Goal: Task Accomplishment & Management: Manage account settings

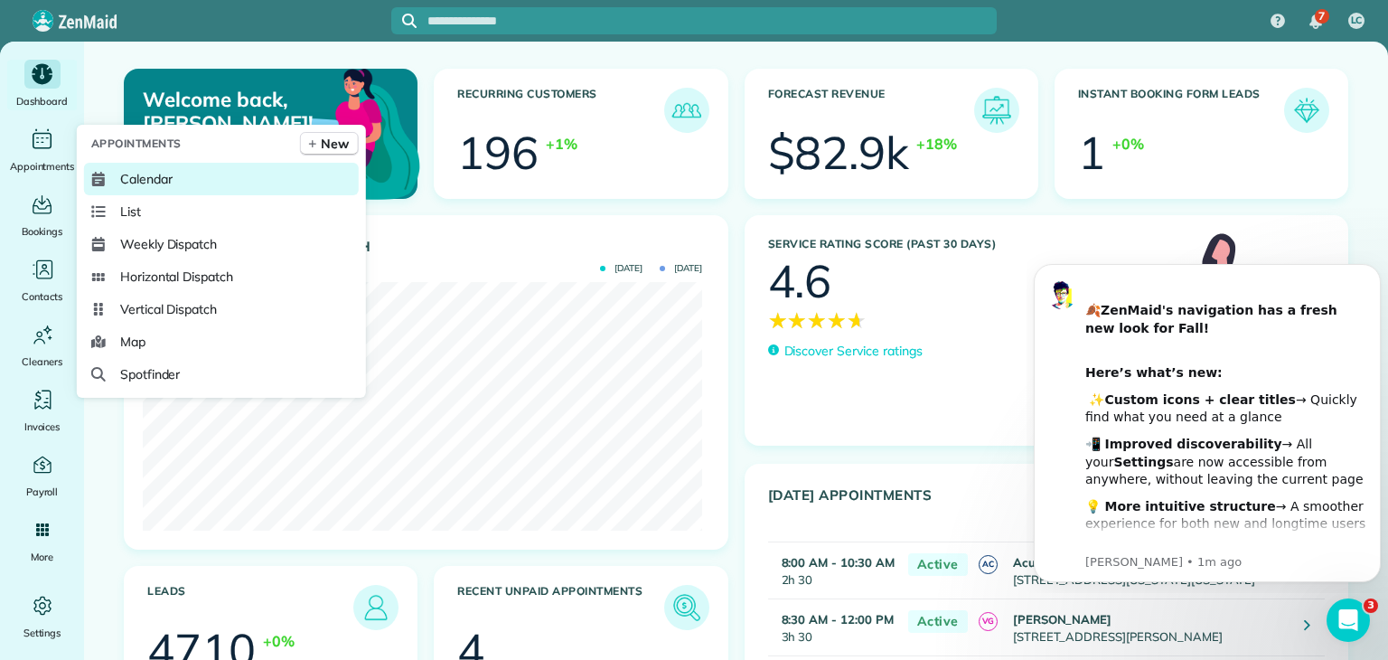
click at [152, 174] on span "Calendar" at bounding box center [146, 179] width 52 height 18
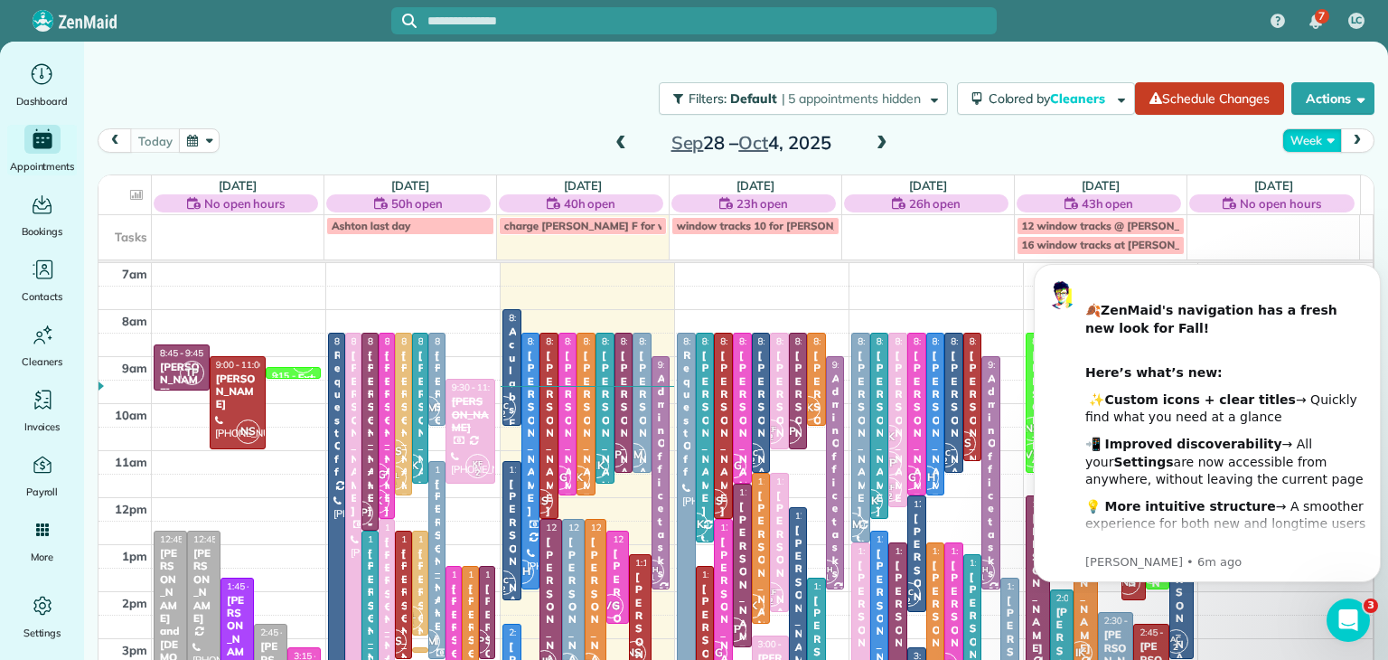
click at [1298, 135] on button "Week" at bounding box center [1311, 140] width 59 height 24
click at [1309, 189] on link "Day" at bounding box center [1354, 182] width 143 height 36
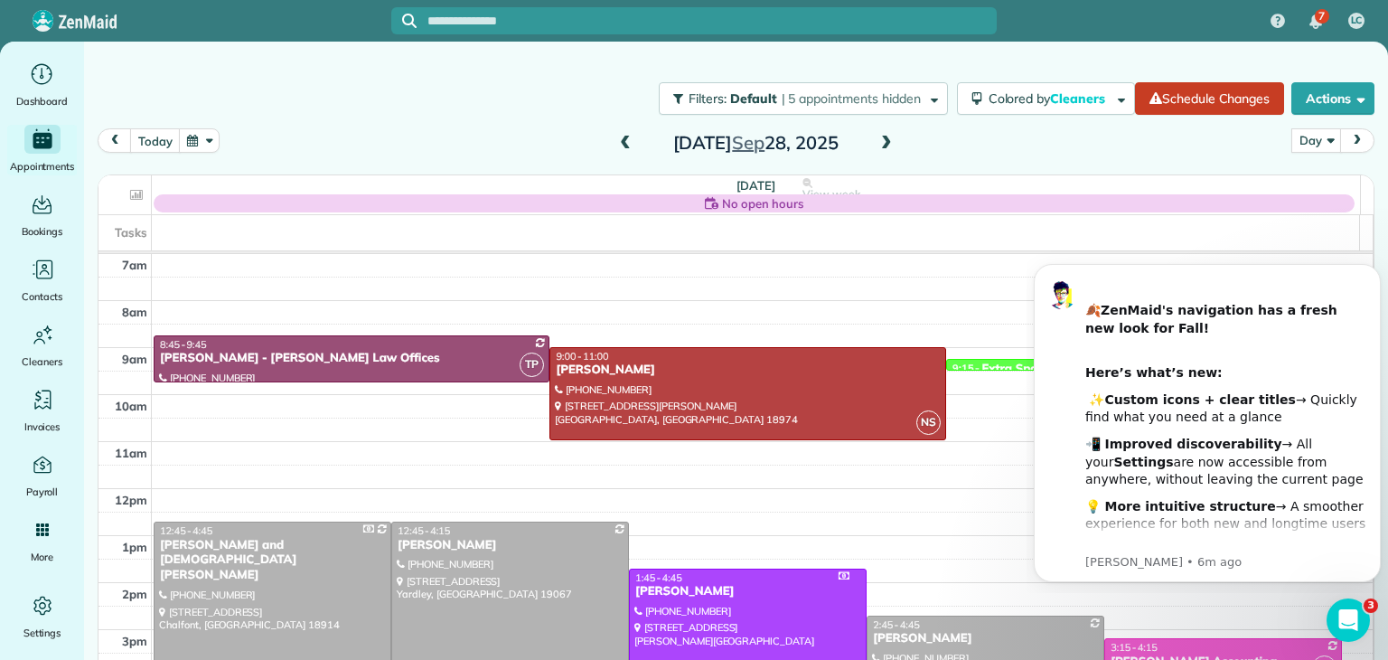
click at [622, 136] on span at bounding box center [625, 144] width 20 height 16
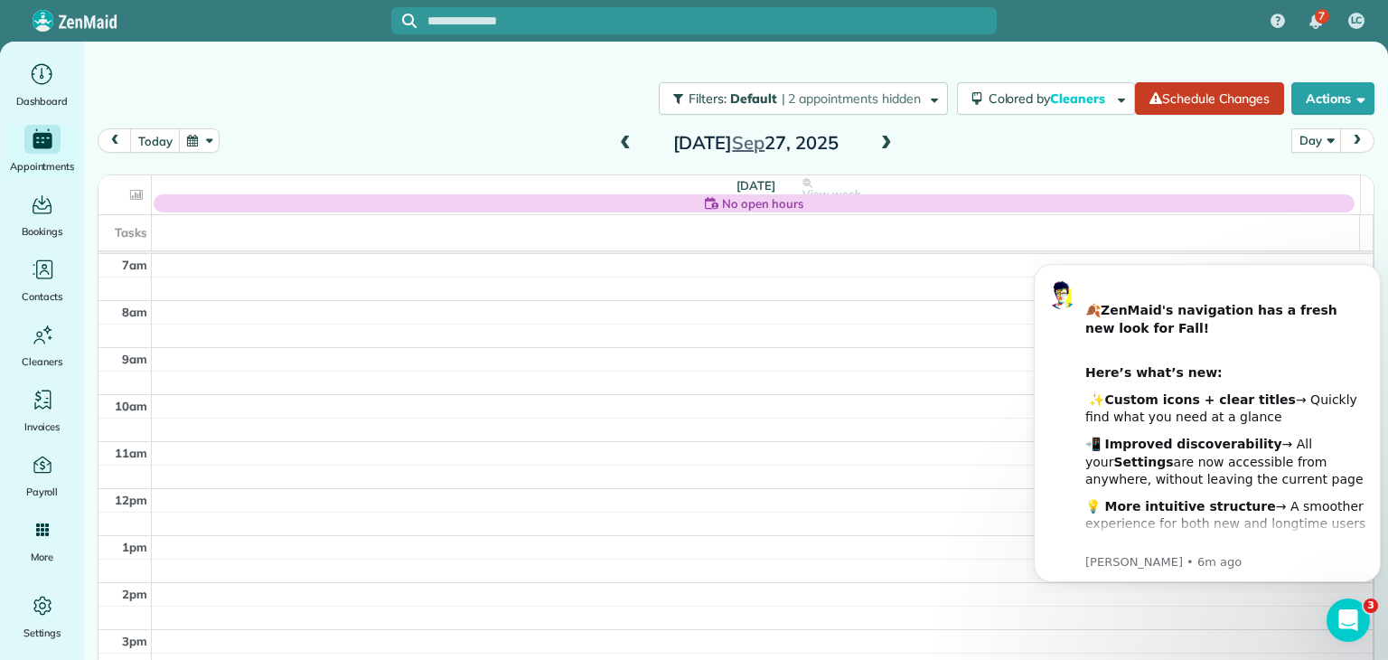
click at [877, 143] on span at bounding box center [887, 144] width 20 height 16
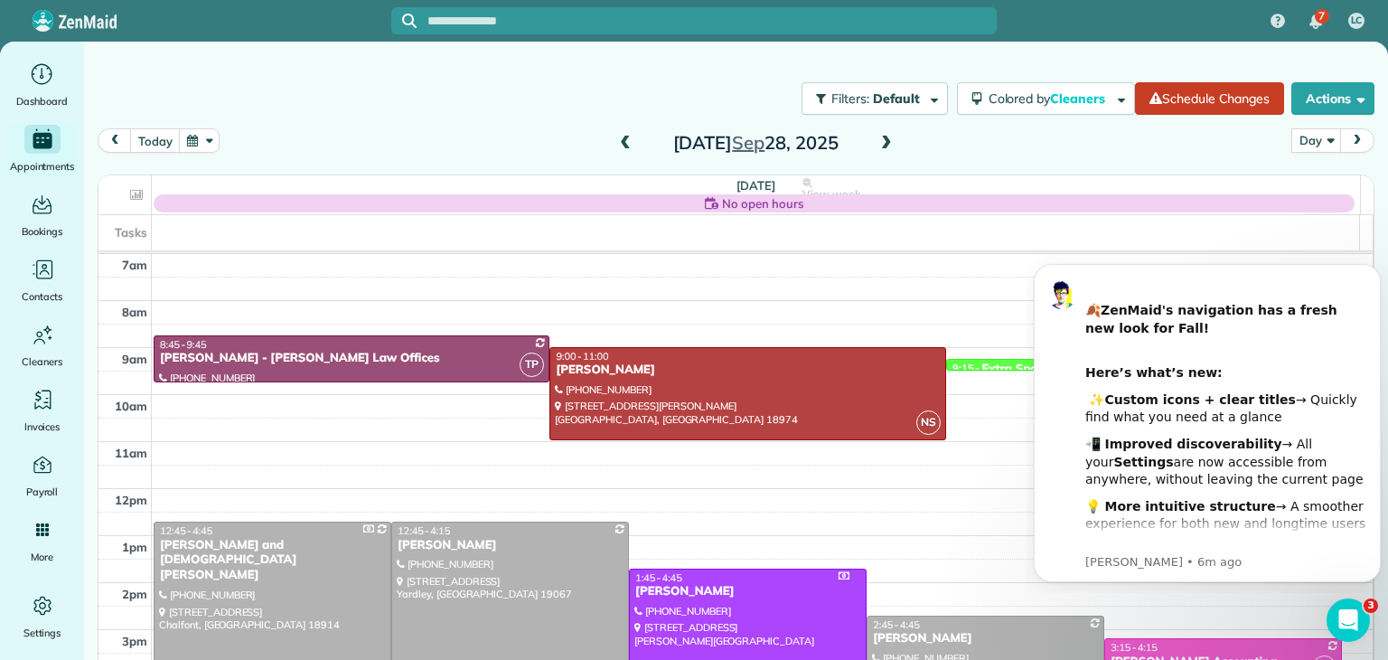
click at [877, 143] on span at bounding box center [887, 144] width 20 height 16
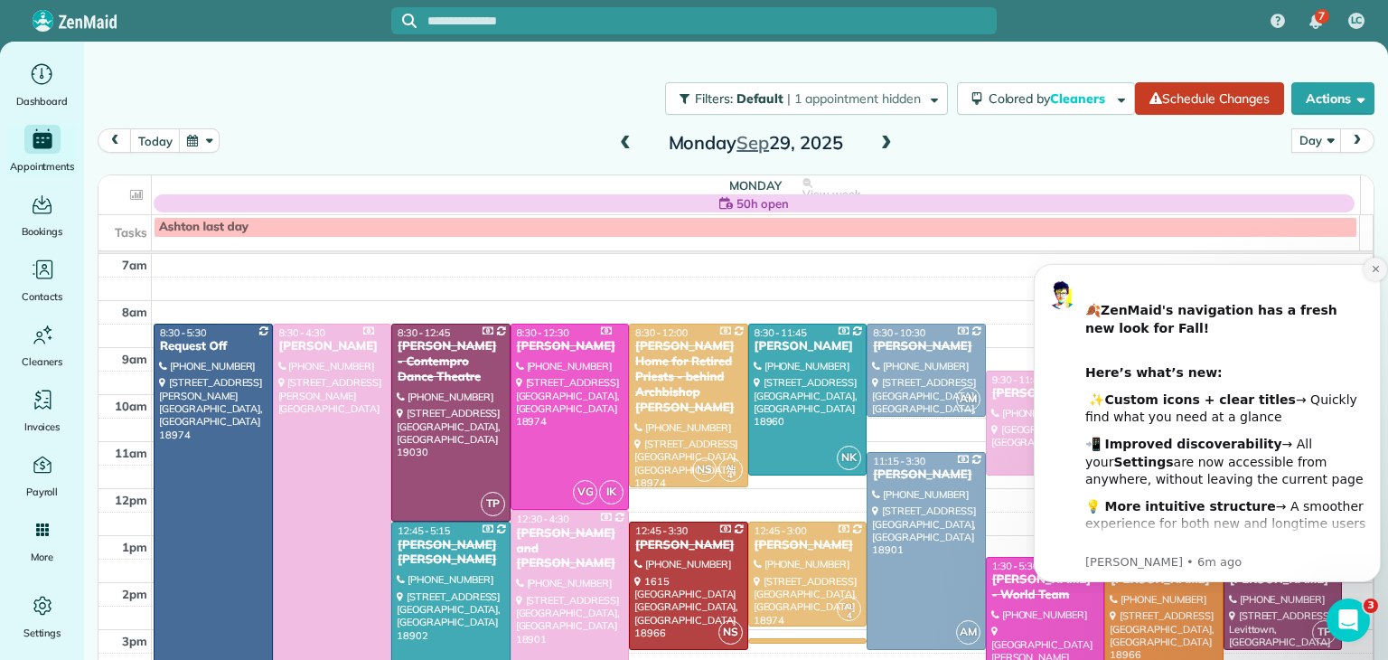
click at [1374, 268] on icon "Dismiss notification" at bounding box center [1376, 269] width 10 height 10
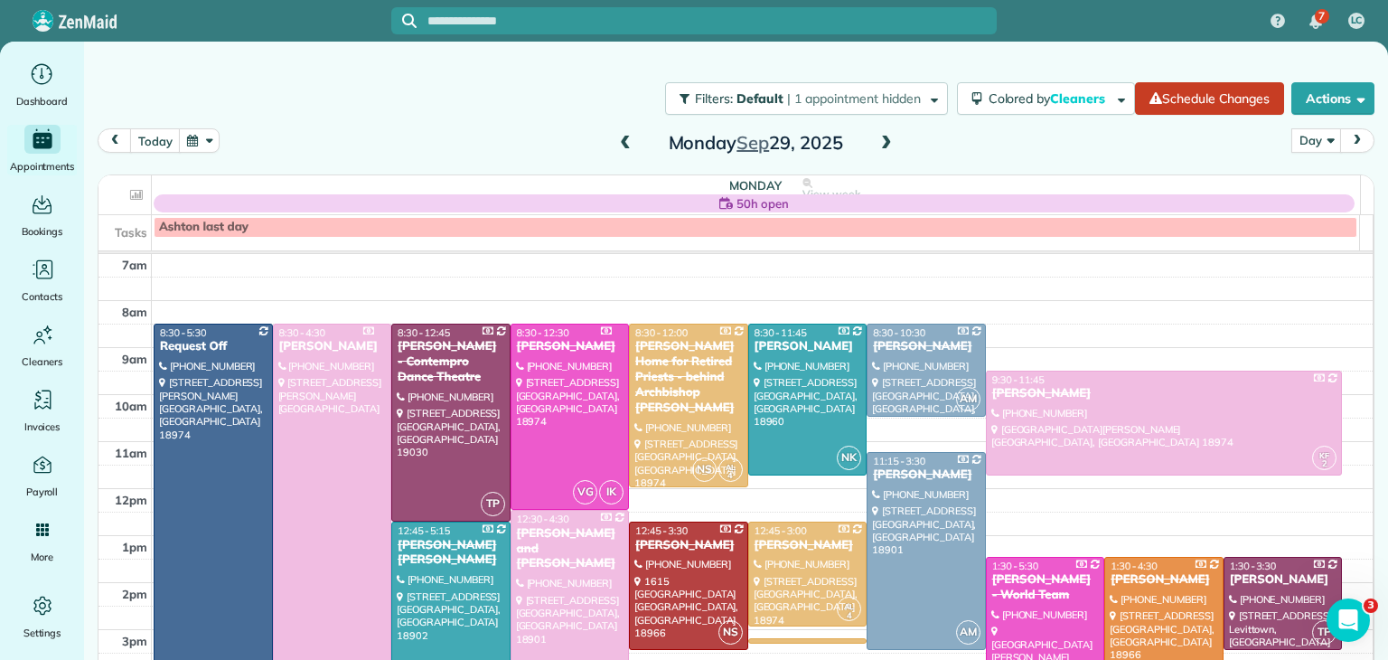
click at [888, 141] on span at bounding box center [887, 144] width 20 height 16
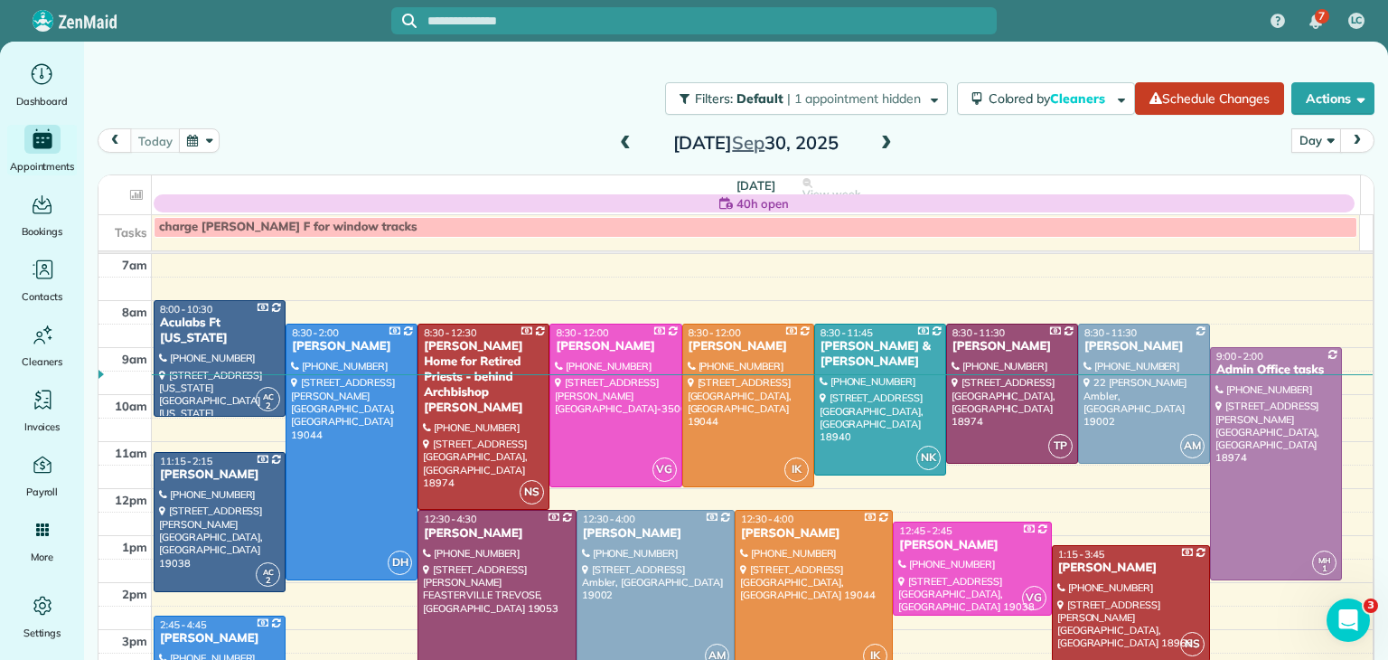
click at [888, 141] on span at bounding box center [887, 144] width 20 height 16
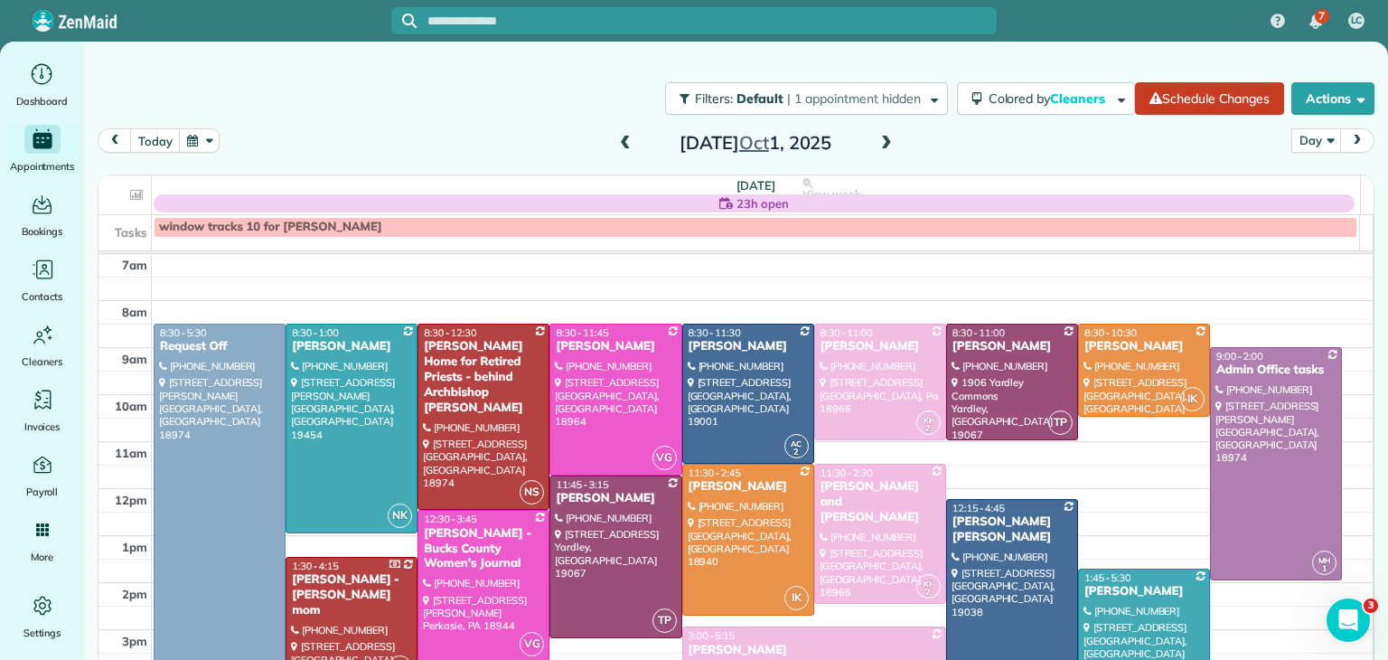
click at [1034, 579] on div at bounding box center [1012, 604] width 130 height 208
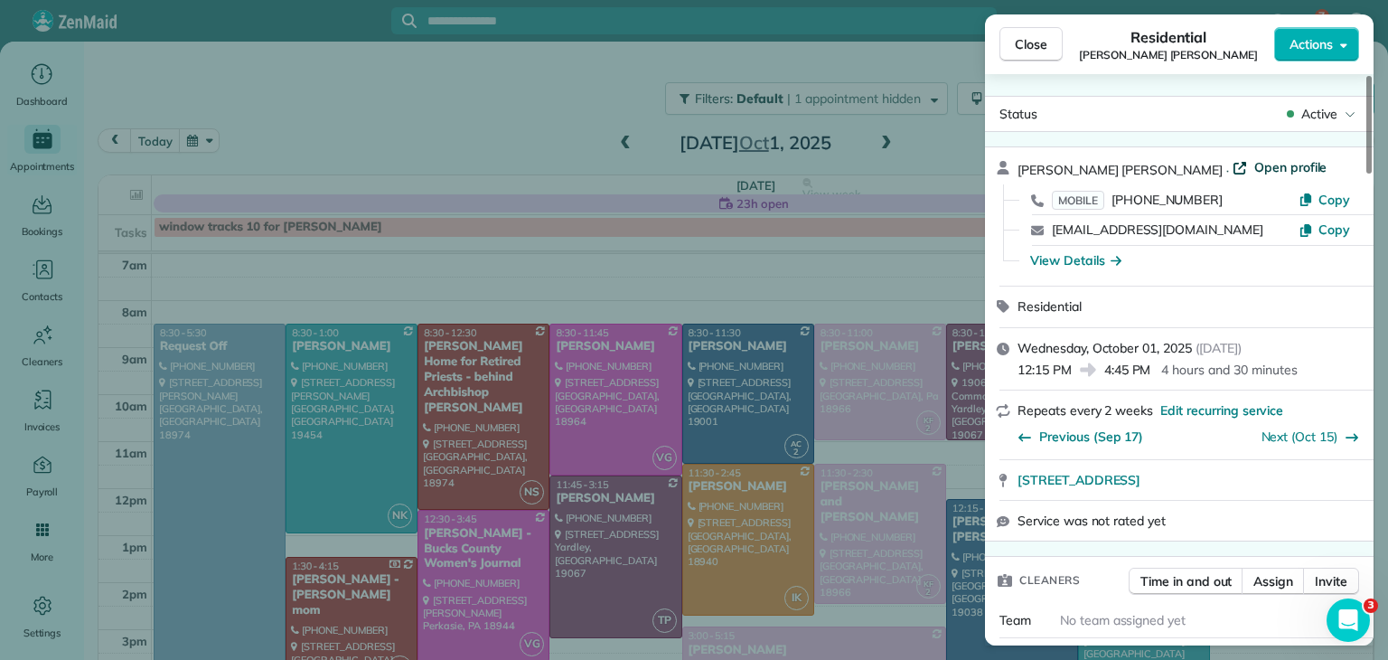
click at [1254, 169] on span "Open profile" at bounding box center [1290, 167] width 73 height 18
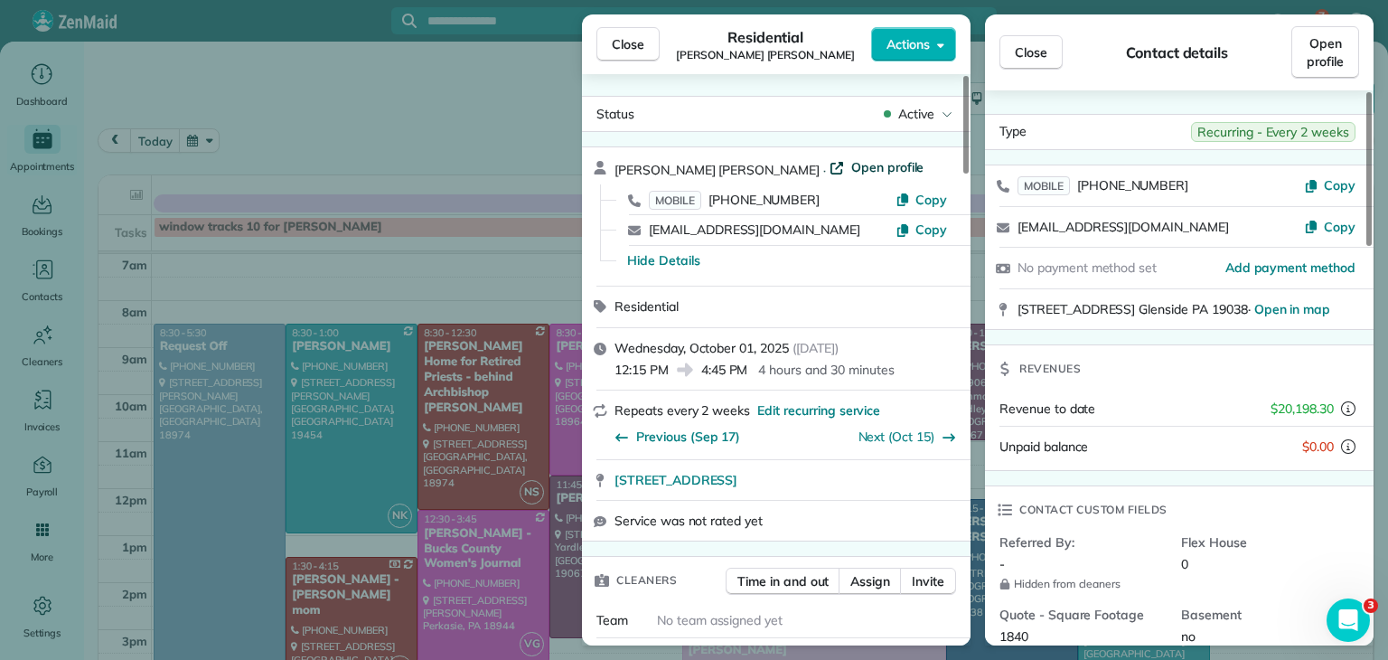
click at [851, 160] on span "Open profile" at bounding box center [887, 167] width 73 height 18
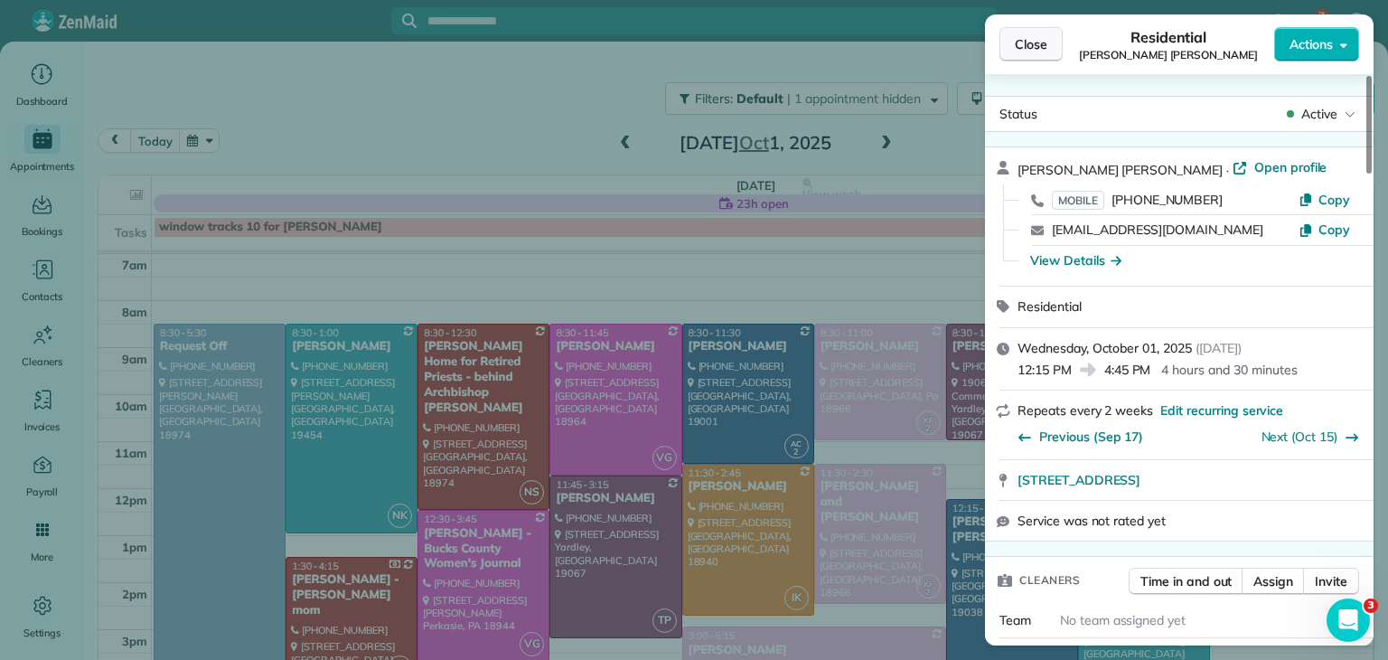
click at [1018, 37] on span "Close" at bounding box center [1031, 44] width 33 height 18
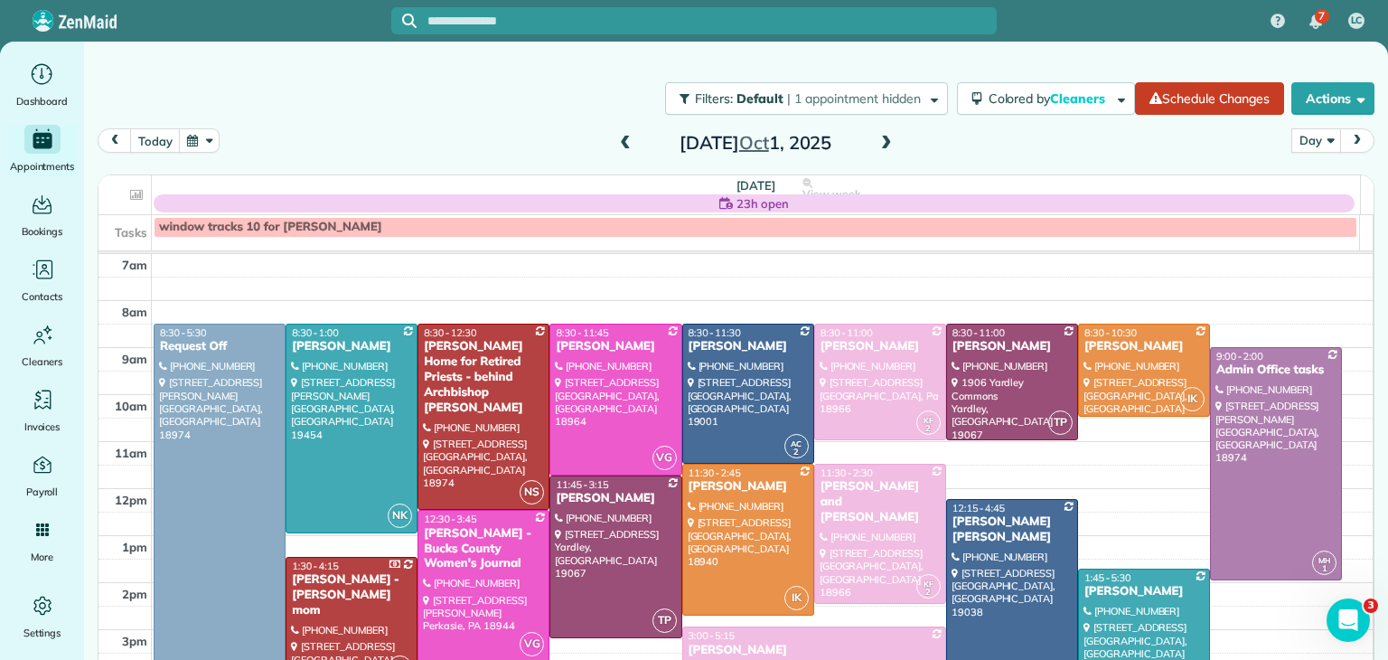
click at [882, 146] on span at bounding box center [887, 144] width 20 height 16
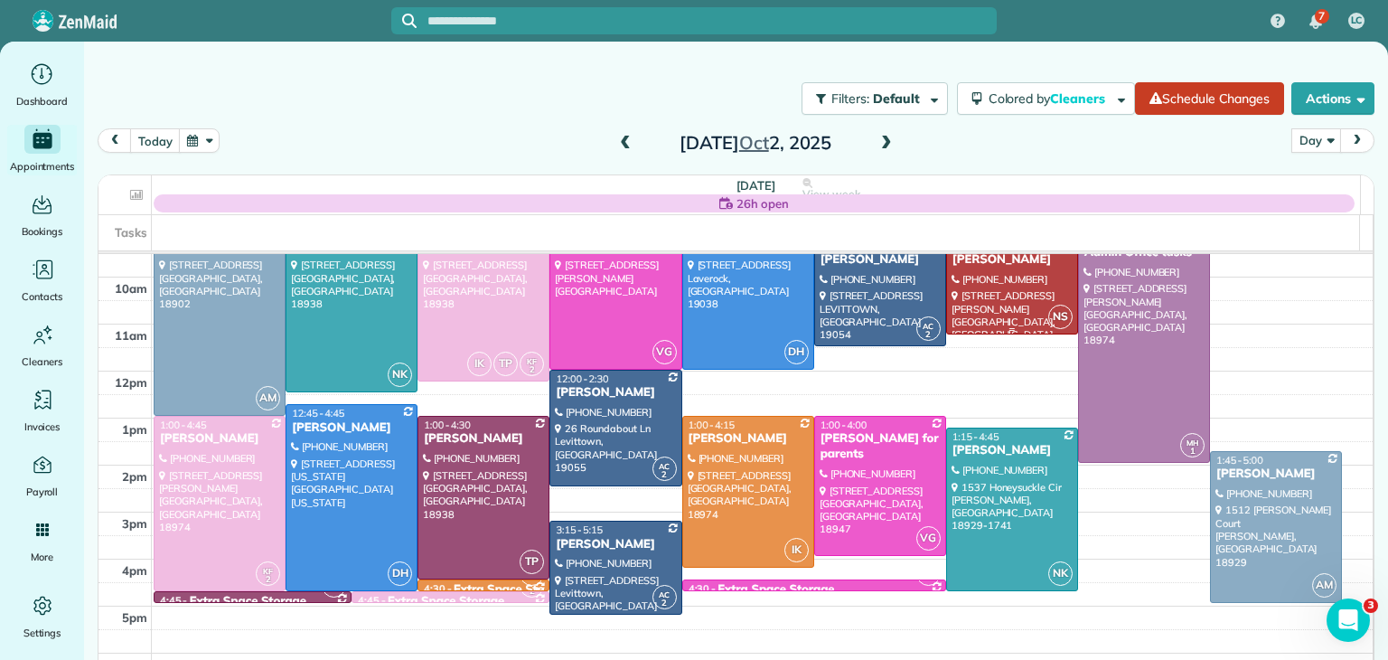
scroll to position [130, 0]
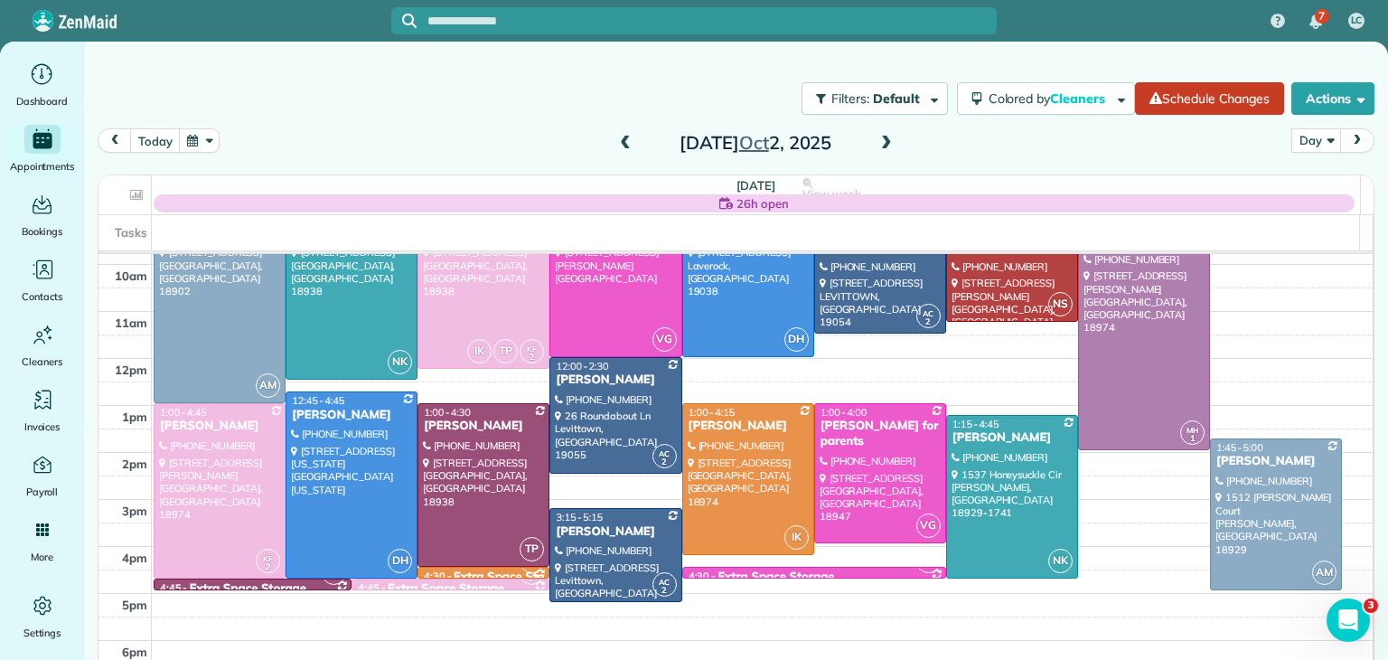
click at [881, 137] on span at bounding box center [887, 144] width 20 height 16
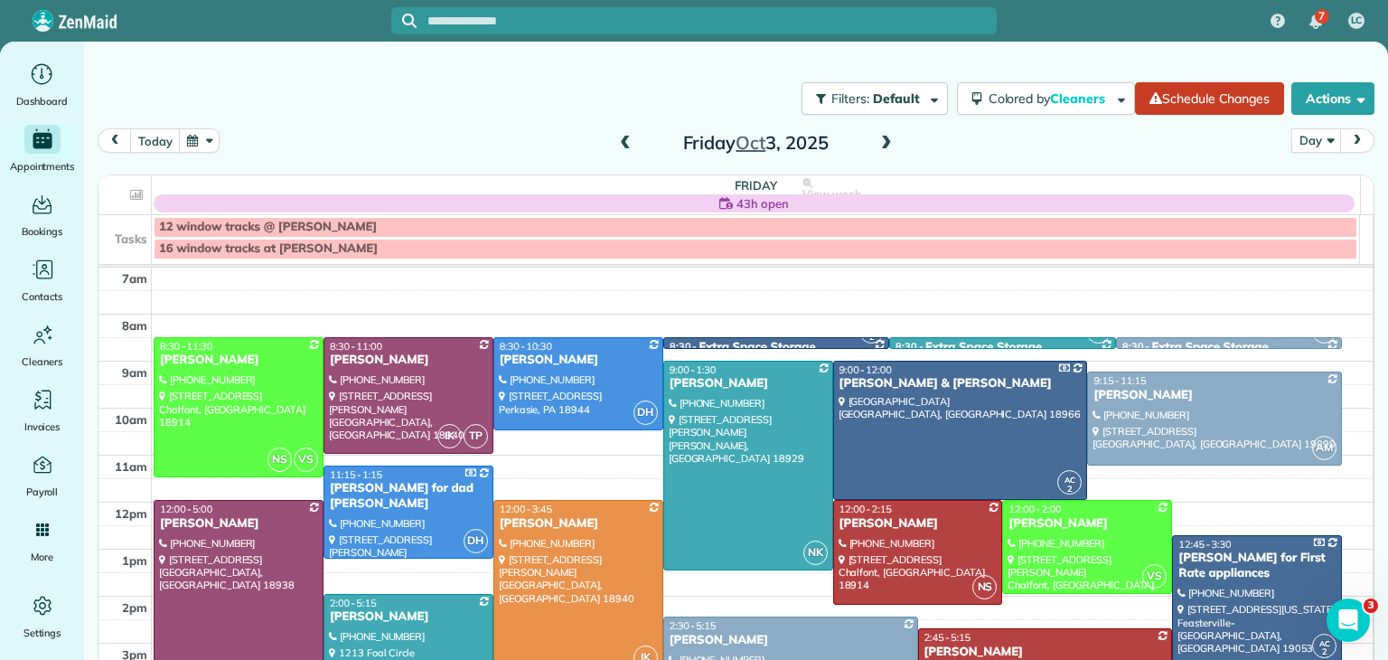
click at [543, 564] on div at bounding box center [578, 588] width 168 height 174
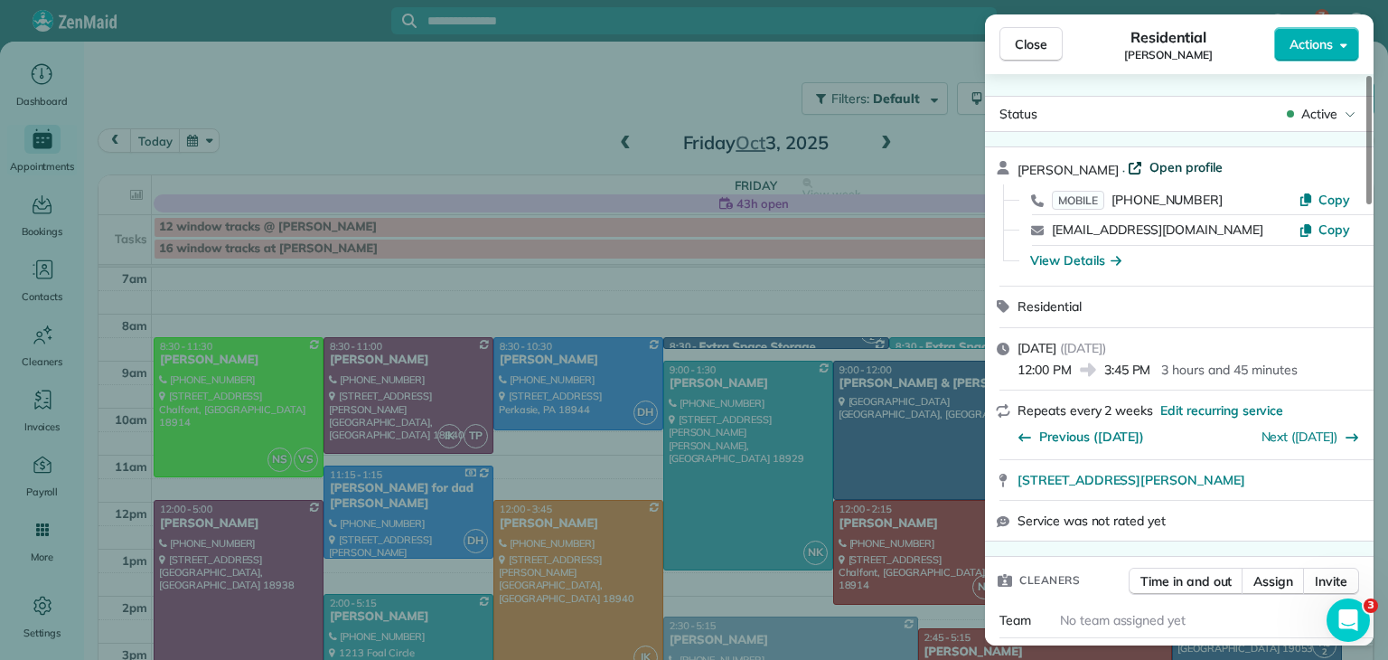
click at [1150, 160] on span "Open profile" at bounding box center [1186, 167] width 73 height 18
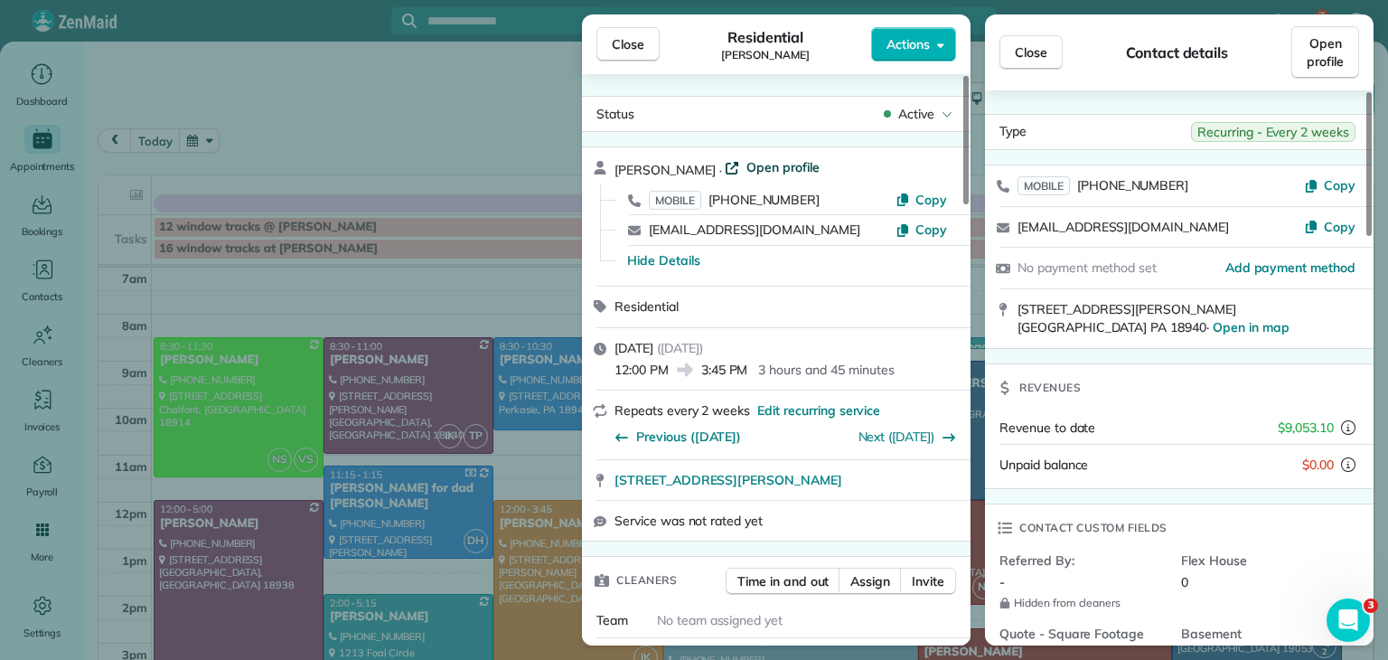
click at [746, 160] on span "Open profile" at bounding box center [782, 167] width 73 height 18
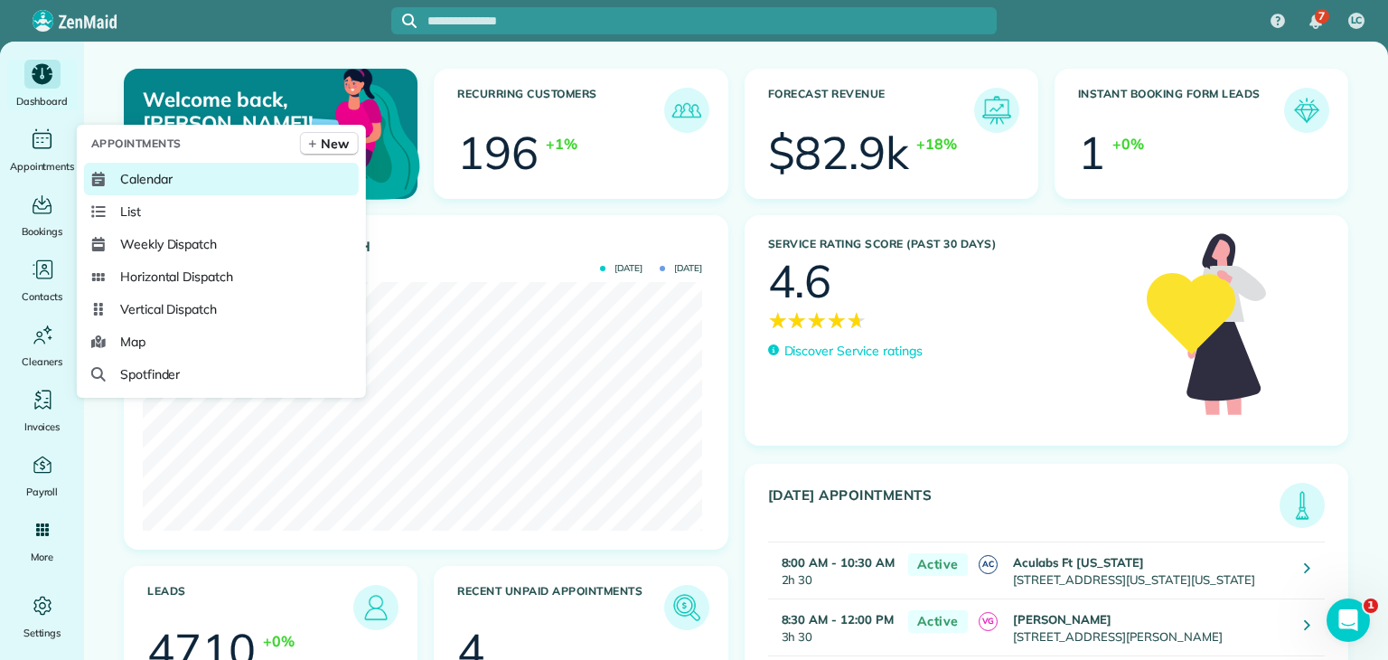
click at [137, 171] on span "Calendar" at bounding box center [146, 179] width 52 height 18
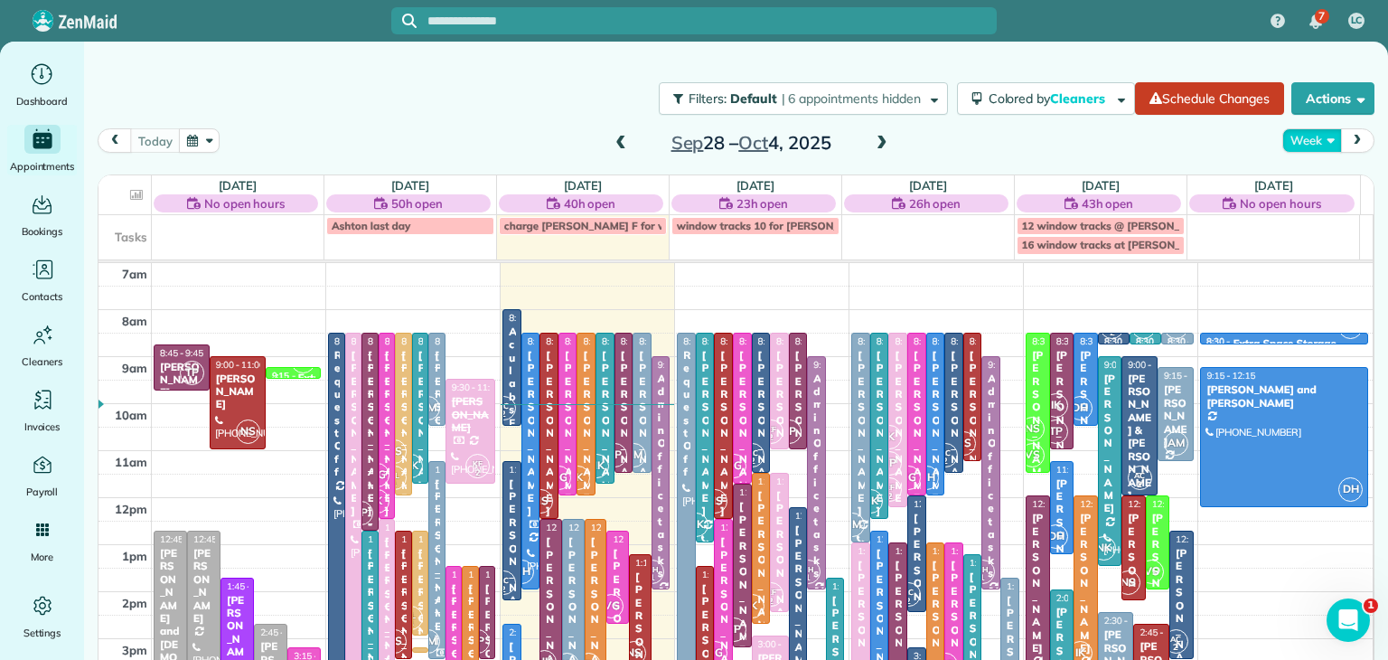
click at [1303, 138] on button "Week" at bounding box center [1311, 140] width 59 height 24
click at [1325, 182] on link "Day" at bounding box center [1354, 182] width 143 height 36
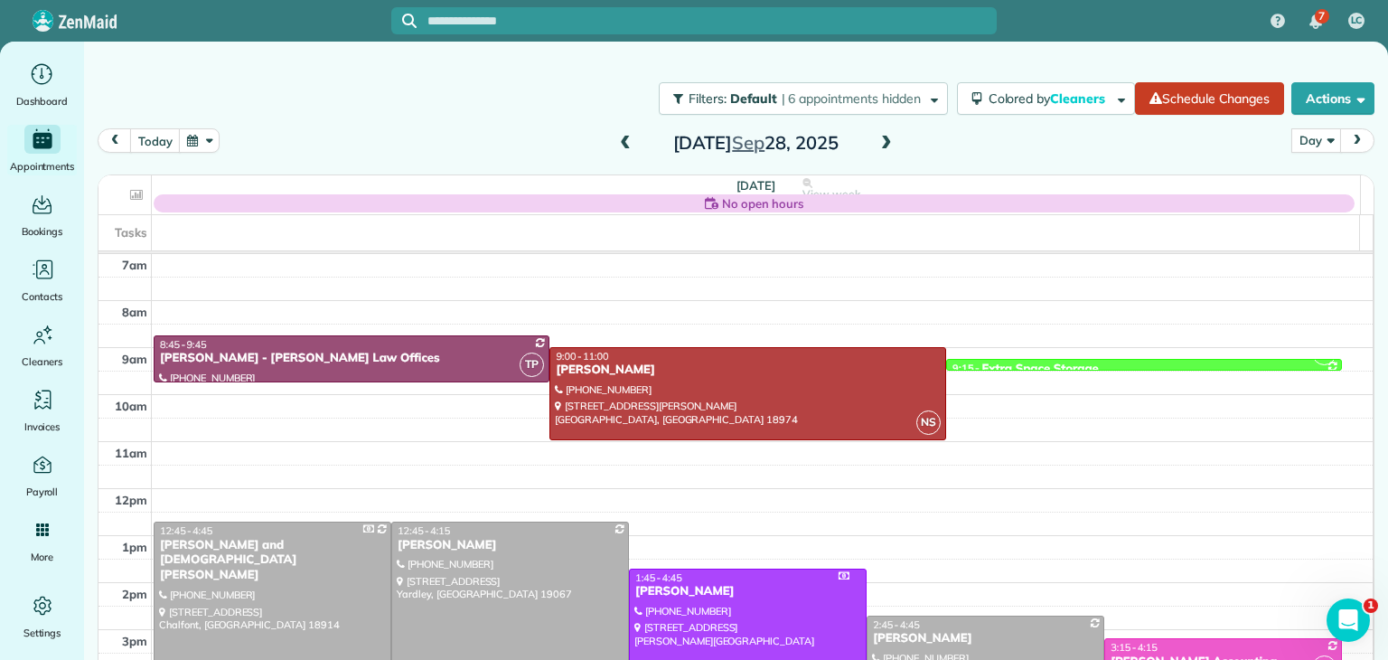
click at [877, 149] on span at bounding box center [887, 144] width 20 height 16
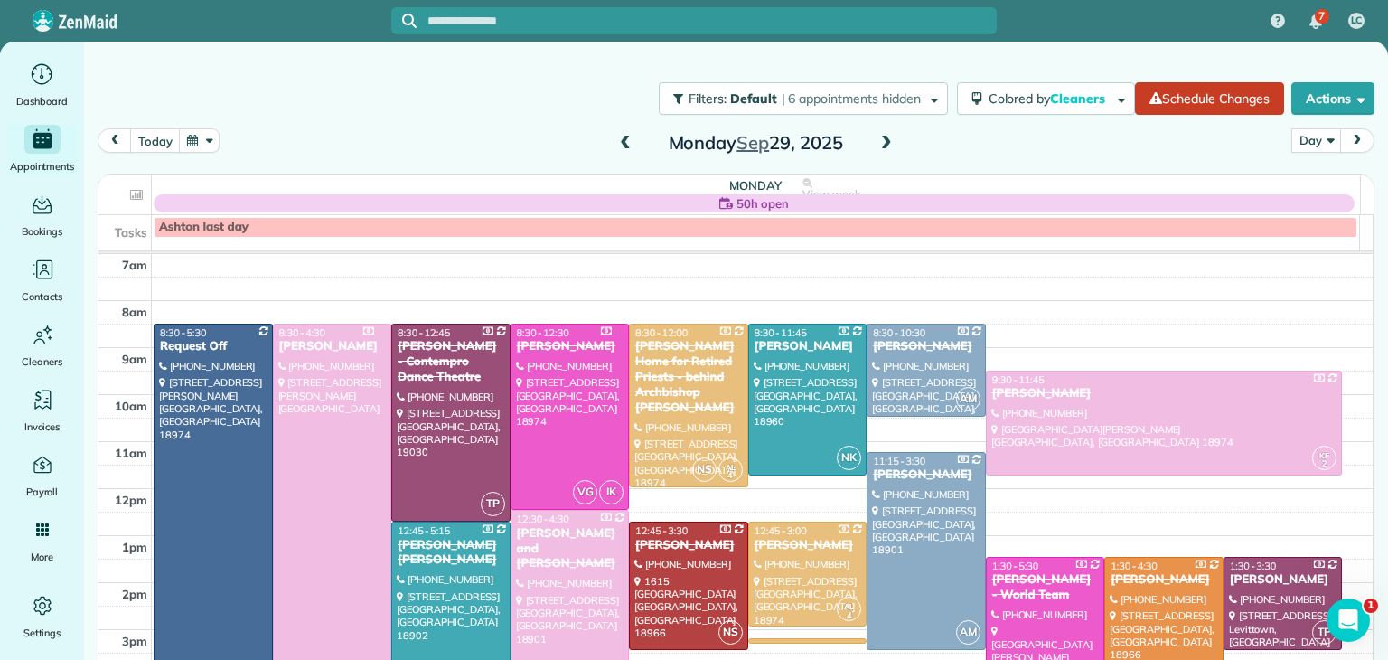
click at [877, 149] on span at bounding box center [887, 144] width 20 height 16
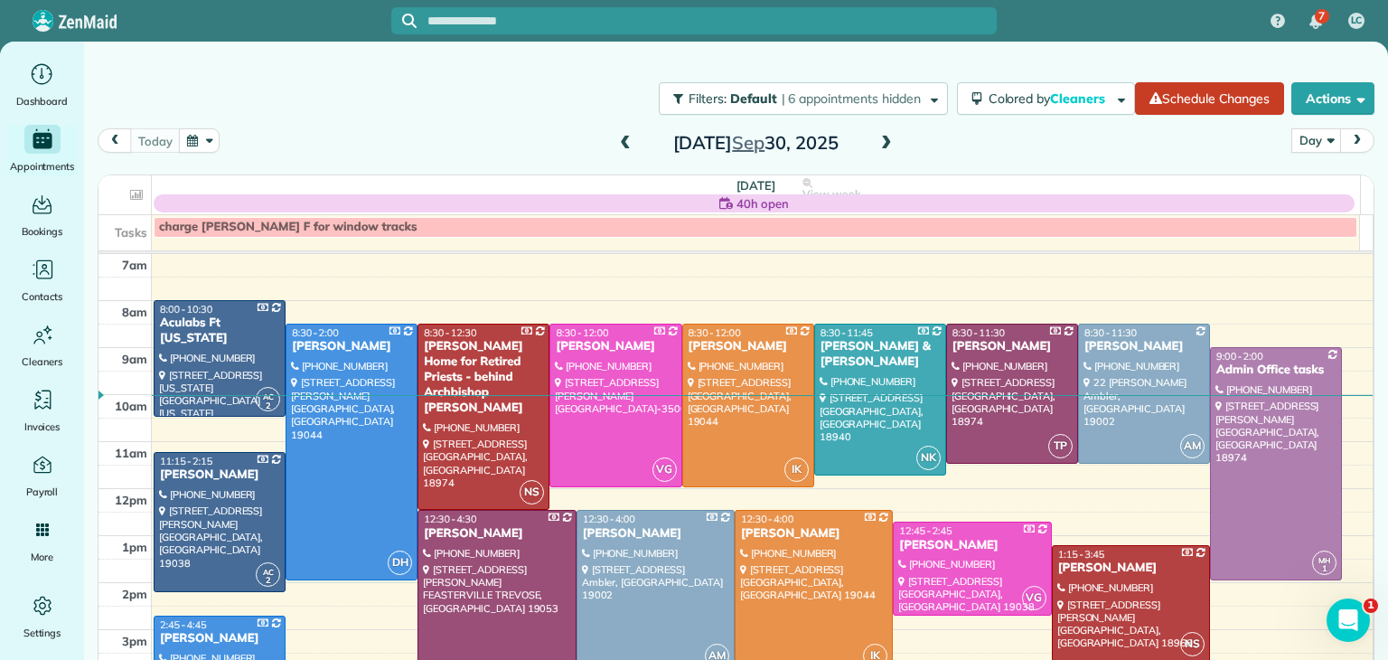
click at [877, 149] on span at bounding box center [887, 144] width 20 height 16
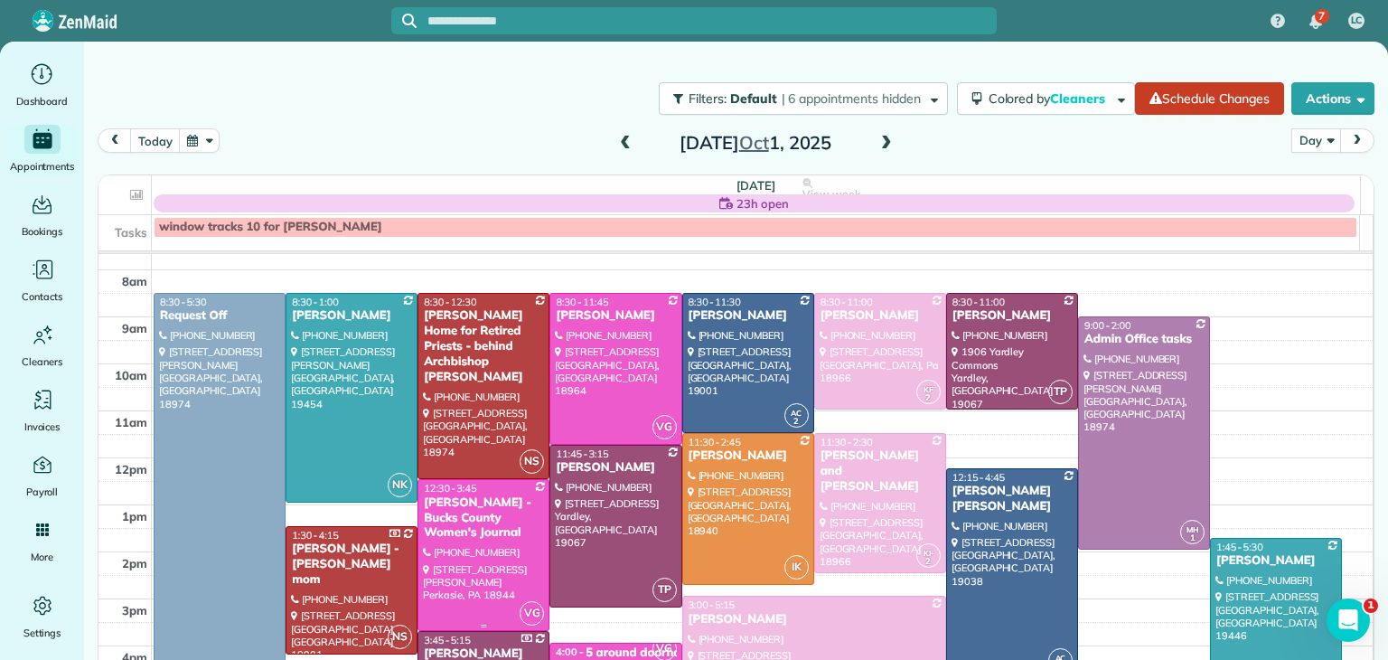
scroll to position [29, 0]
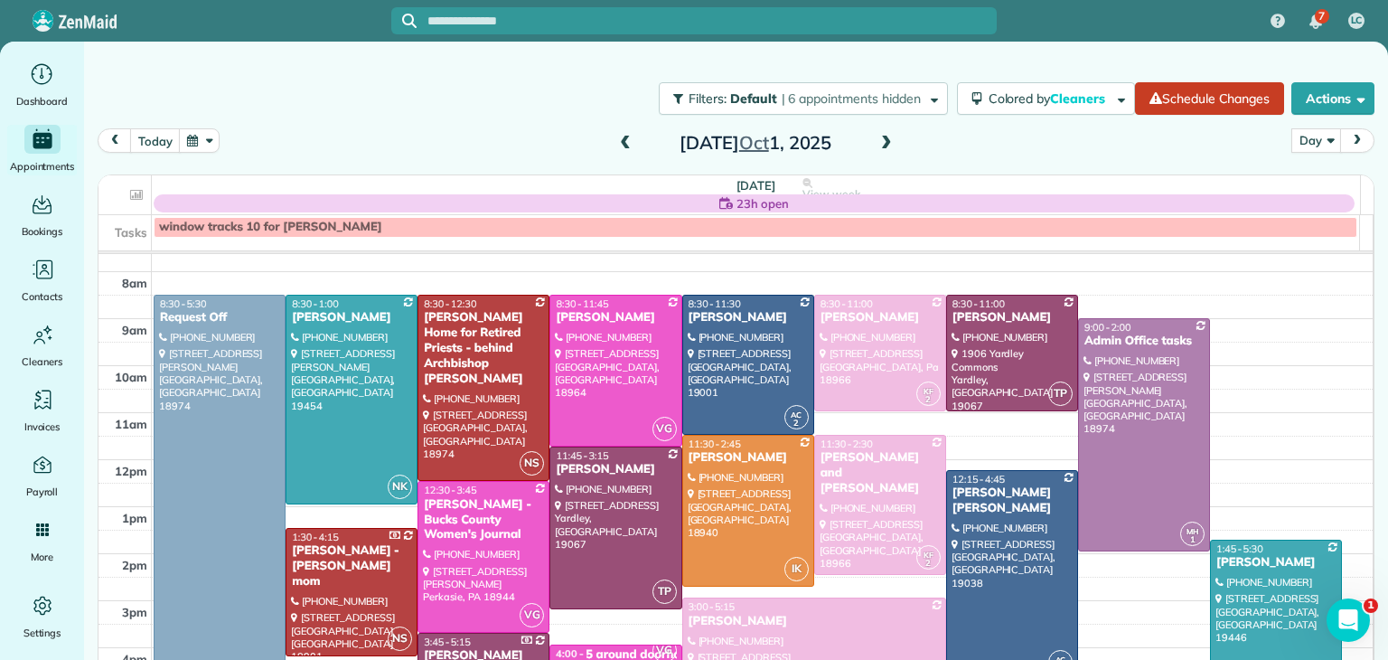
click at [878, 147] on span at bounding box center [887, 144] width 20 height 16
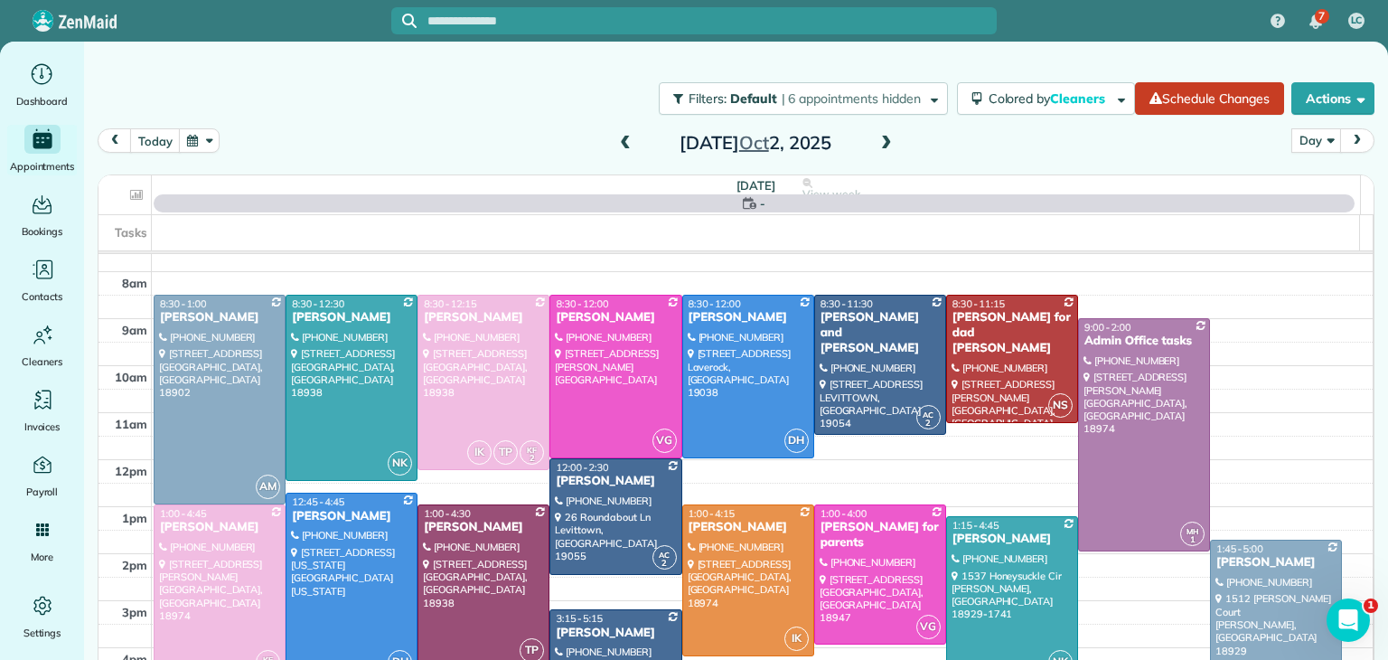
scroll to position [0, 0]
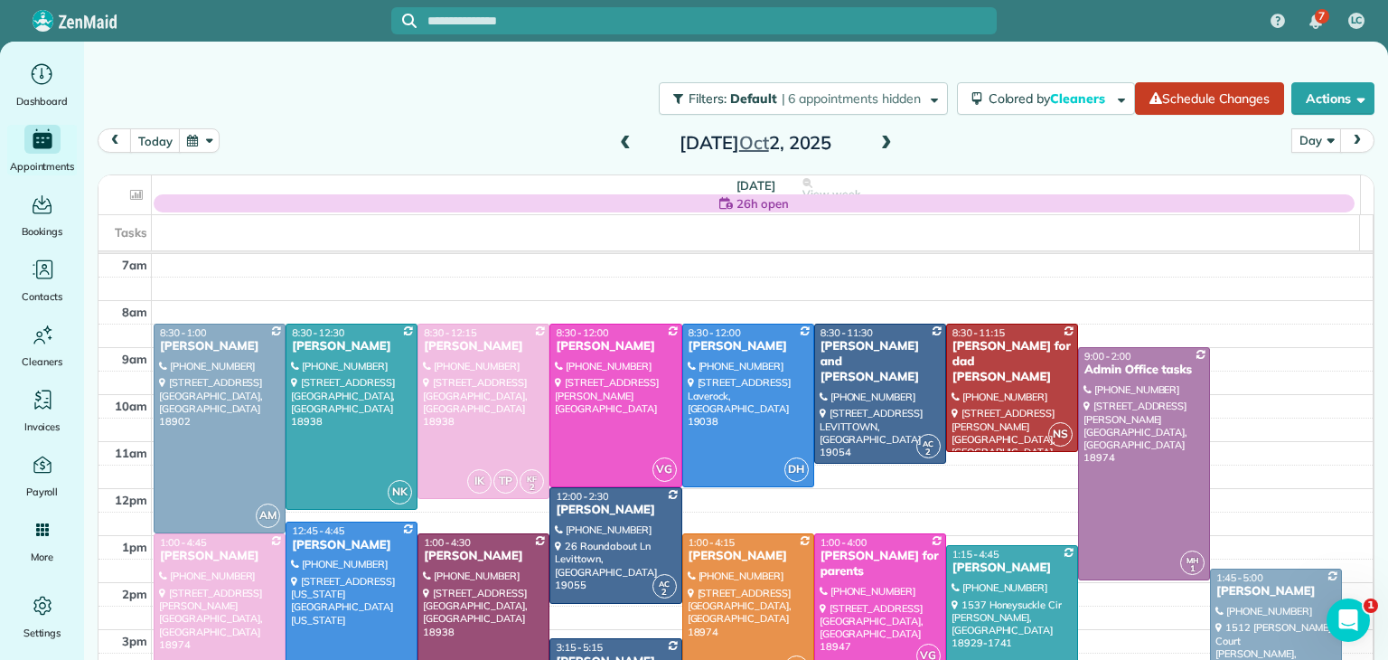
click at [877, 141] on span at bounding box center [887, 144] width 20 height 16
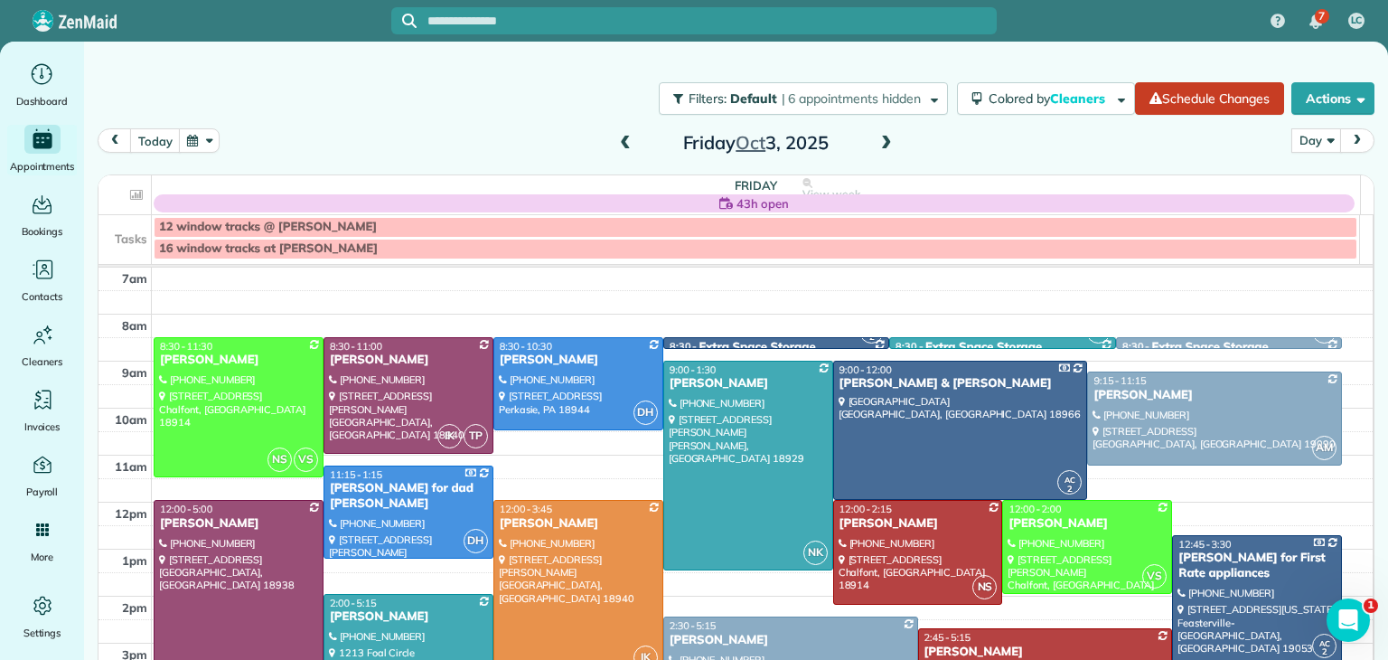
click at [512, 576] on div at bounding box center [578, 588] width 168 height 174
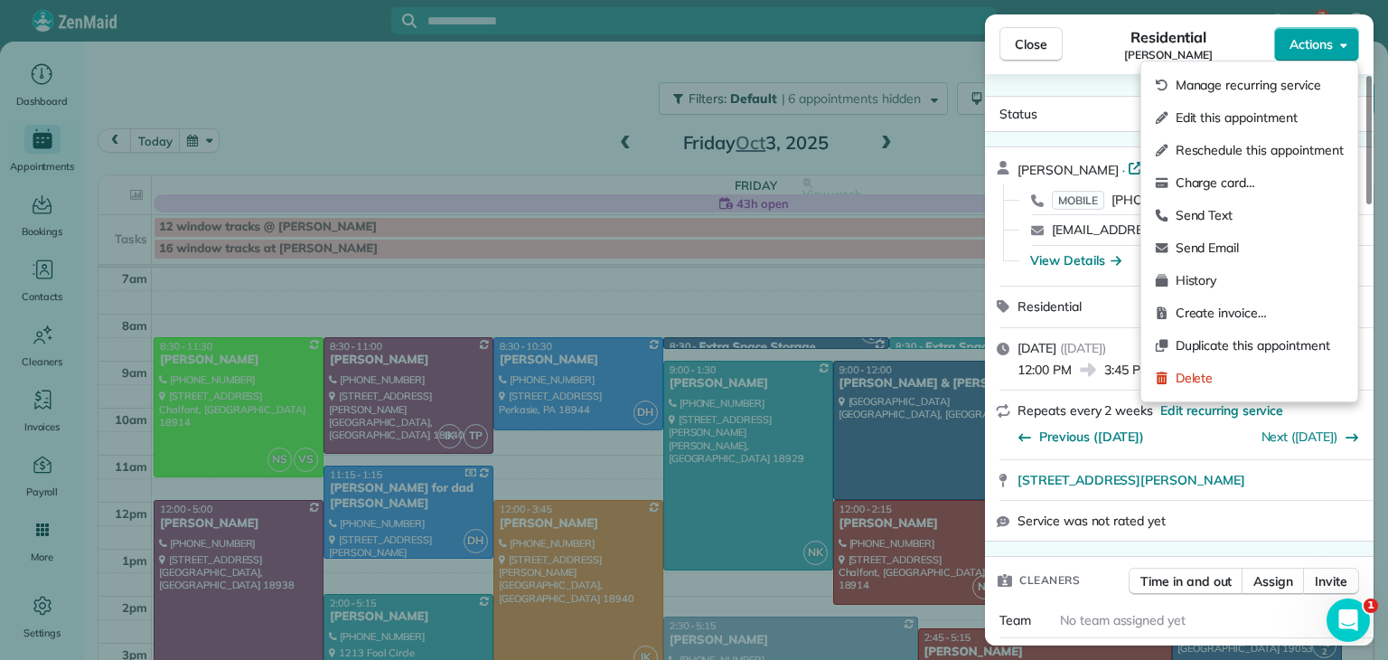
click at [1337, 42] on button "Actions" at bounding box center [1316, 44] width 85 height 34
click at [1269, 118] on span "Edit this appointment" at bounding box center [1260, 117] width 168 height 18
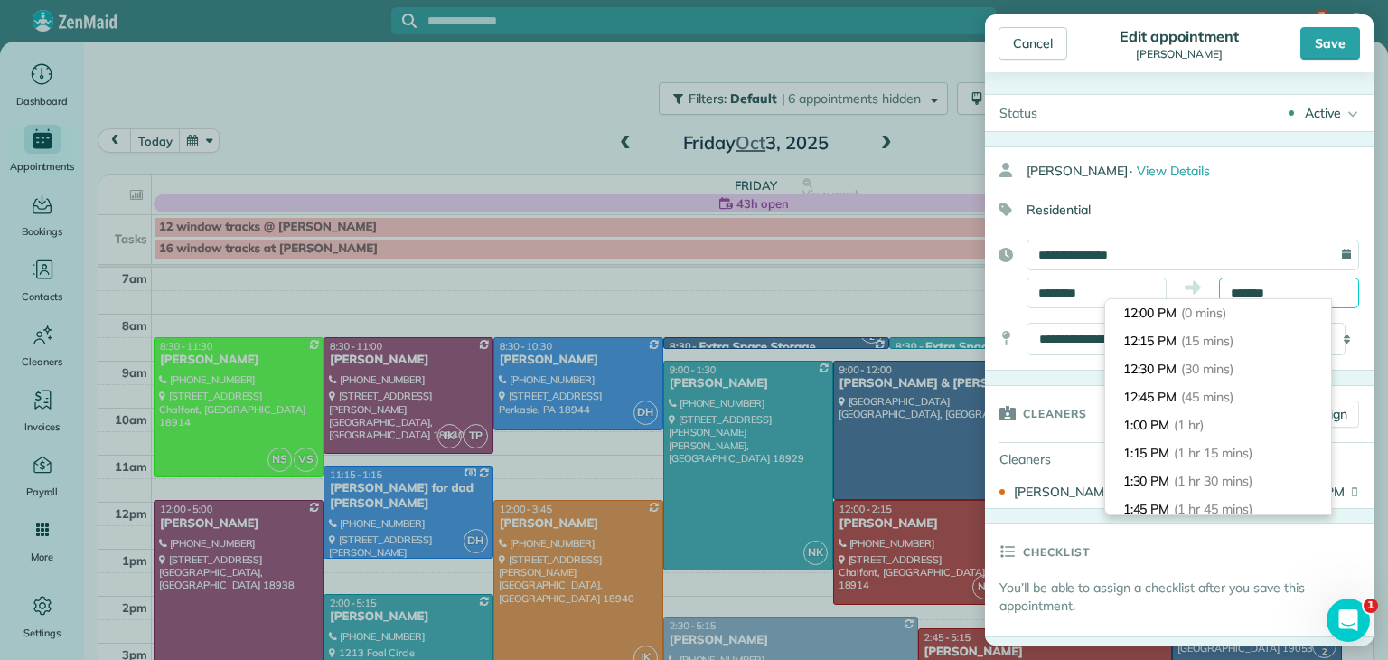
click at [1247, 287] on input "*******" at bounding box center [1289, 292] width 140 height 31
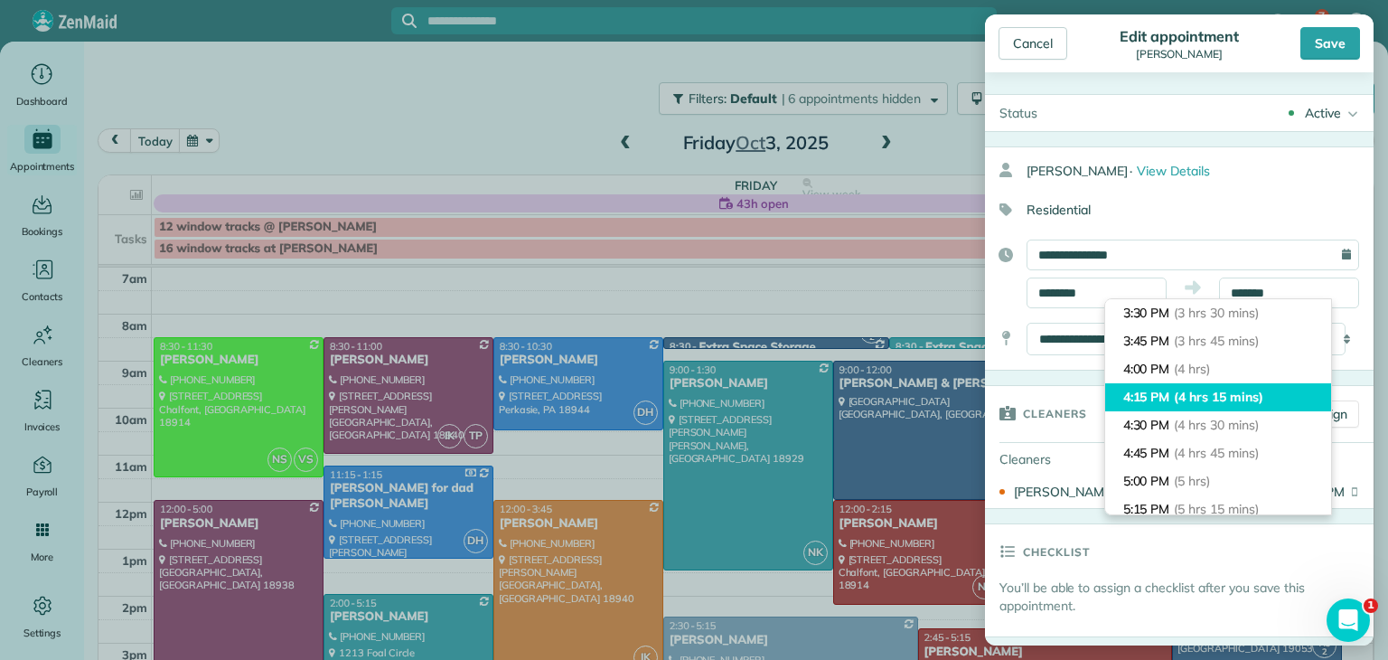
type input "*******"
click at [1246, 390] on span "(4 hrs 15 mins)" at bounding box center [1218, 397] width 89 height 16
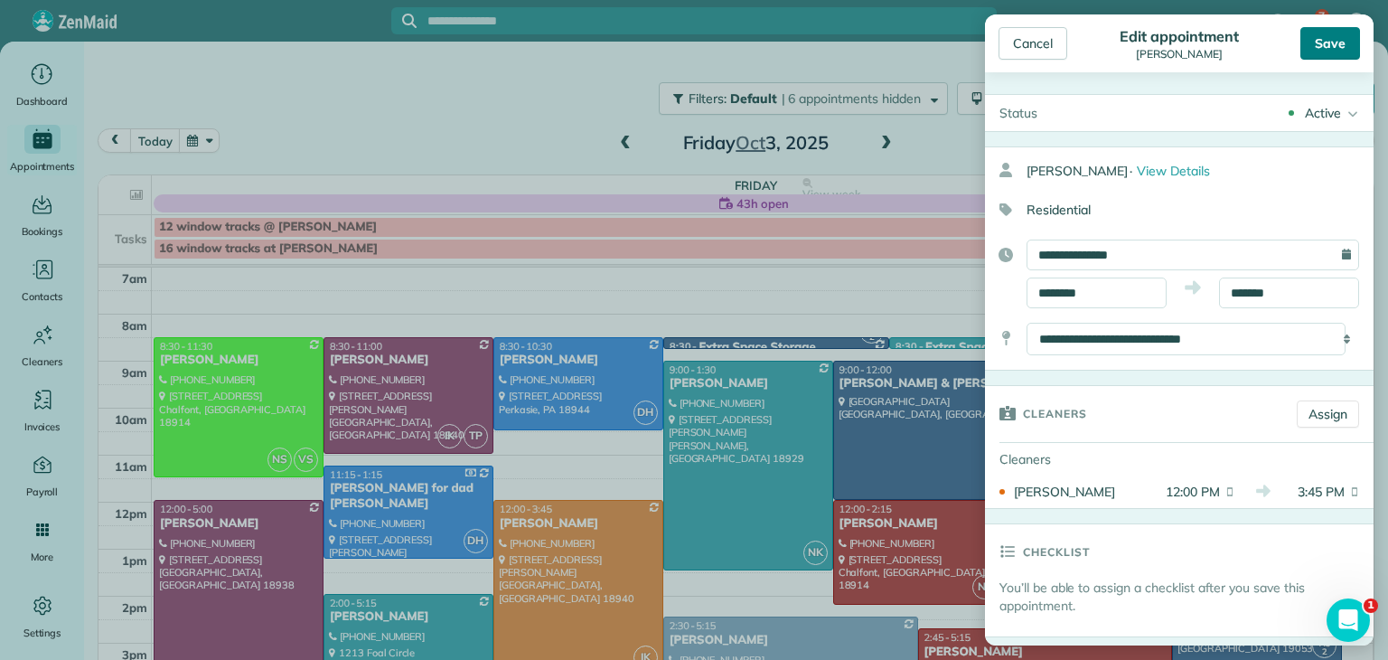
click at [1341, 52] on div "Save" at bounding box center [1330, 43] width 60 height 33
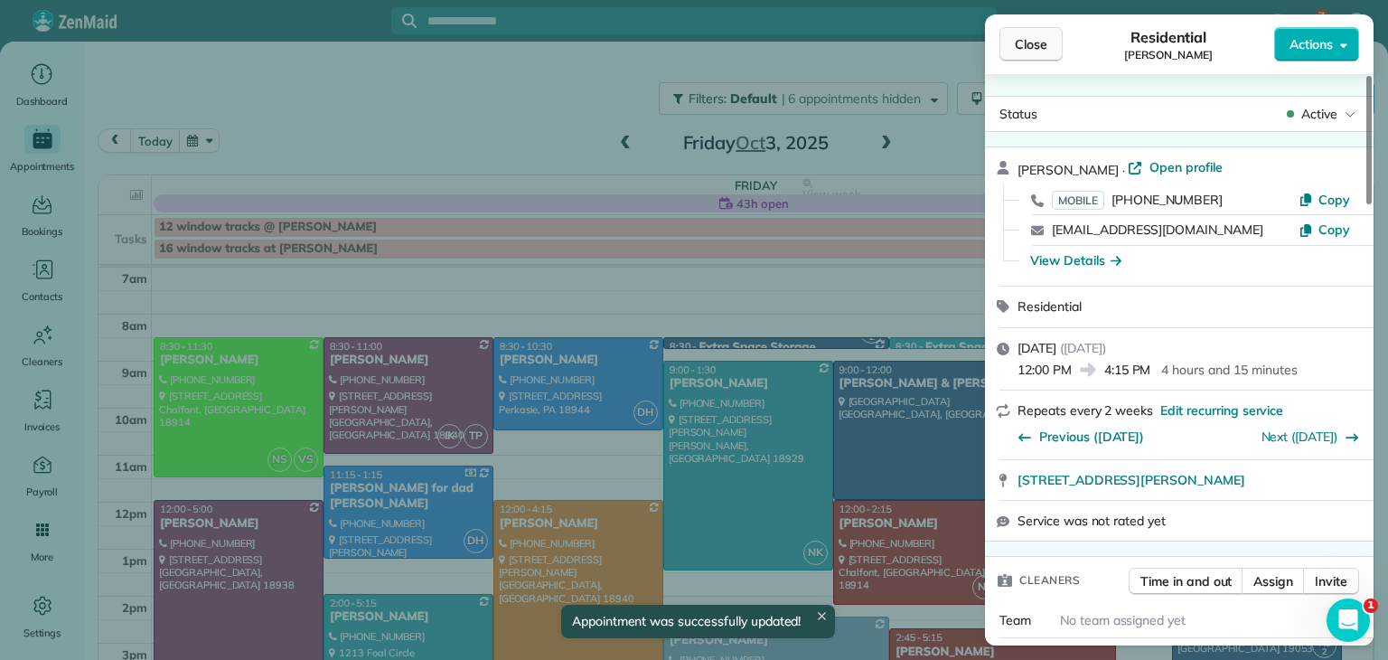
click at [1026, 42] on span "Close" at bounding box center [1031, 44] width 33 height 18
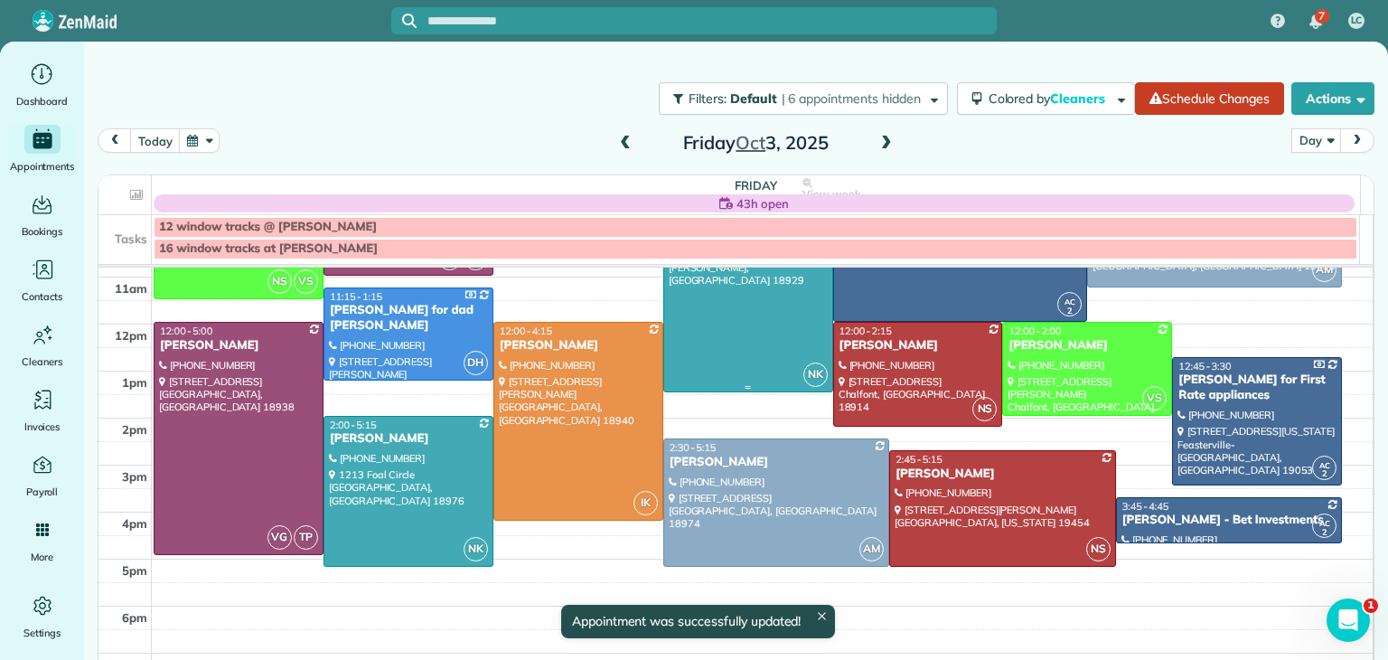
scroll to position [178, 0]
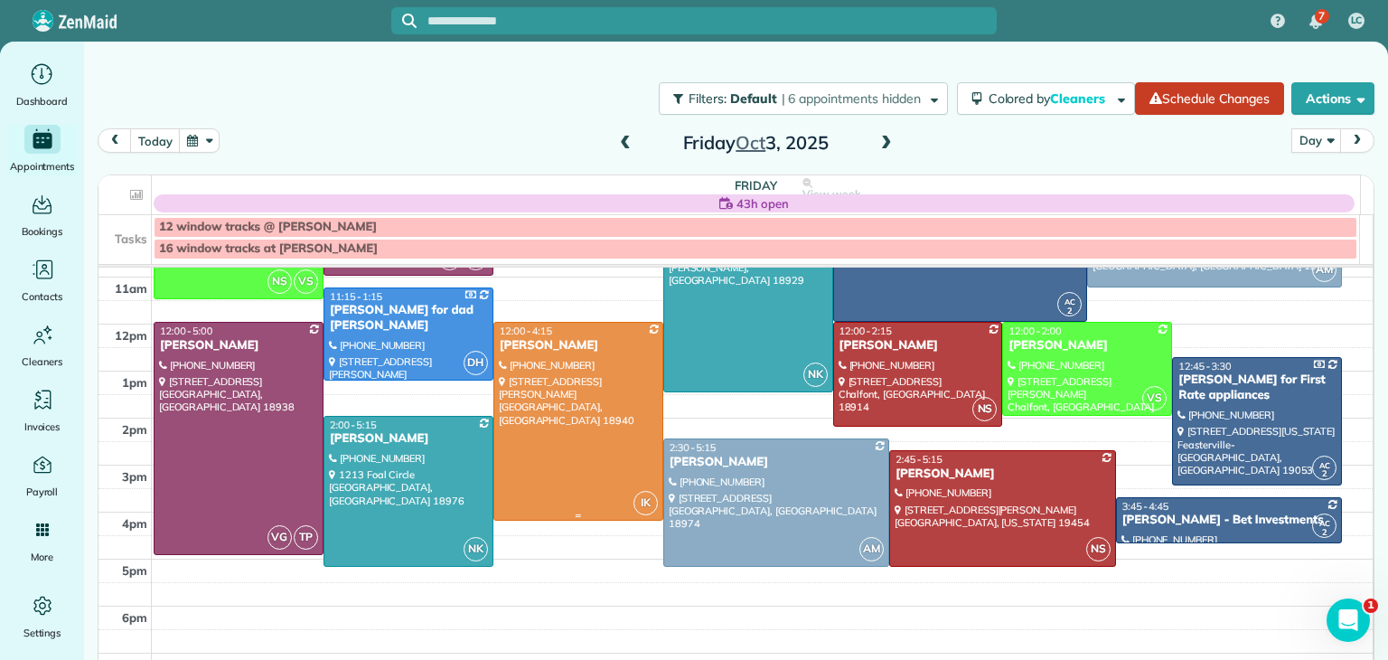
click at [586, 437] on div at bounding box center [578, 421] width 168 height 196
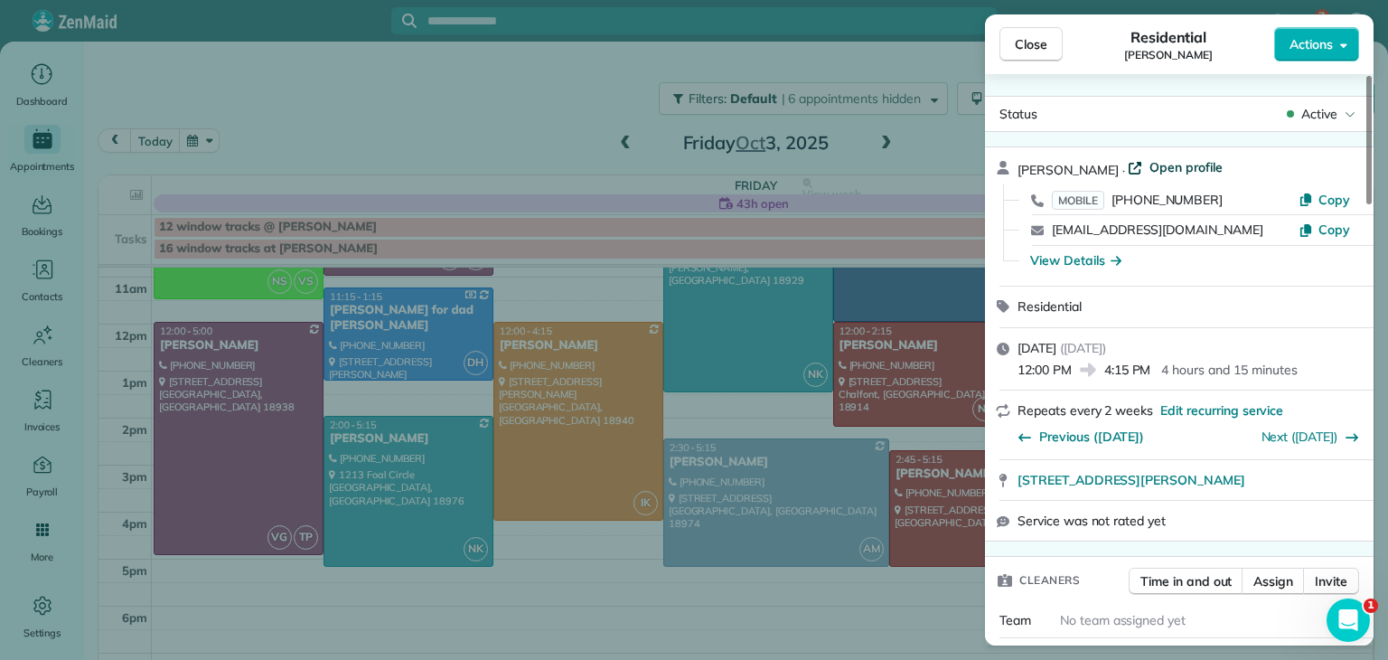
click at [1150, 173] on span "Open profile" at bounding box center [1186, 167] width 73 height 18
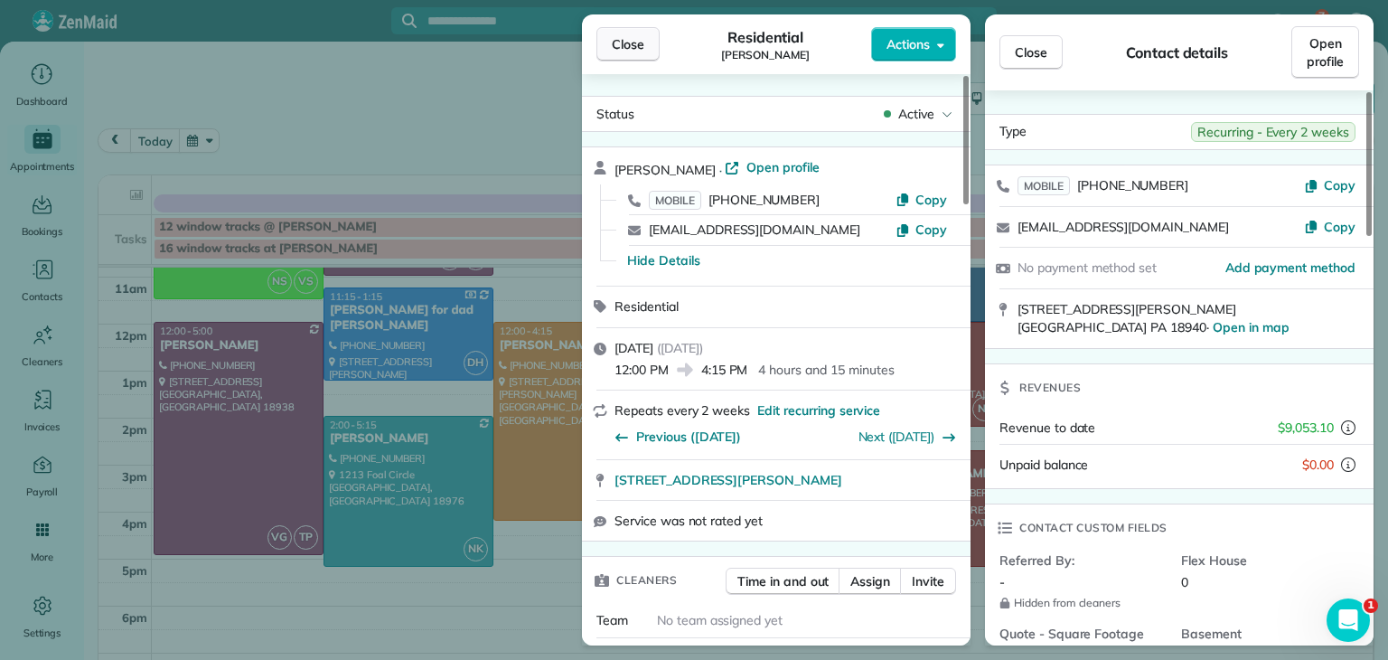
click at [622, 51] on span "Close" at bounding box center [628, 44] width 33 height 18
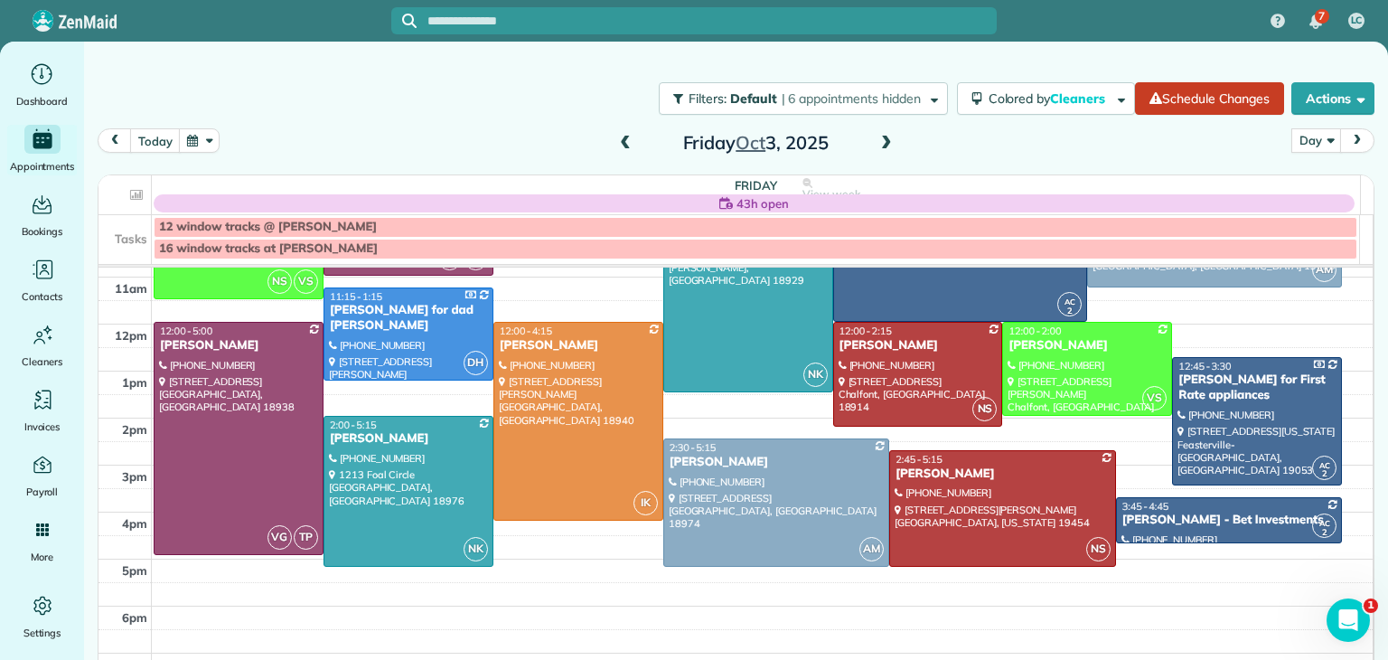
click at [877, 147] on span at bounding box center [887, 144] width 20 height 16
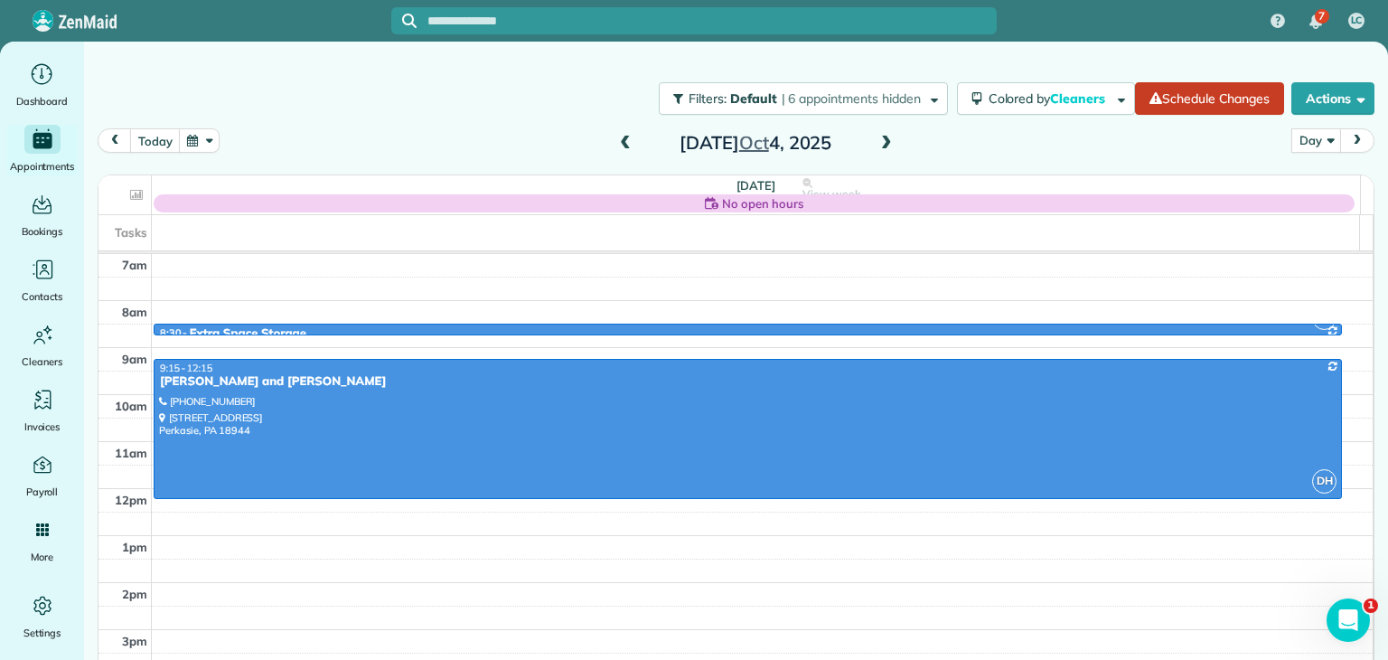
click at [877, 147] on span at bounding box center [887, 144] width 20 height 16
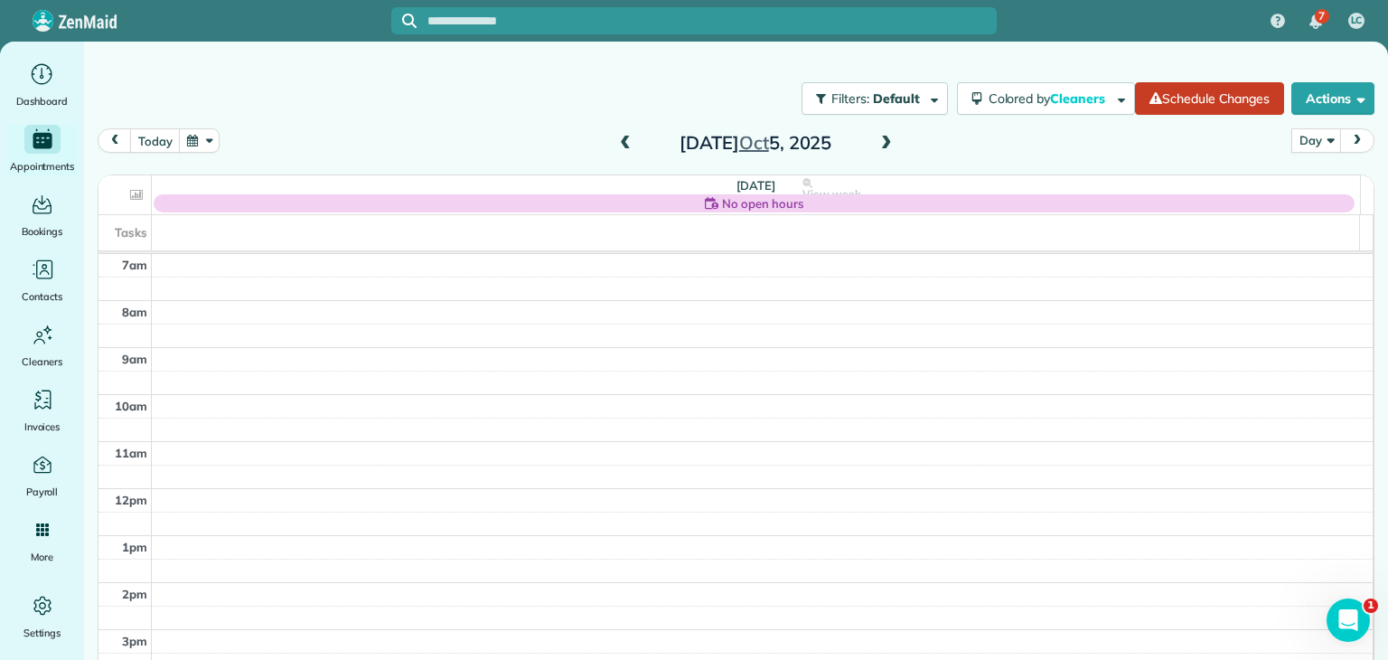
click at [877, 147] on span at bounding box center [887, 144] width 20 height 16
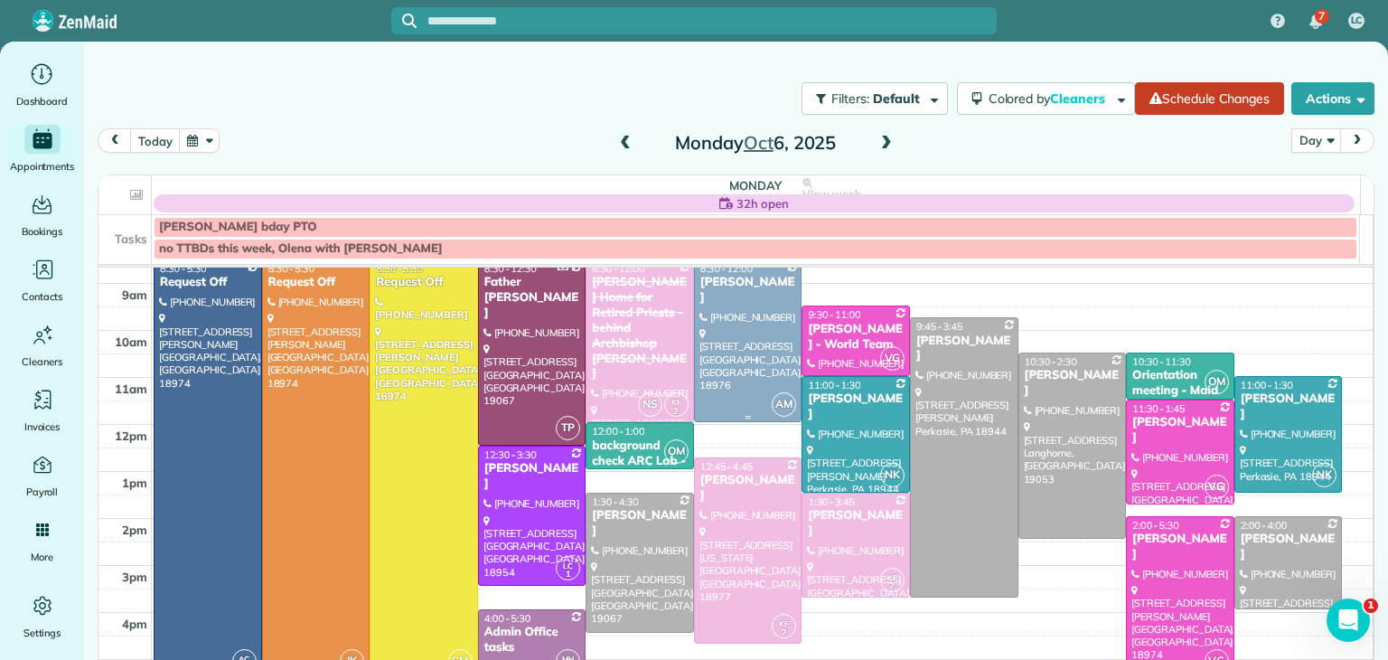
scroll to position [78, 0]
click at [525, 505] on div at bounding box center [532, 515] width 107 height 138
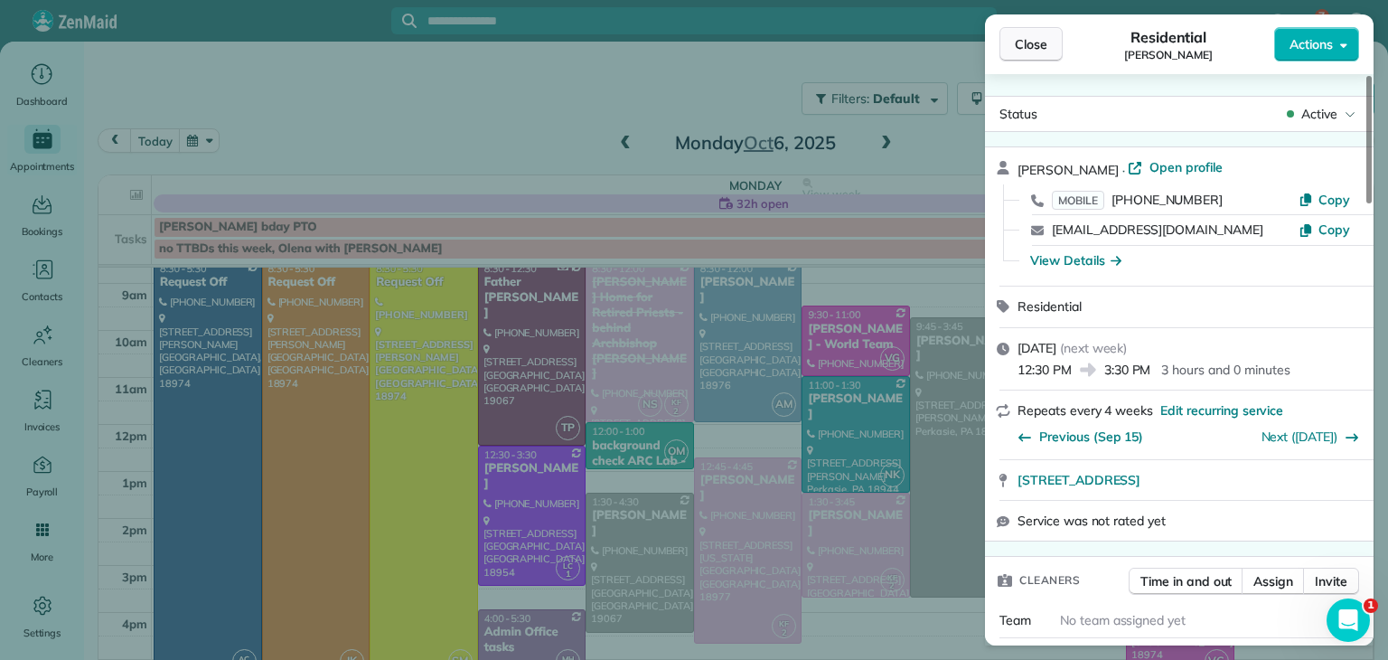
click at [1023, 29] on button "Close" at bounding box center [1030, 44] width 63 height 34
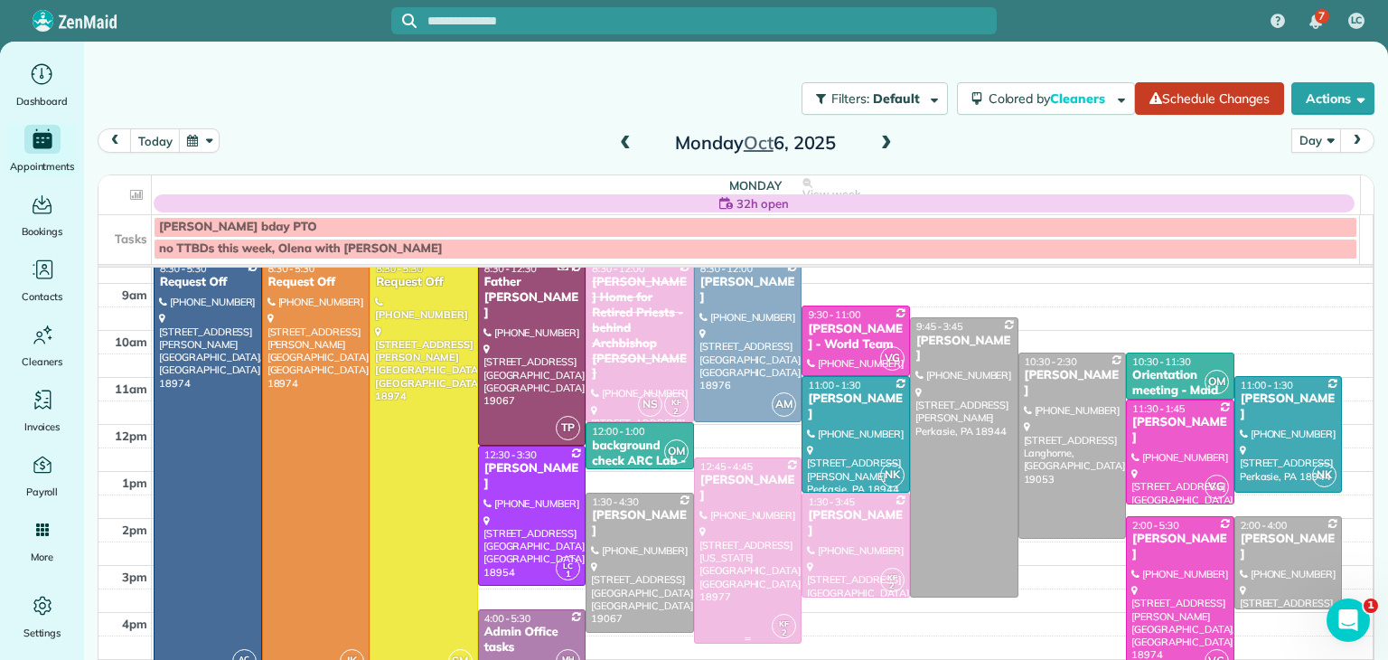
scroll to position [178, 0]
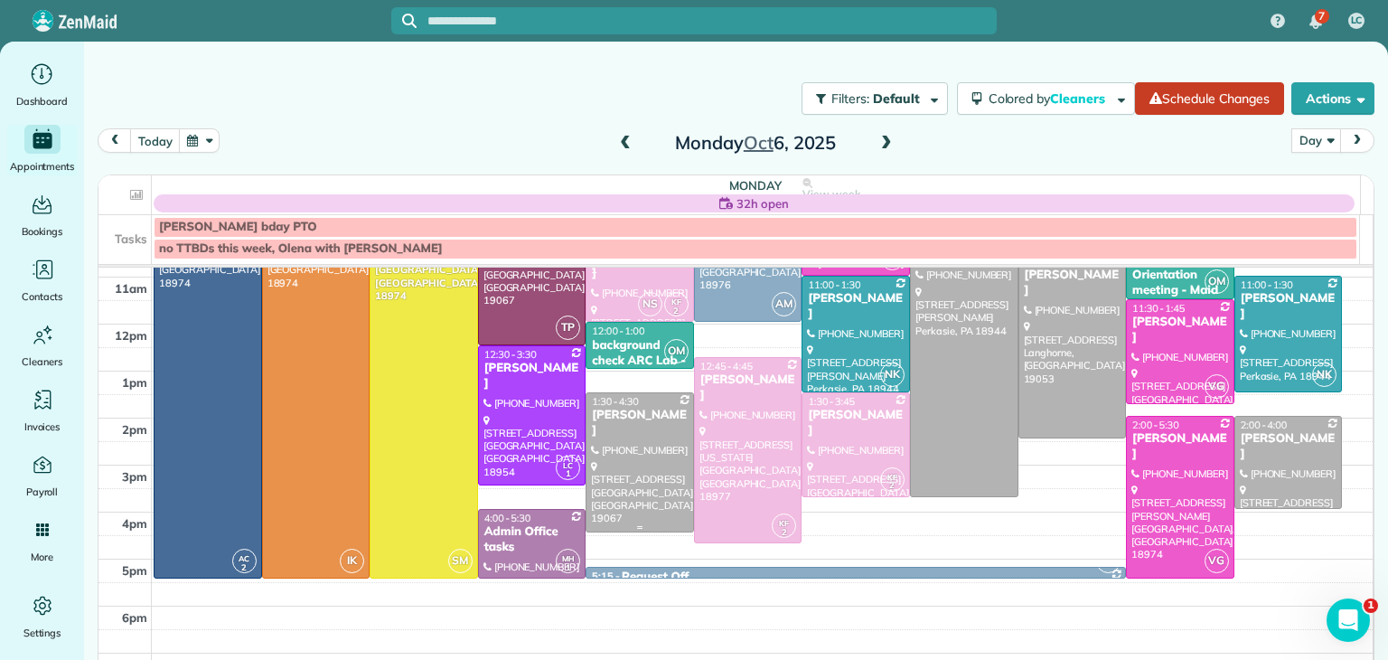
click at [607, 500] on div at bounding box center [640, 462] width 107 height 138
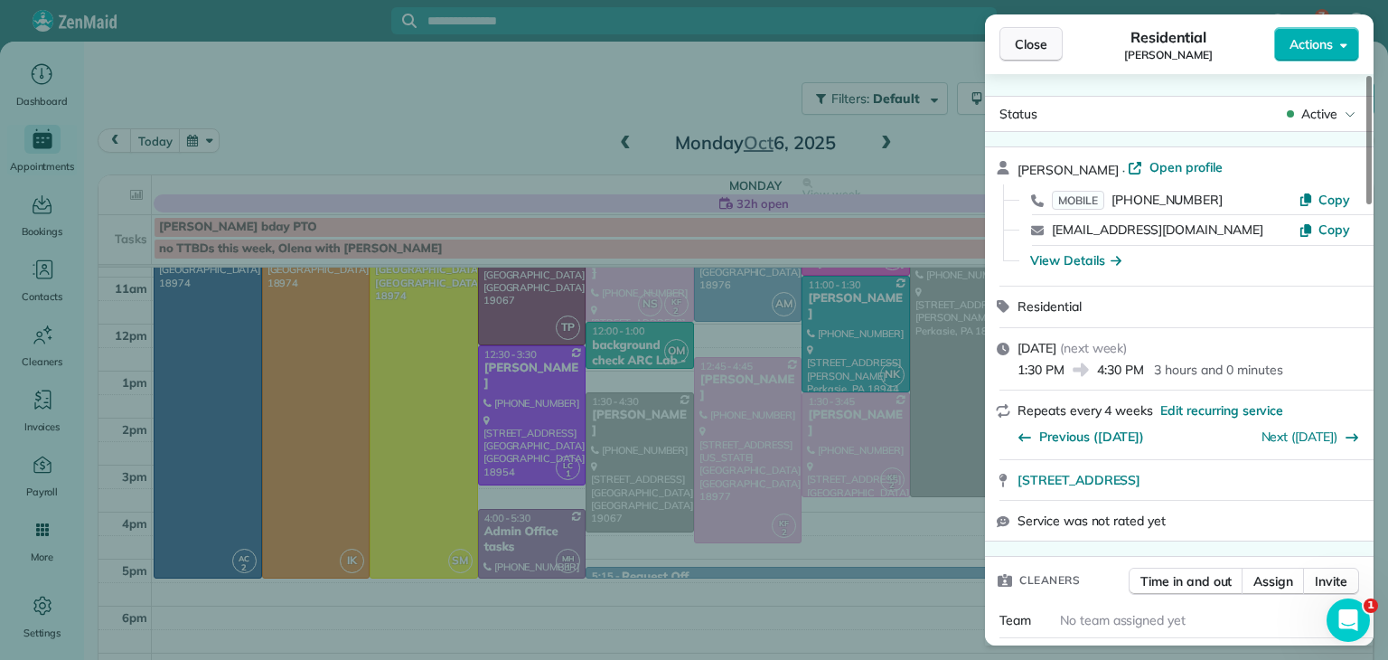
click at [1025, 41] on span "Close" at bounding box center [1031, 44] width 33 height 18
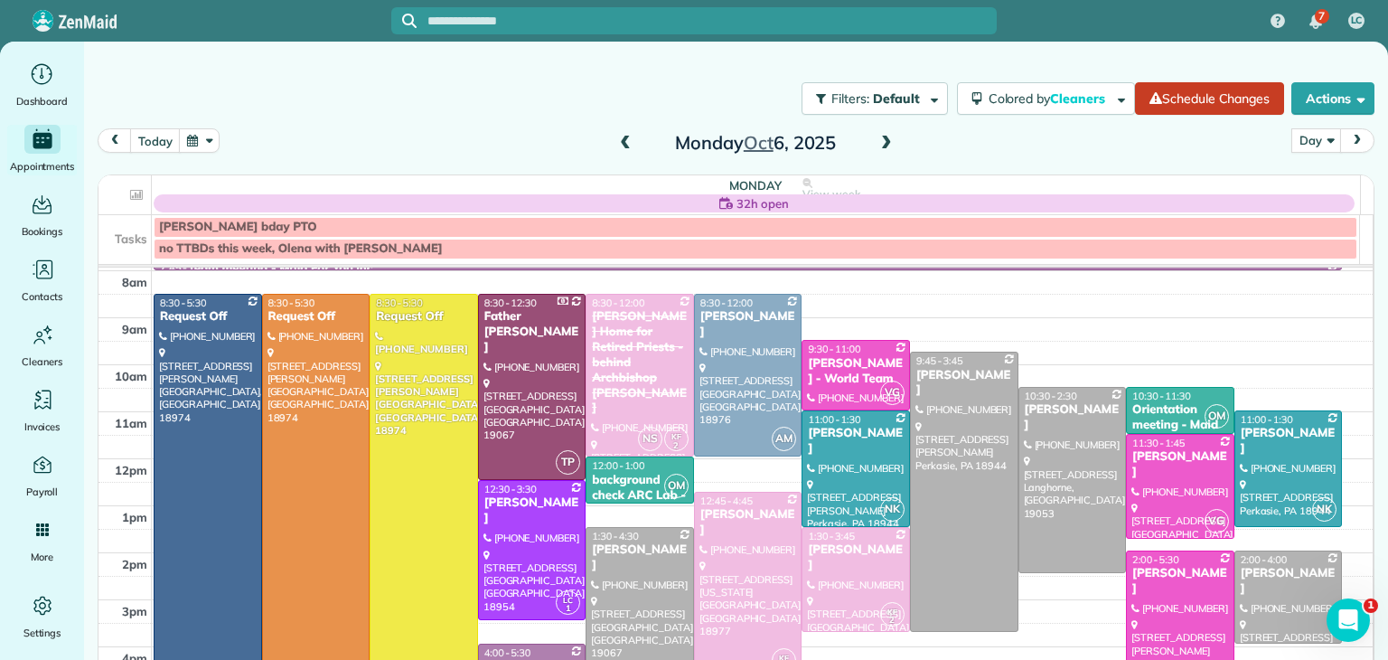
scroll to position [45, 0]
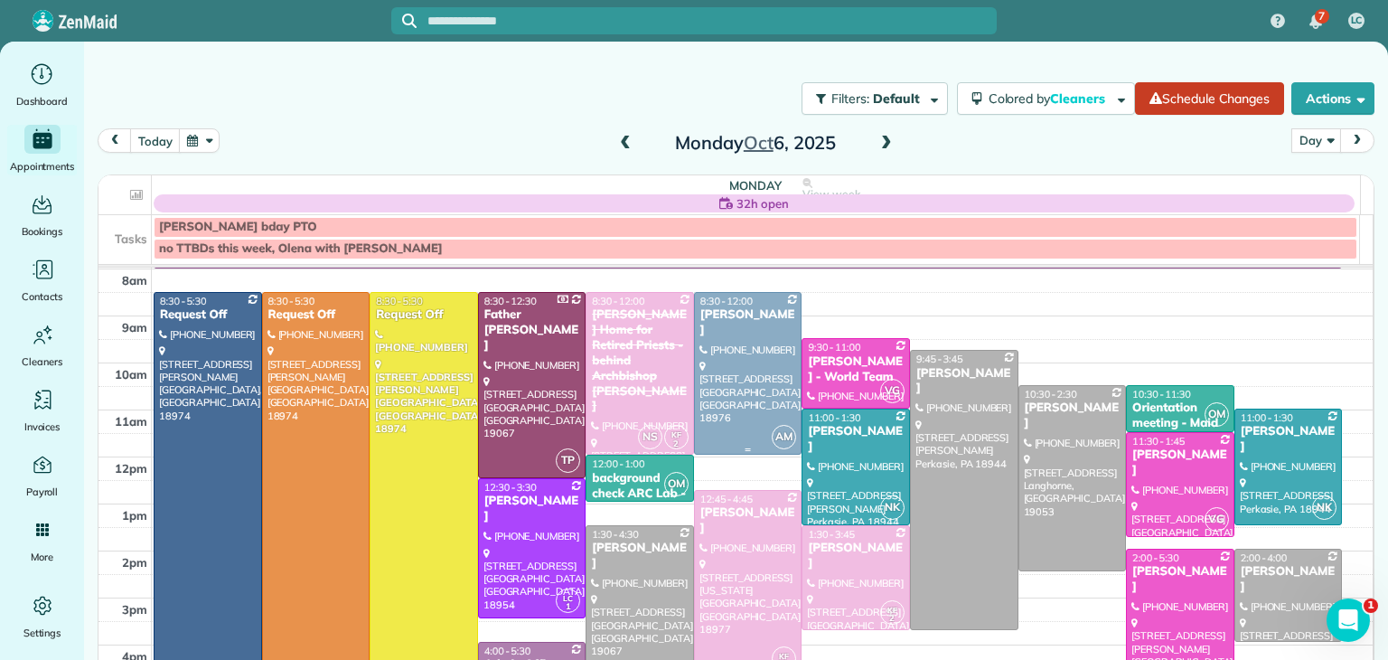
click at [759, 382] on div at bounding box center [748, 374] width 107 height 162
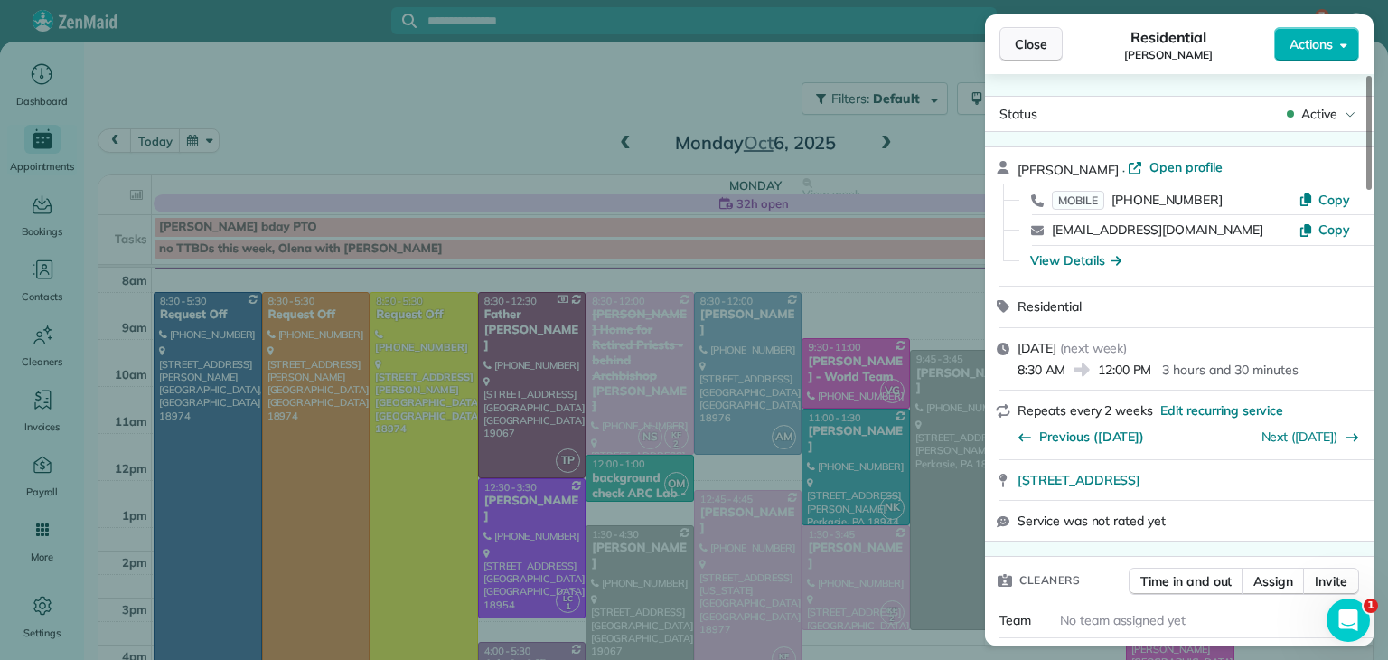
click at [1027, 52] on span "Close" at bounding box center [1031, 44] width 33 height 18
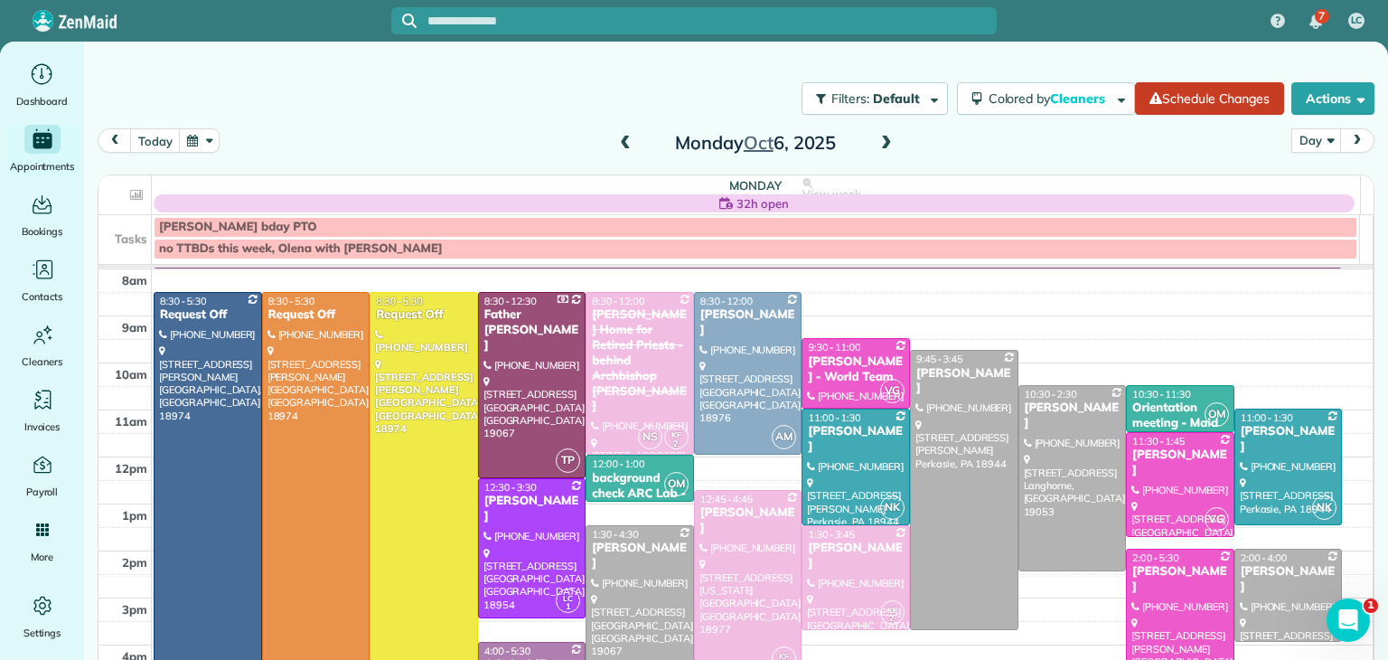
click at [722, 573] on div at bounding box center [748, 583] width 107 height 184
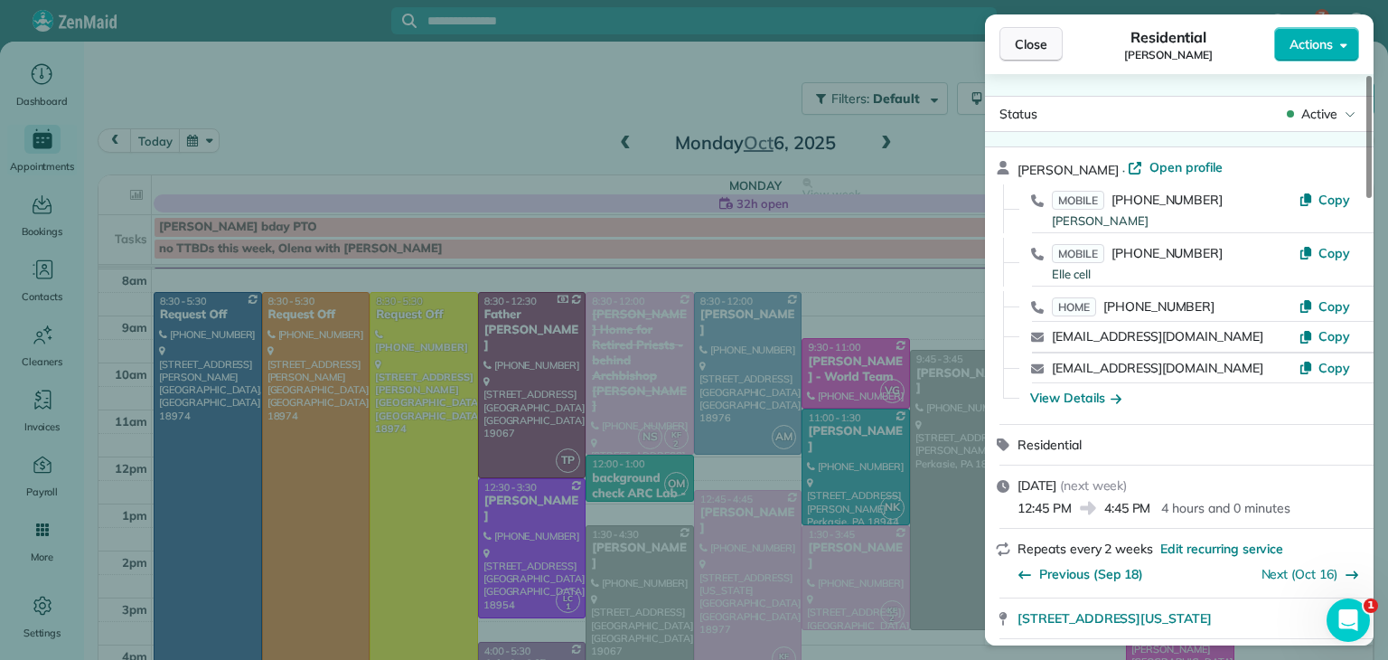
click at [1031, 44] on span "Close" at bounding box center [1031, 44] width 33 height 18
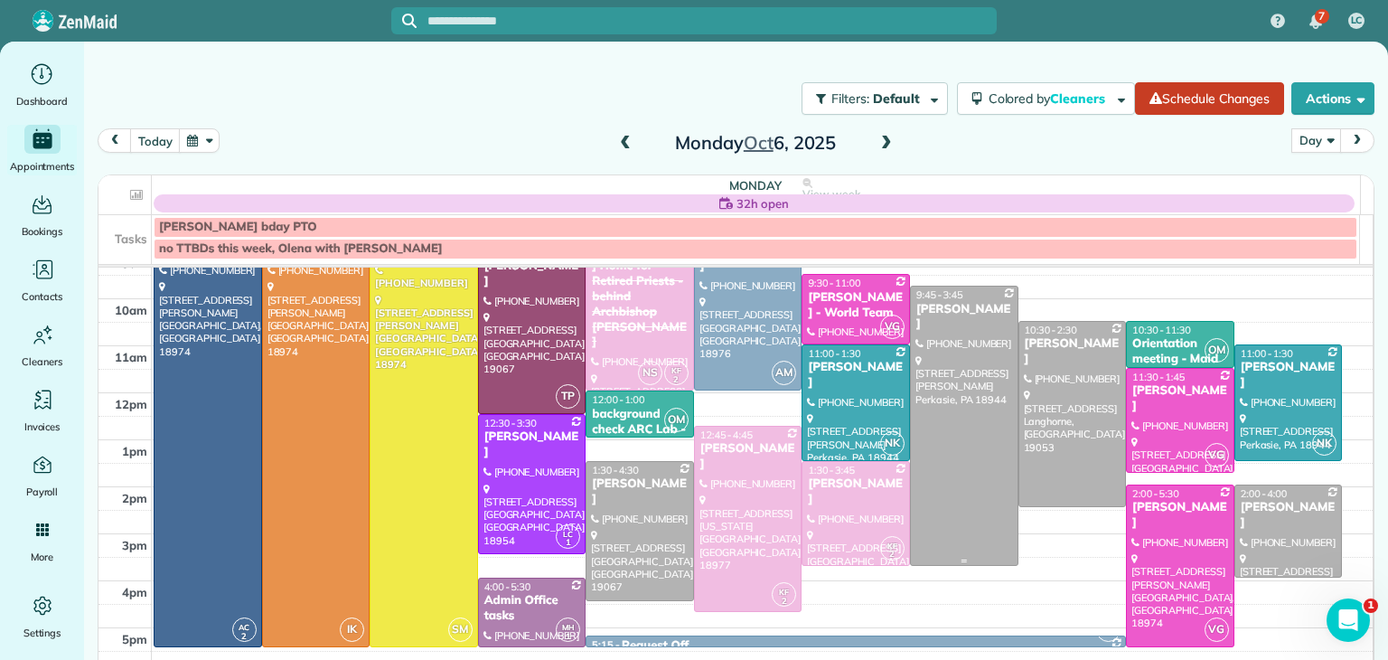
scroll to position [108, 0]
click at [841, 311] on div "Mark Kuhns - World Team" at bounding box center [856, 306] width 98 height 31
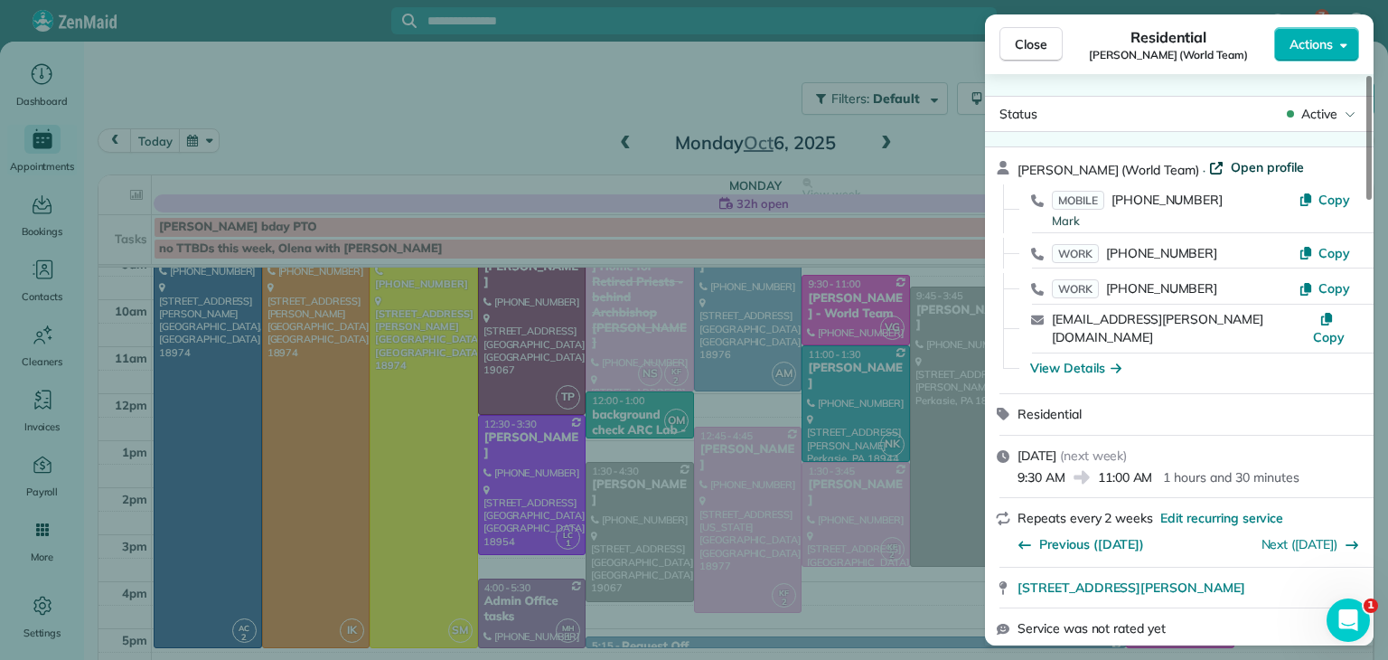
click at [1233, 161] on span "Open profile" at bounding box center [1267, 167] width 73 height 18
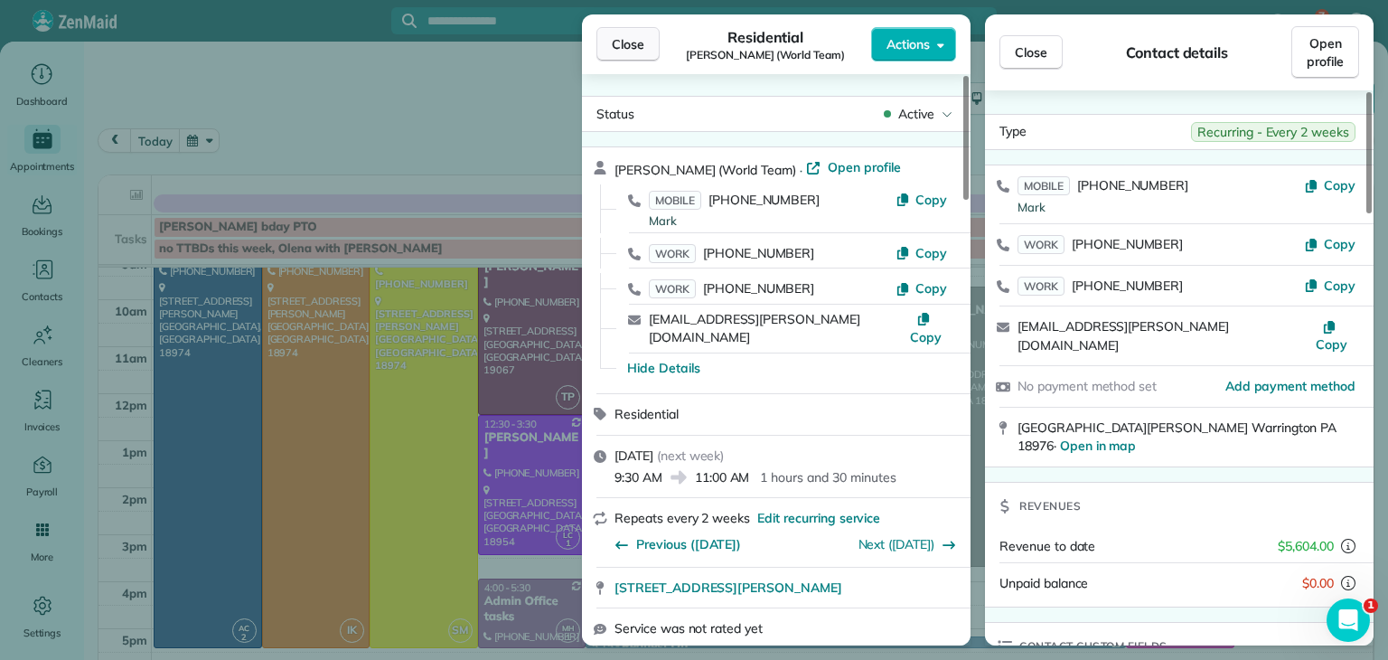
click at [625, 52] on span "Close" at bounding box center [628, 44] width 33 height 18
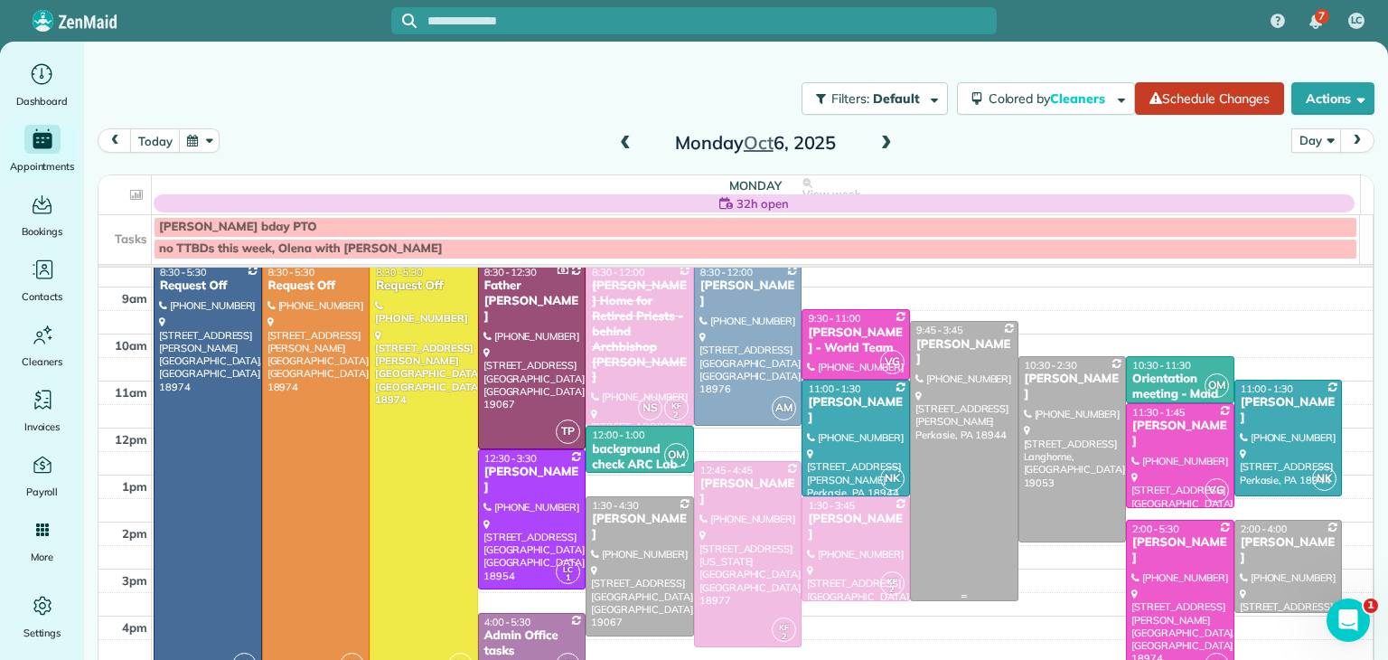
scroll to position [73, 0]
click at [877, 139] on span at bounding box center [887, 144] width 20 height 16
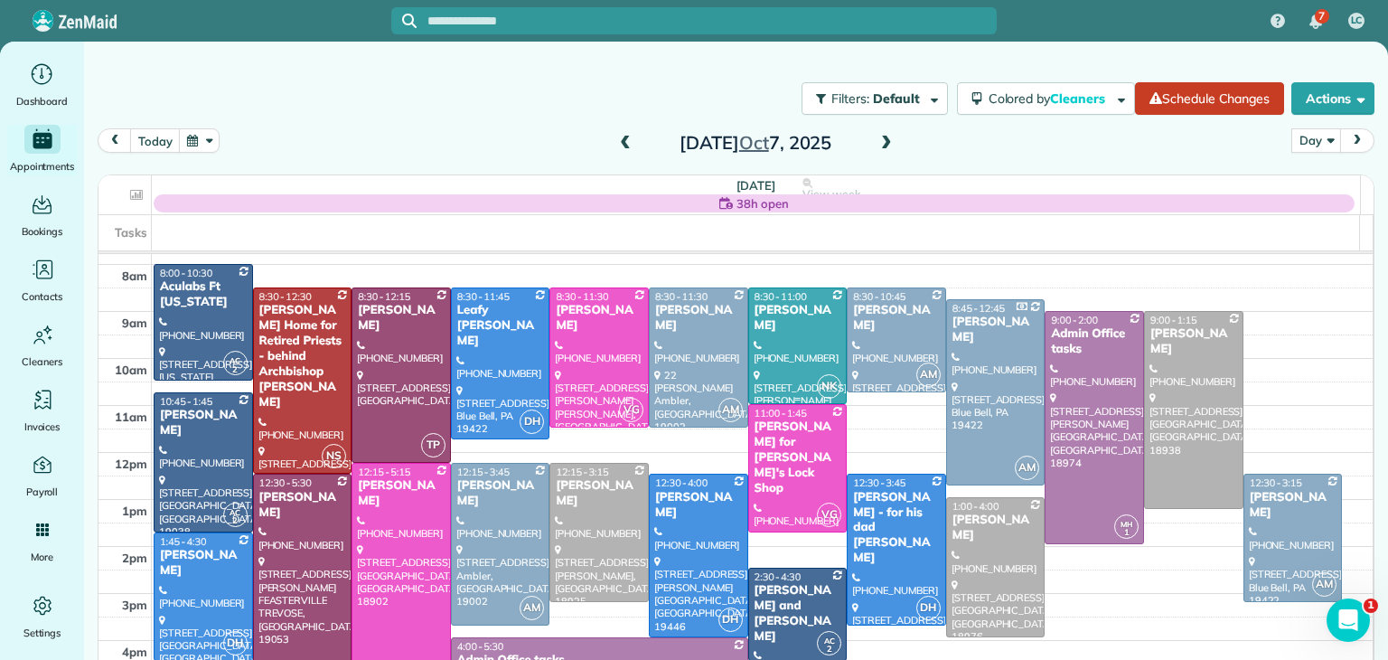
scroll to position [38, 0]
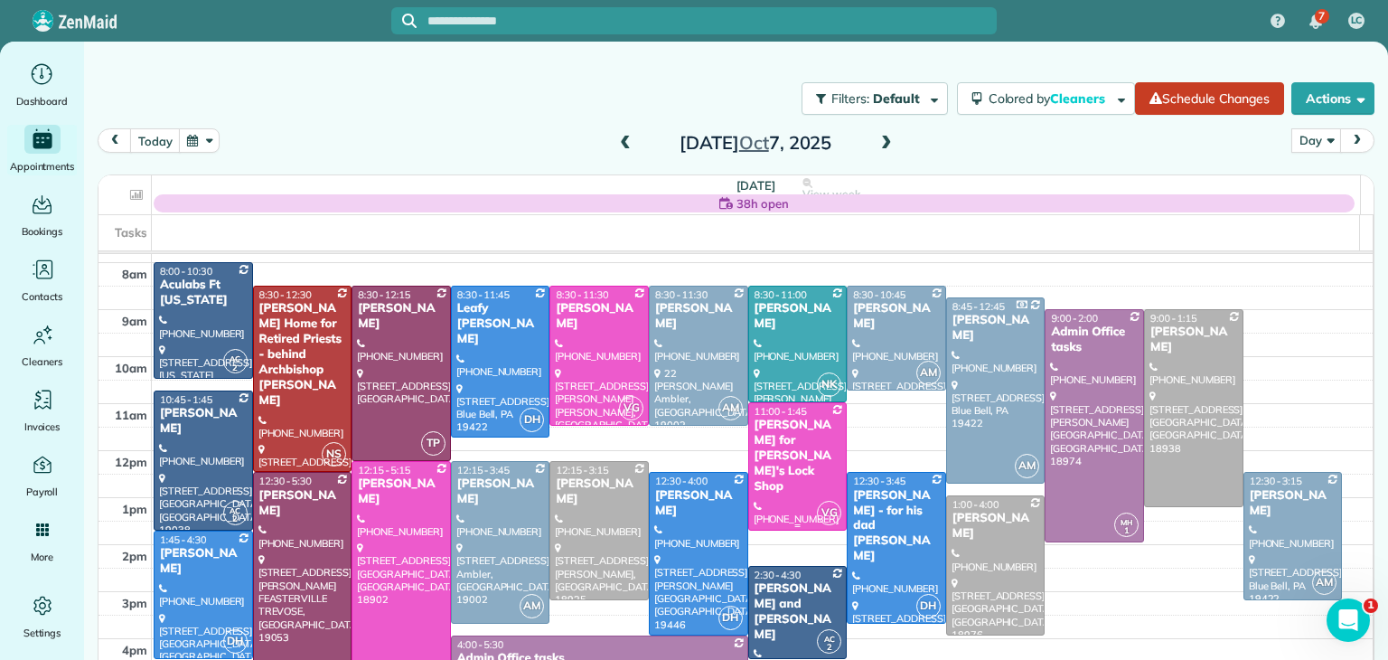
click at [792, 418] on div "Benjamin Cogan for Mike's Lock Shop" at bounding box center [798, 456] width 89 height 76
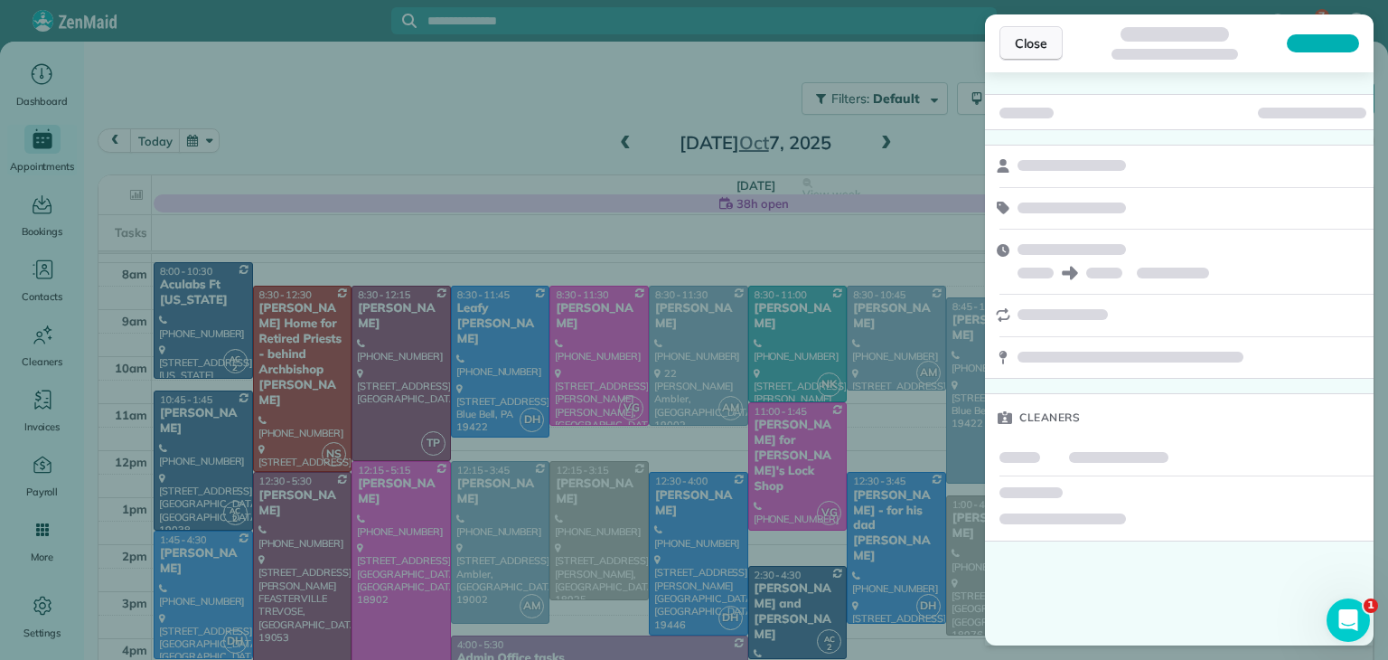
click at [1039, 38] on span "Close" at bounding box center [1031, 43] width 33 height 18
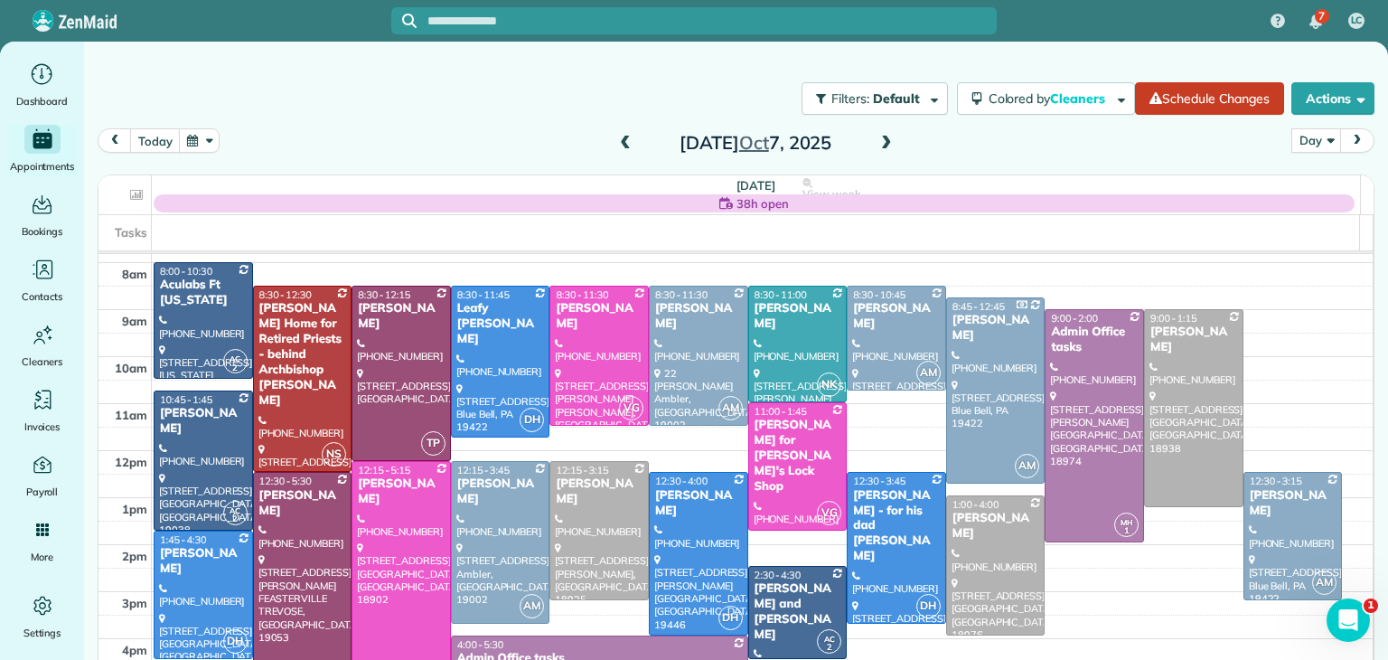
click at [618, 136] on span at bounding box center [625, 144] width 20 height 16
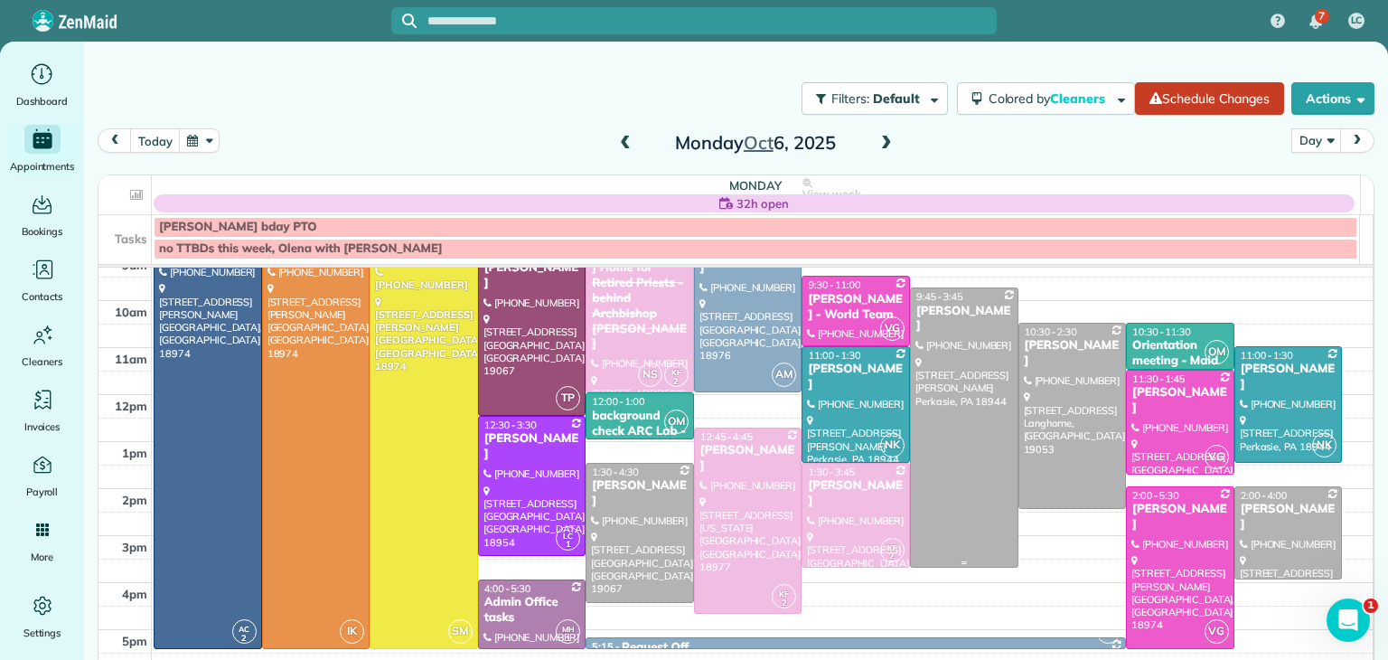
scroll to position [108, 0]
click at [886, 150] on span at bounding box center [887, 144] width 20 height 16
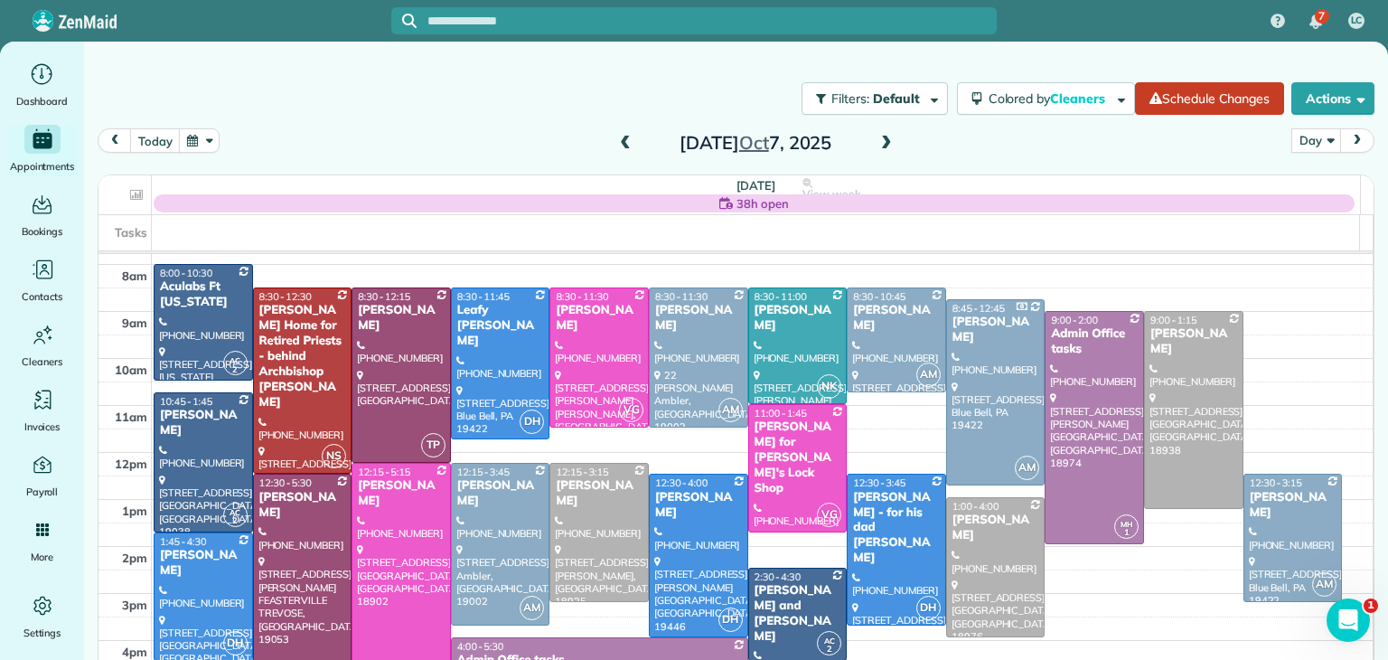
scroll to position [38, 0]
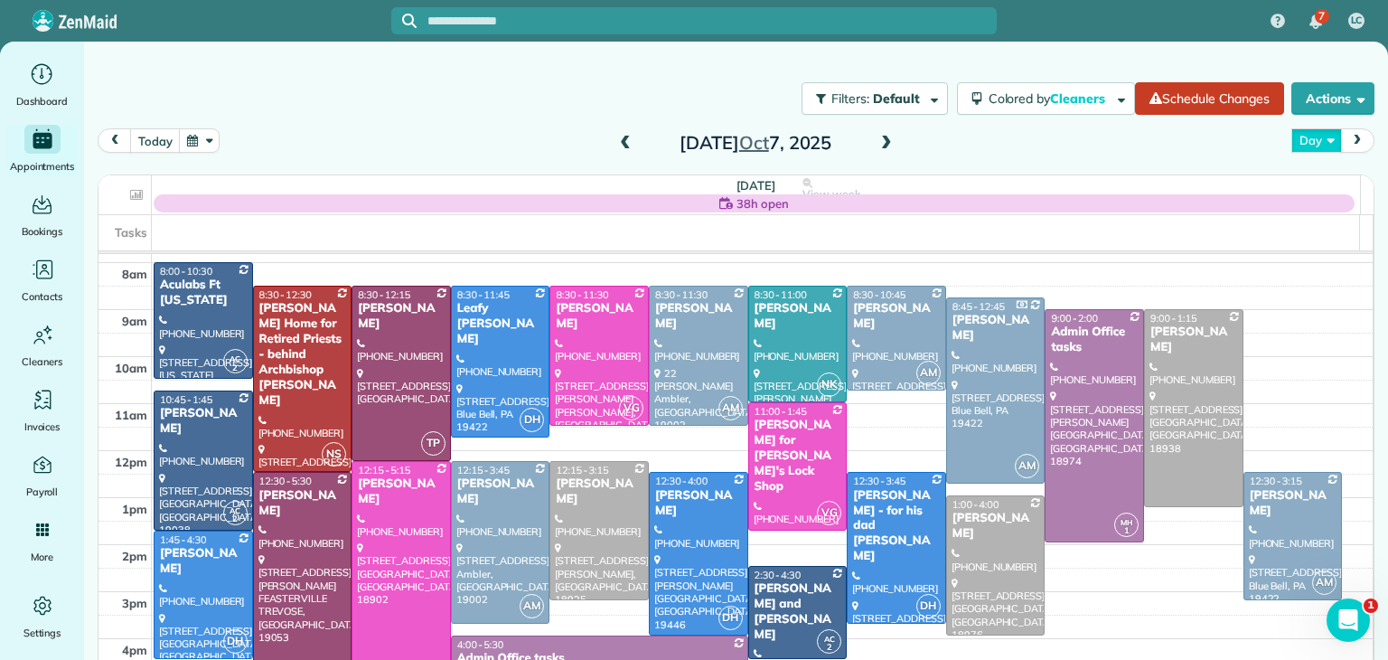
click at [1303, 139] on button "Day" at bounding box center [1316, 140] width 50 height 24
click at [1319, 186] on link "Day" at bounding box center [1363, 182] width 143 height 36
click at [618, 147] on span at bounding box center [625, 144] width 20 height 16
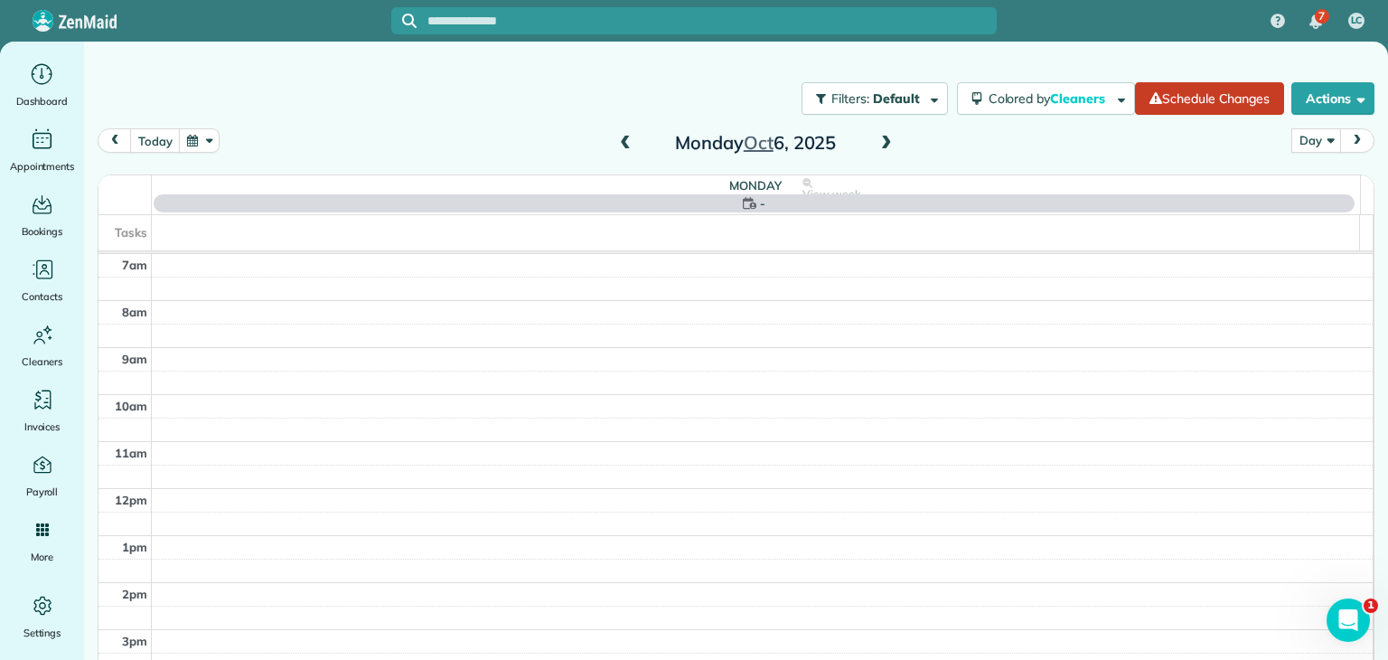
click at [618, 147] on span at bounding box center [625, 144] width 20 height 16
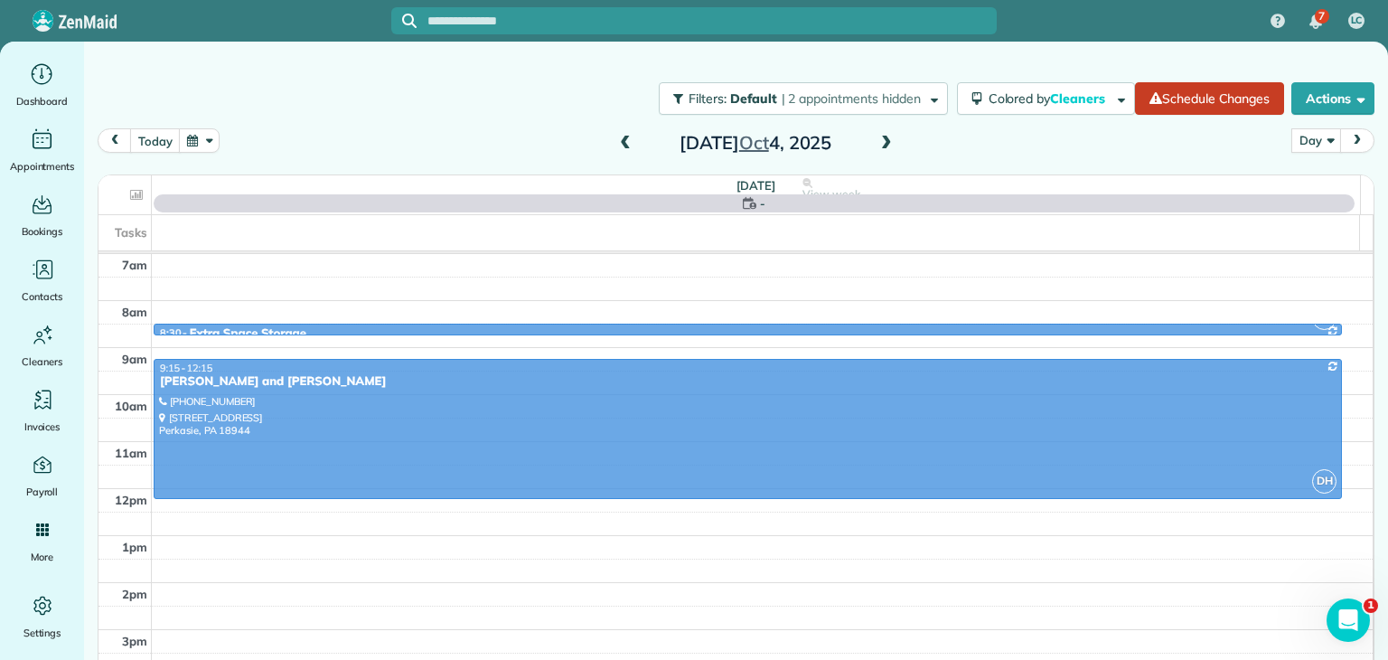
click at [618, 147] on span at bounding box center [625, 144] width 20 height 16
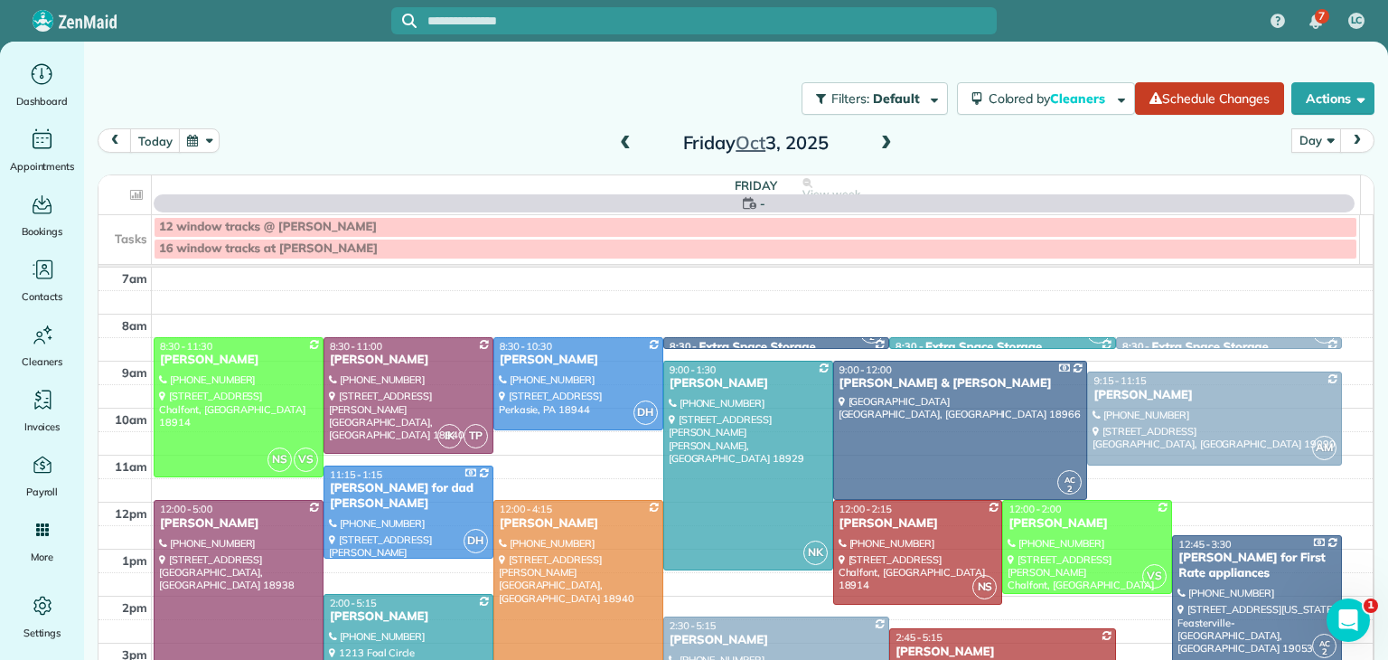
click at [618, 147] on span at bounding box center [625, 144] width 20 height 16
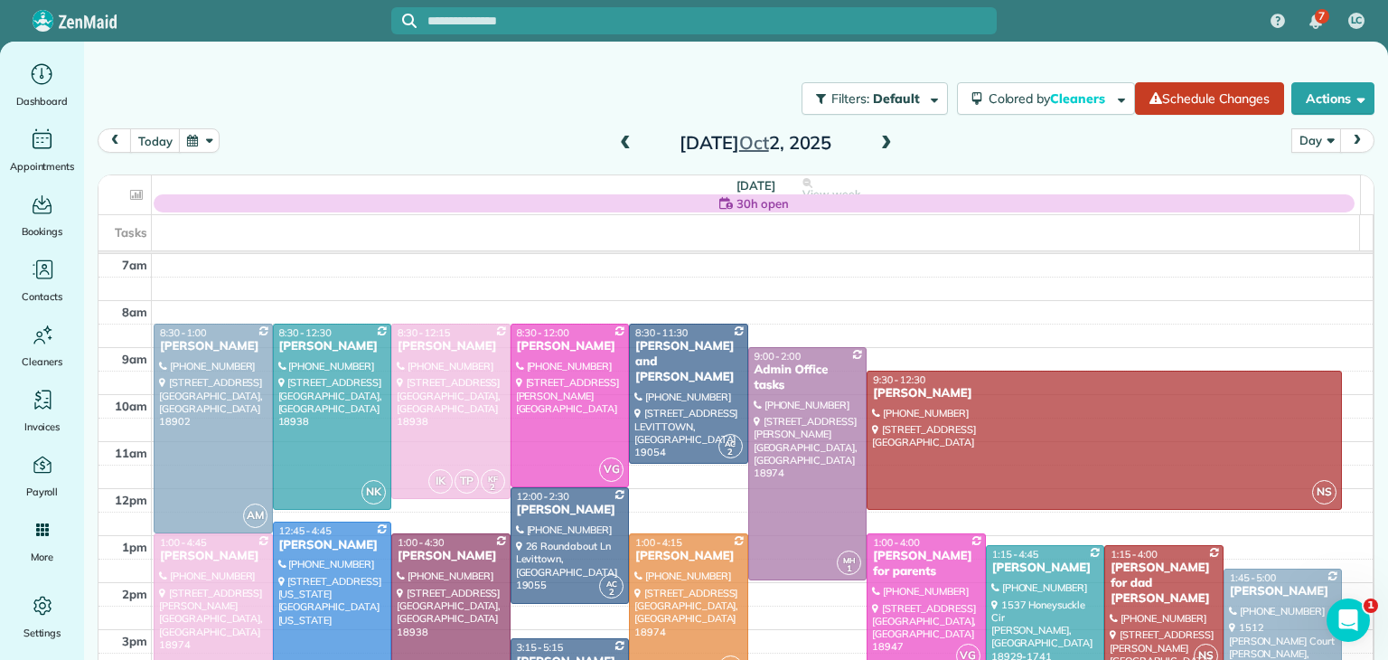
click at [618, 147] on span at bounding box center [625, 144] width 20 height 16
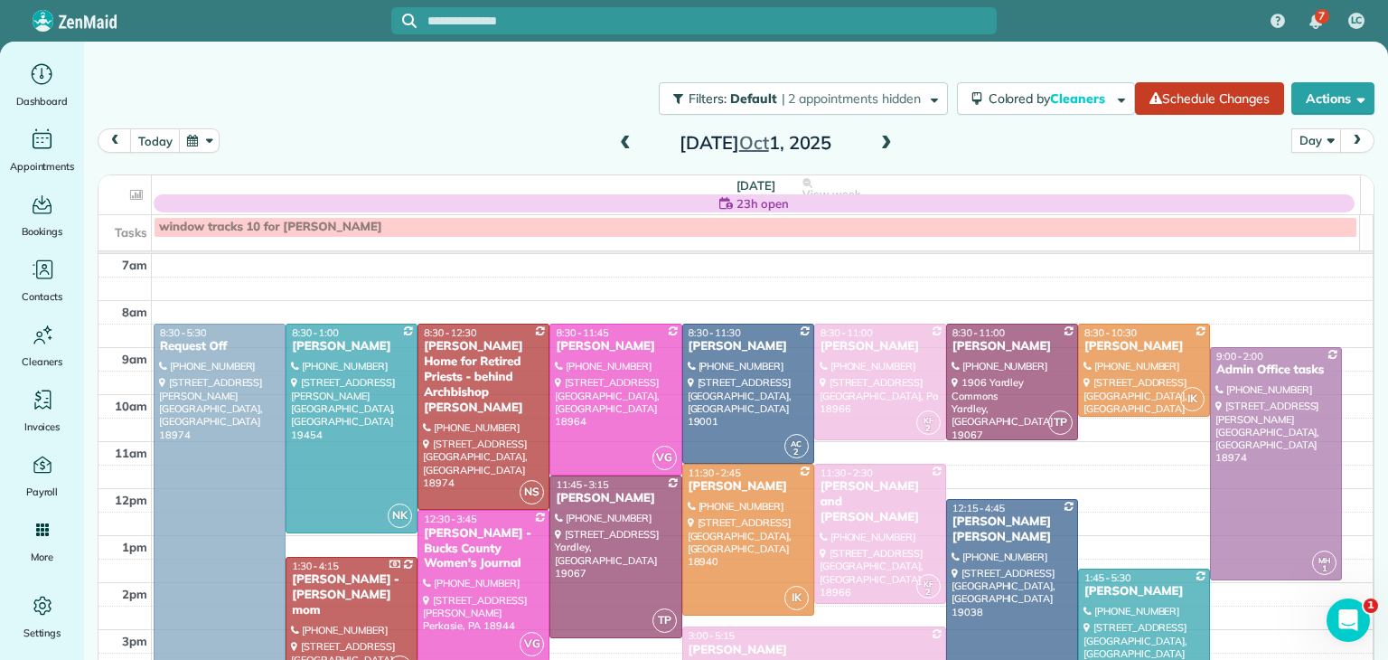
click at [618, 147] on span at bounding box center [625, 144] width 20 height 16
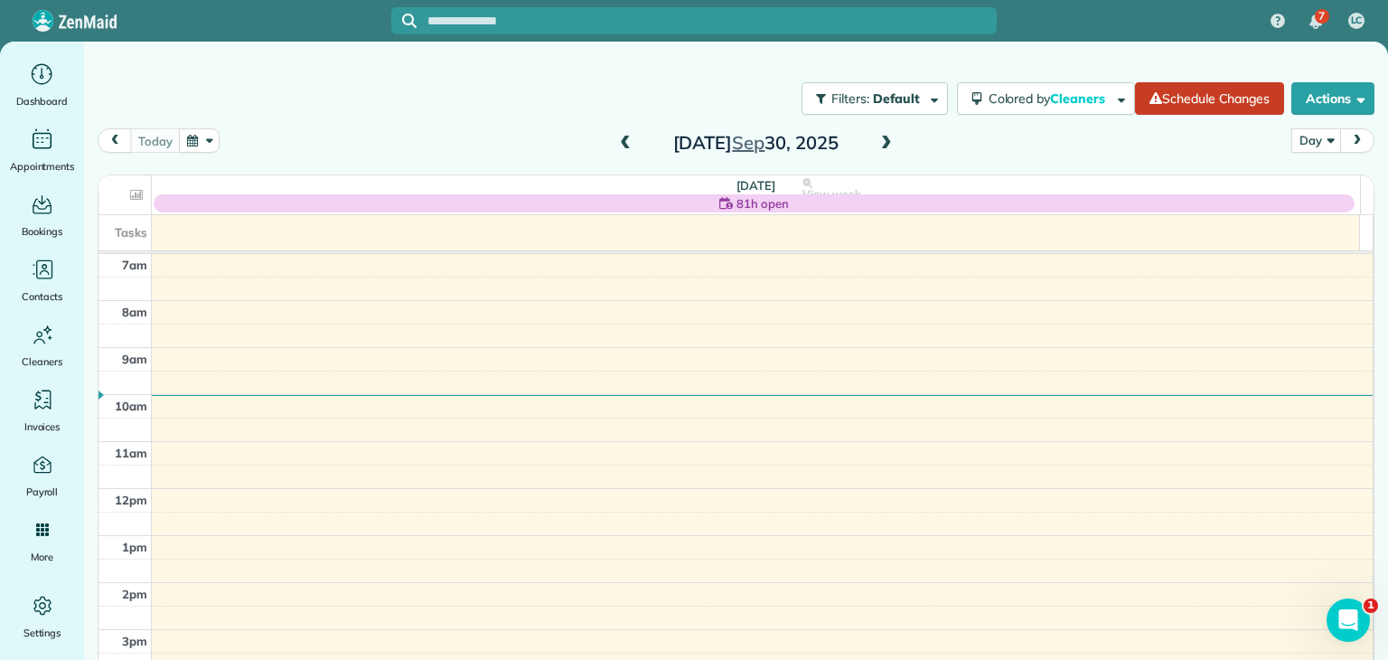
click at [886, 139] on span at bounding box center [887, 144] width 20 height 16
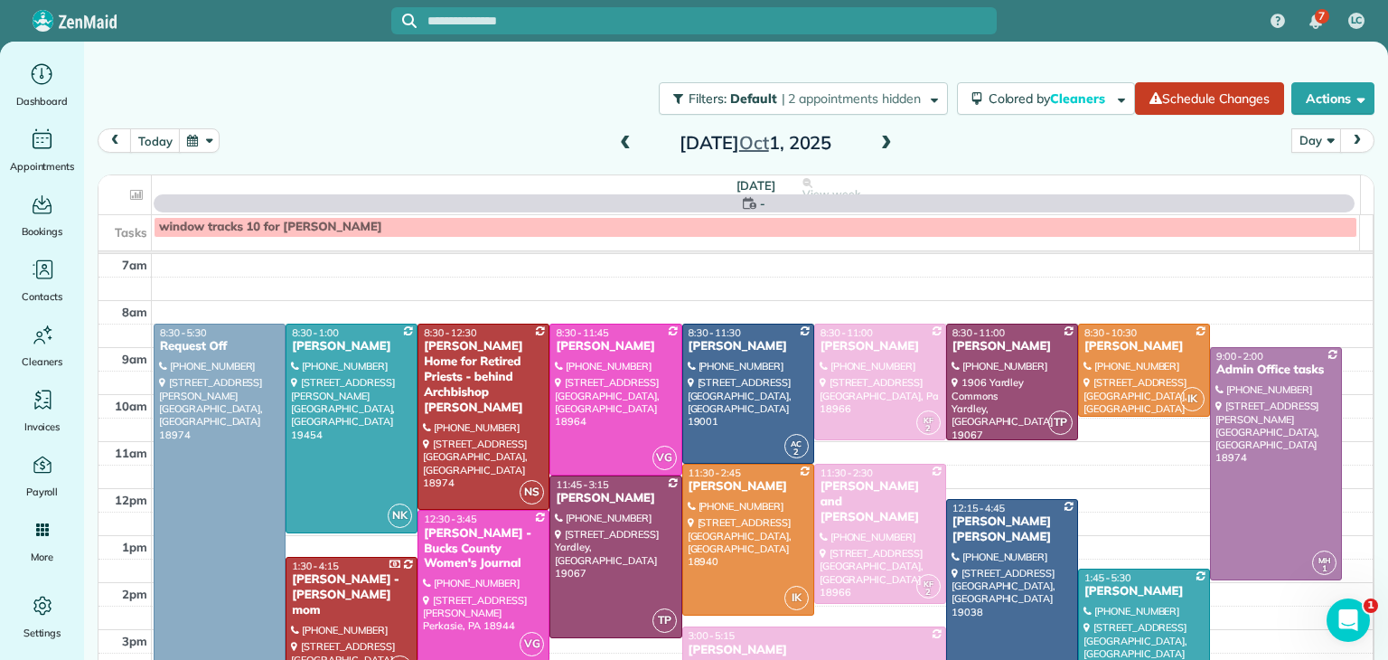
click at [622, 136] on span at bounding box center [625, 144] width 20 height 16
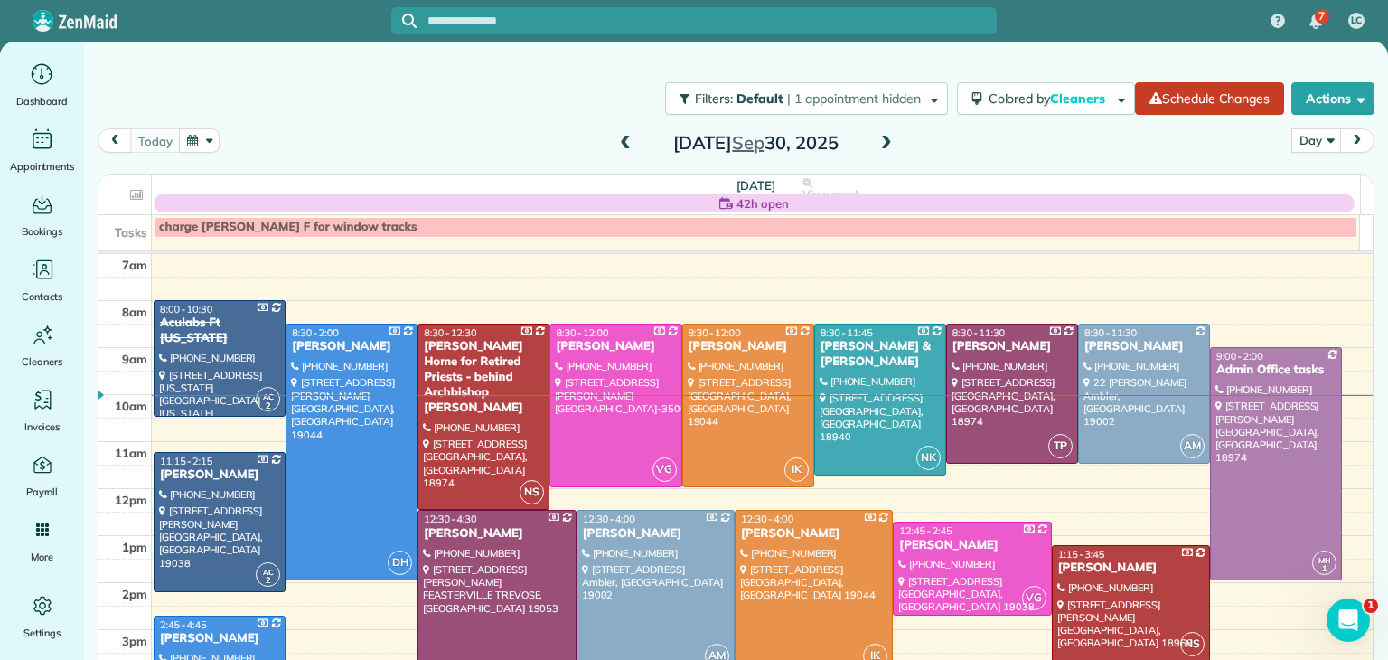
scroll to position [98, 0]
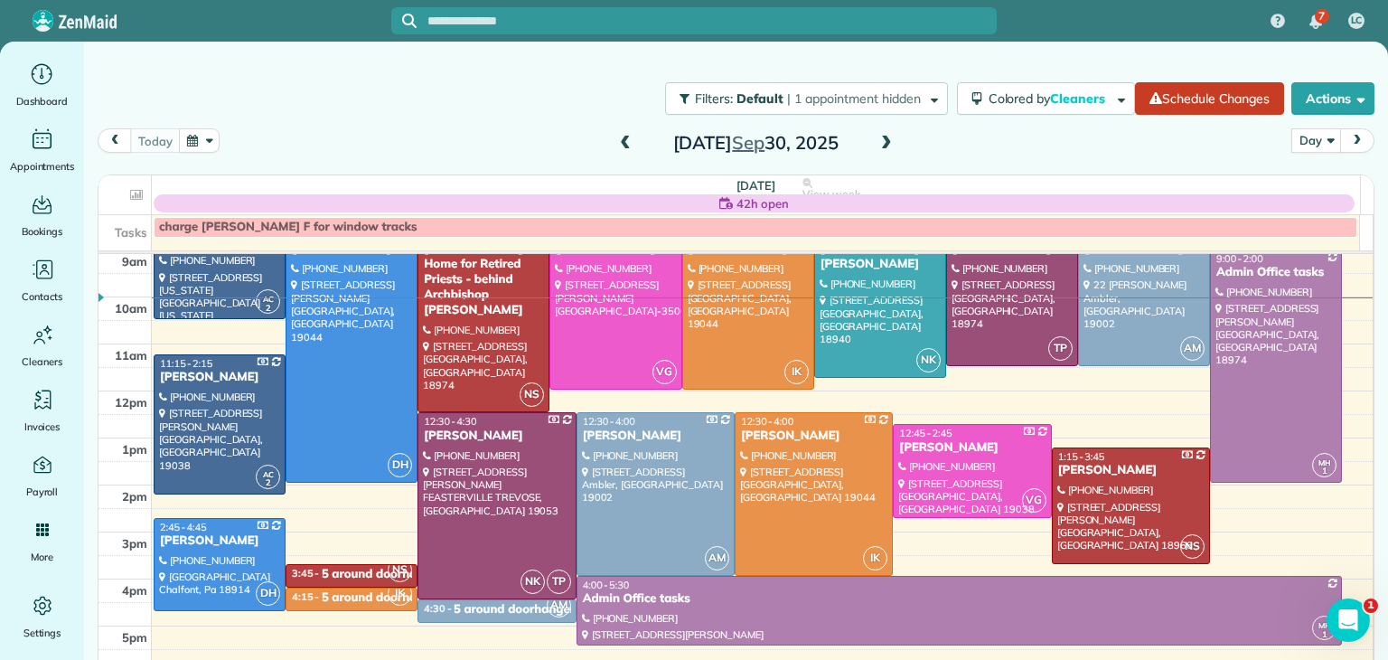
click at [879, 143] on span at bounding box center [887, 144] width 20 height 16
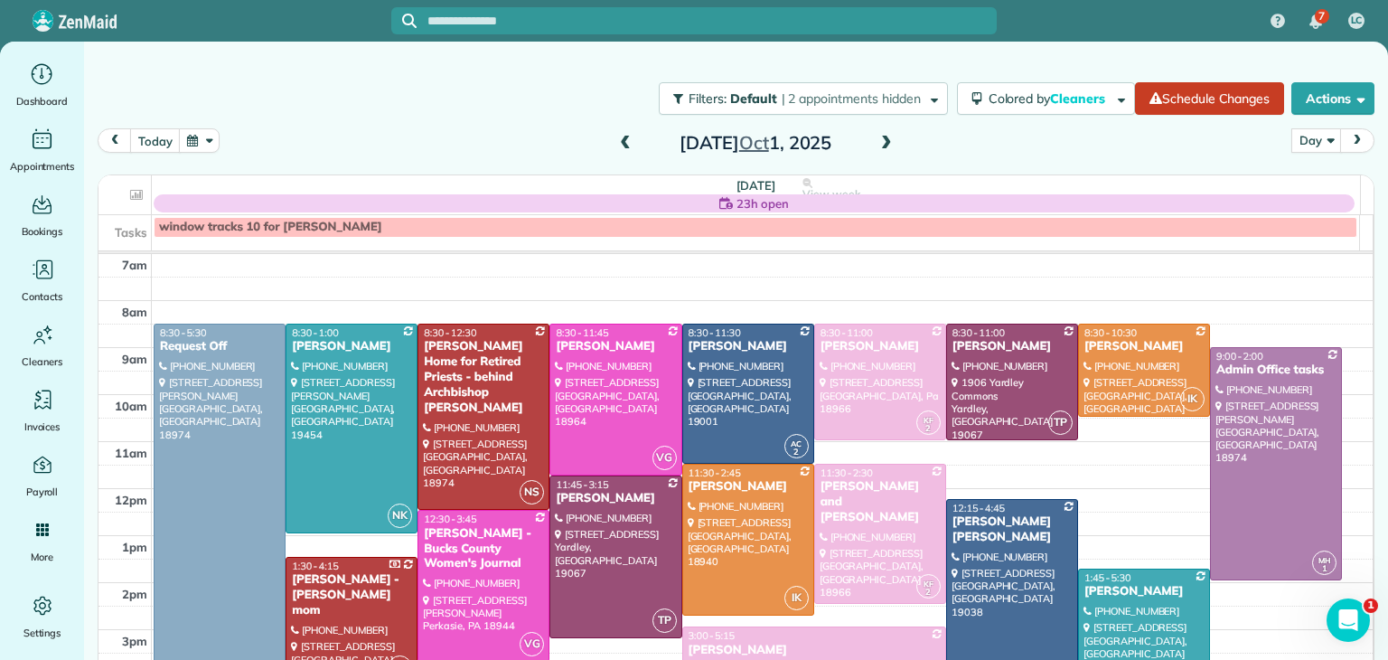
click at [879, 143] on span at bounding box center [887, 144] width 20 height 16
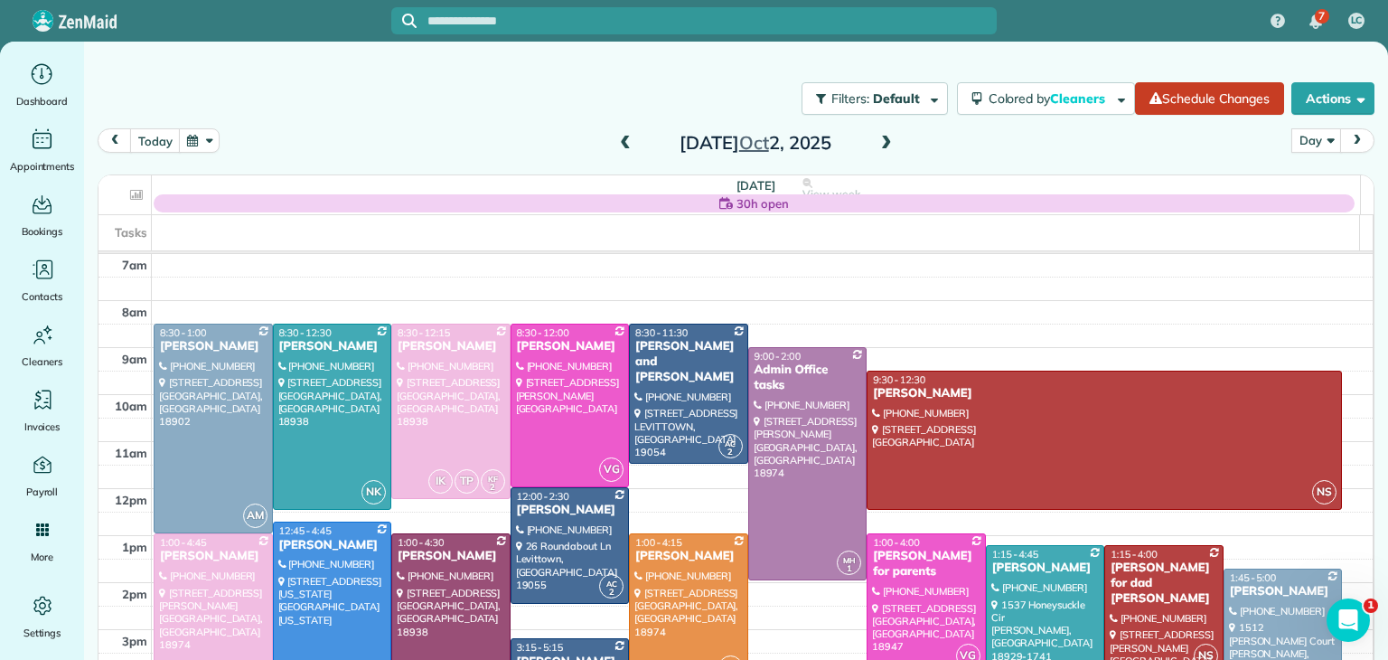
click at [879, 143] on span at bounding box center [887, 144] width 20 height 16
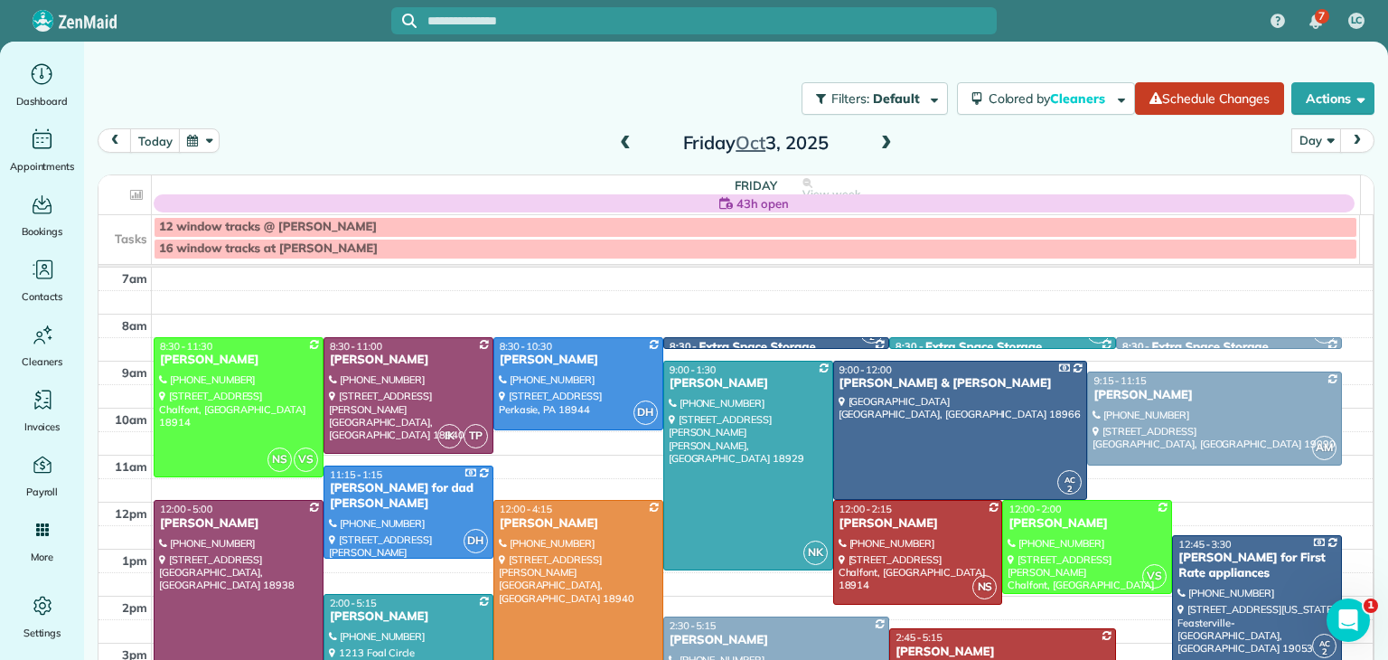
click at [879, 143] on span at bounding box center [887, 144] width 20 height 16
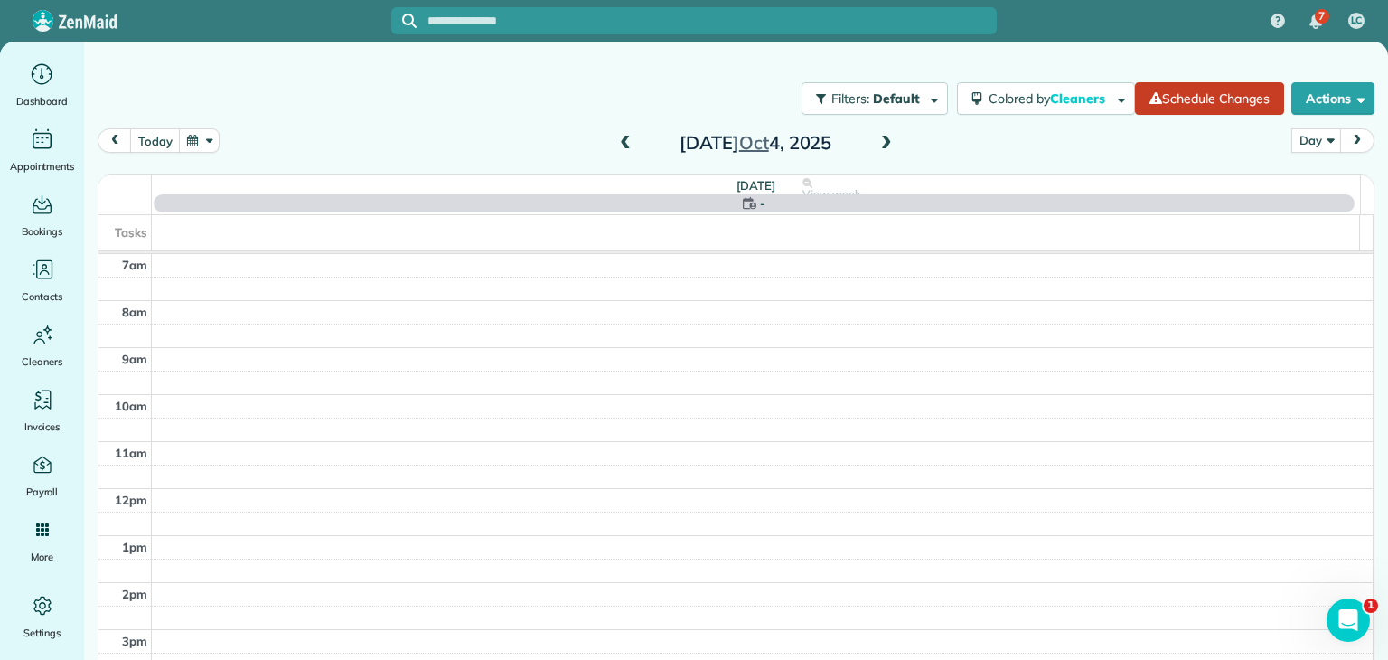
click at [879, 143] on span at bounding box center [887, 144] width 20 height 16
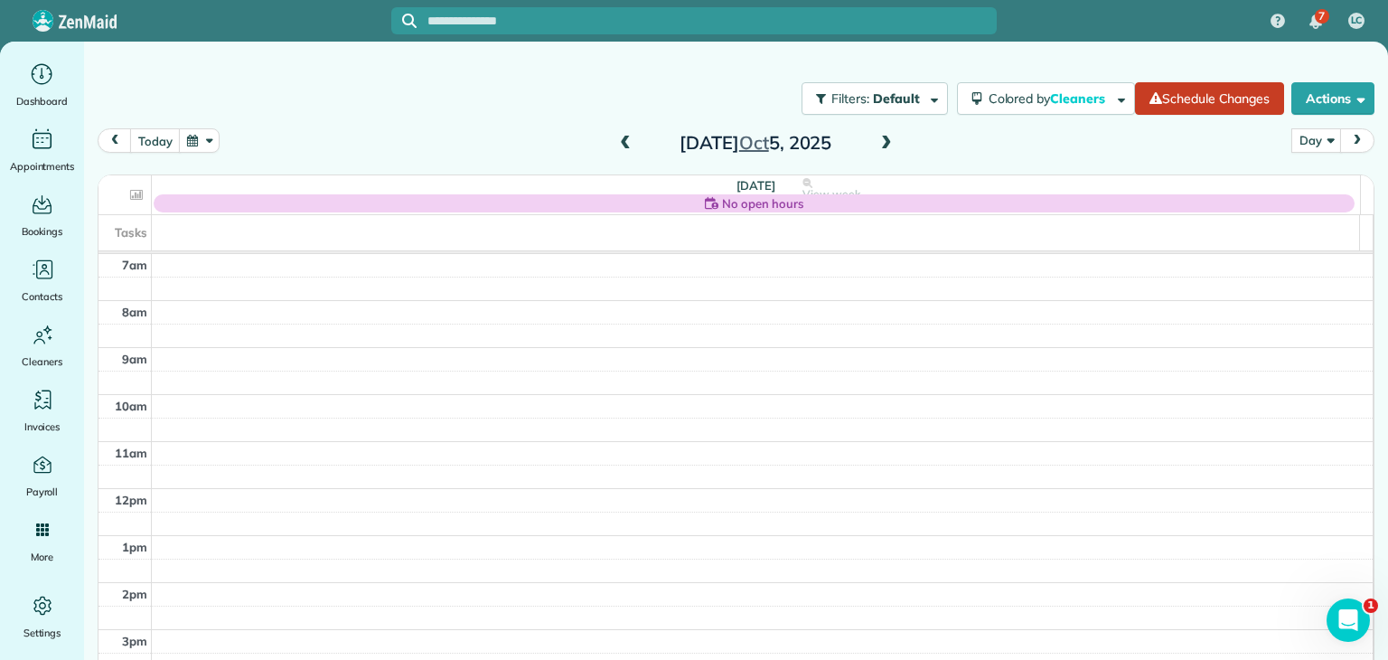
click at [879, 143] on span at bounding box center [887, 144] width 20 height 16
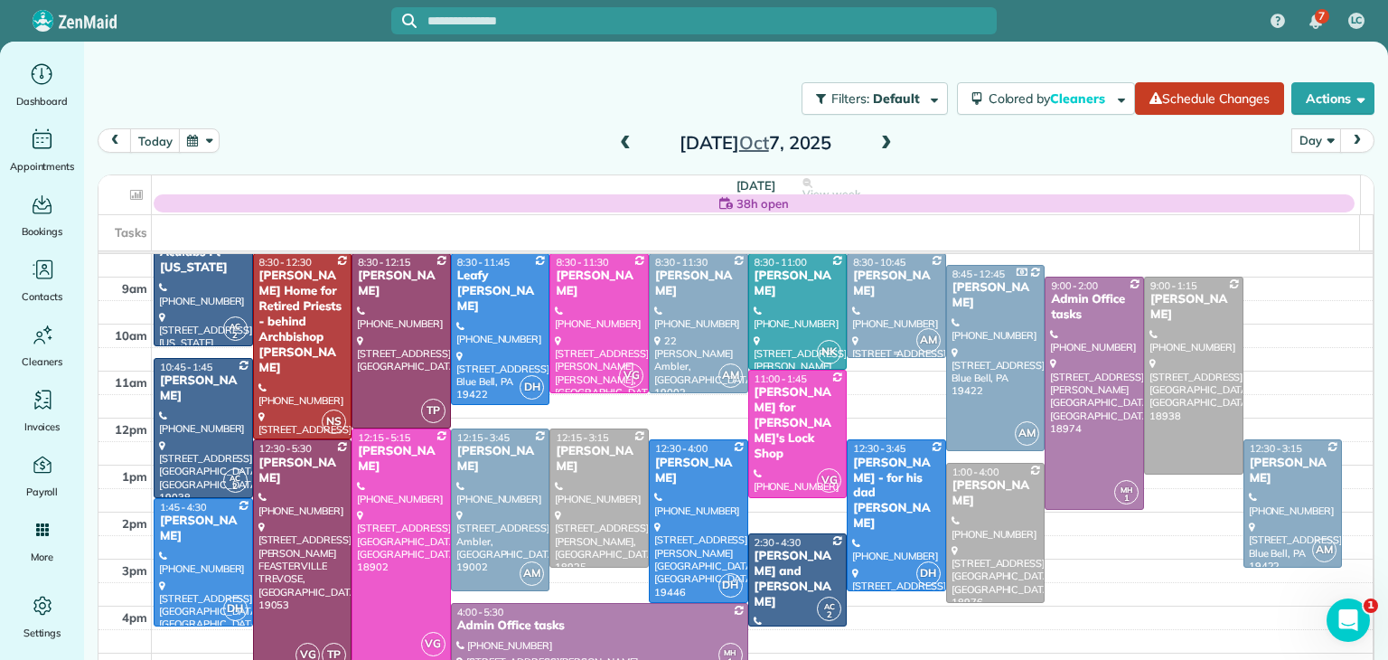
scroll to position [71, 0]
click at [196, 530] on div "Rosemary Sirkowski" at bounding box center [203, 527] width 89 height 31
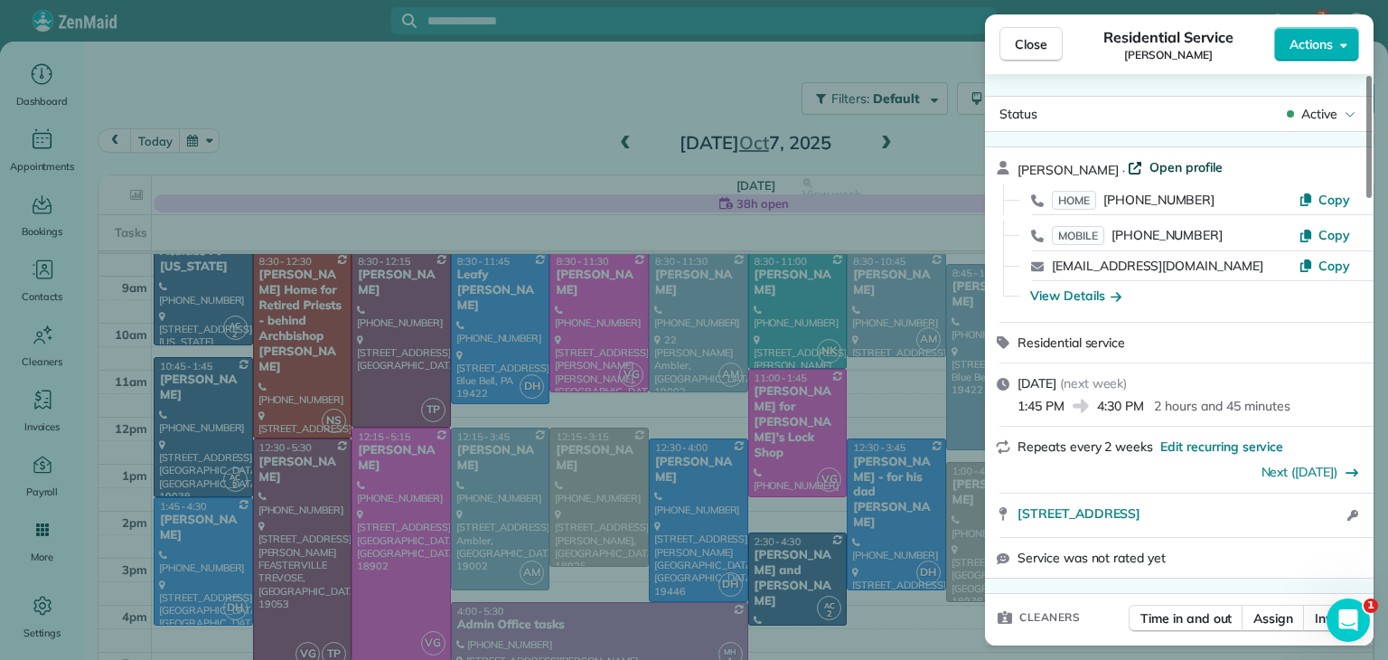
click at [1223, 167] on span "Open profile" at bounding box center [1186, 167] width 73 height 18
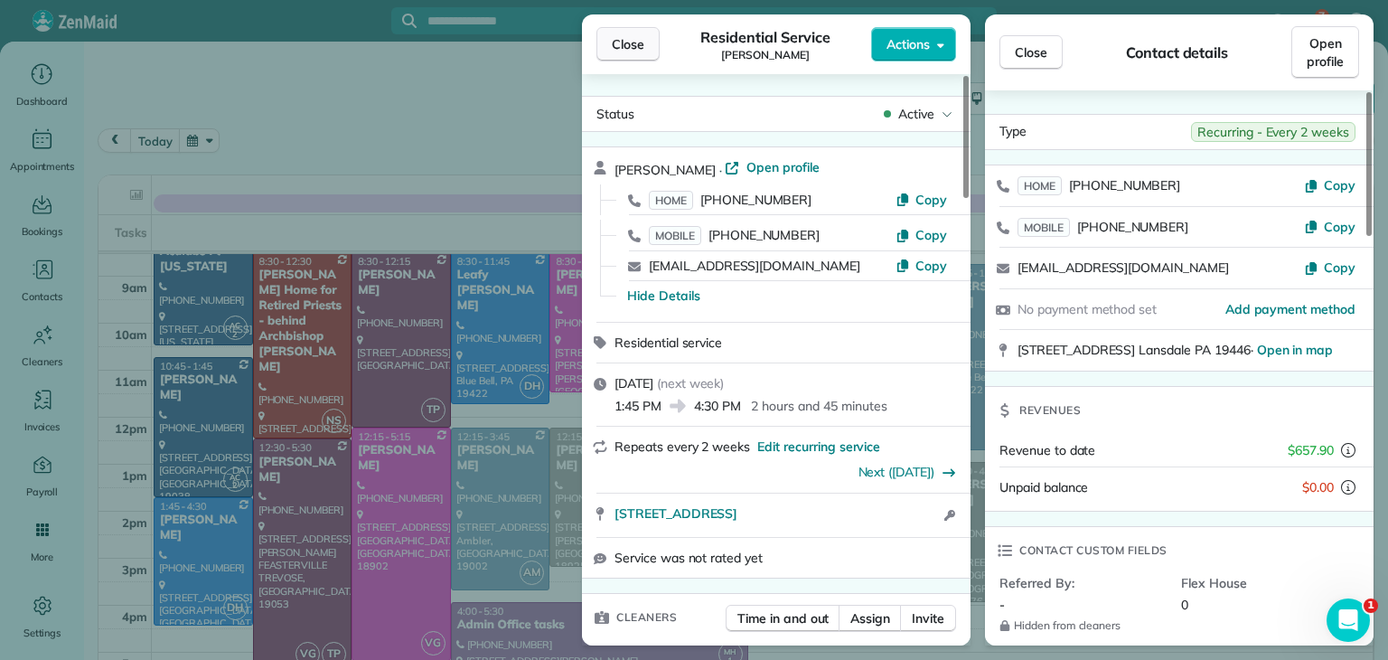
click at [607, 51] on button "Close" at bounding box center [627, 44] width 63 height 34
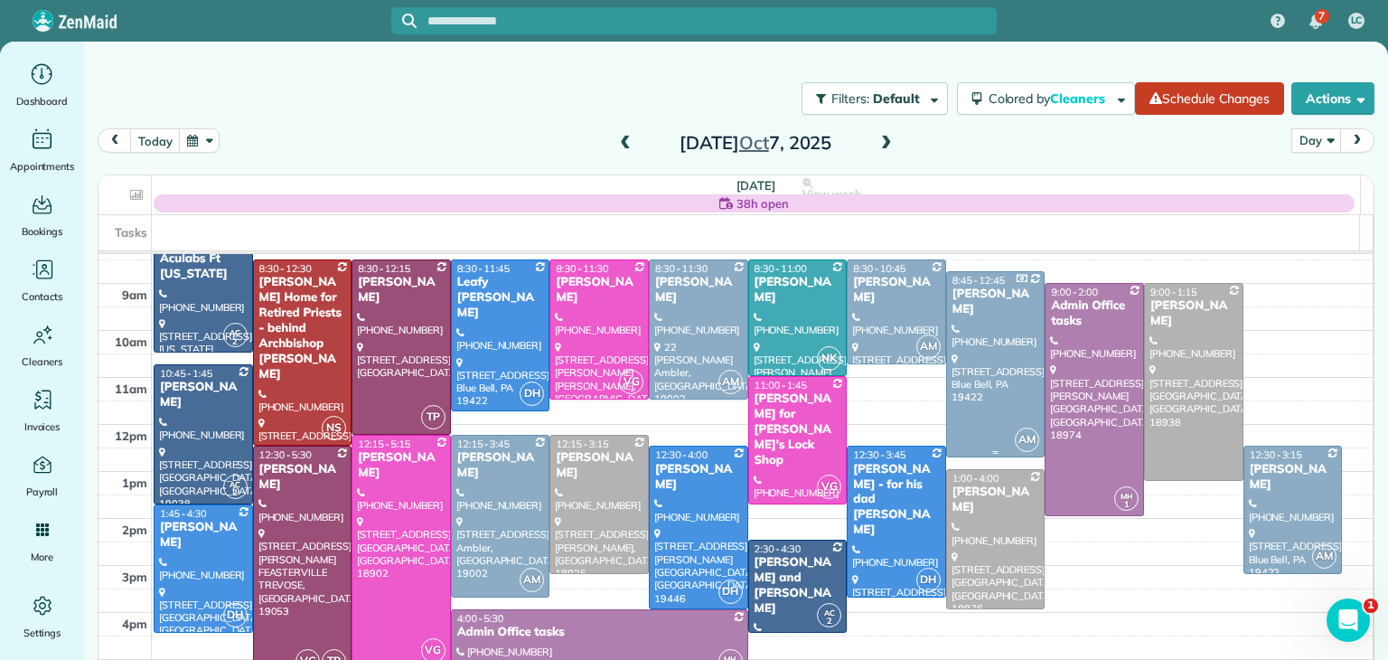
scroll to position [65, 0]
click at [386, 330] on div at bounding box center [401, 346] width 98 height 174
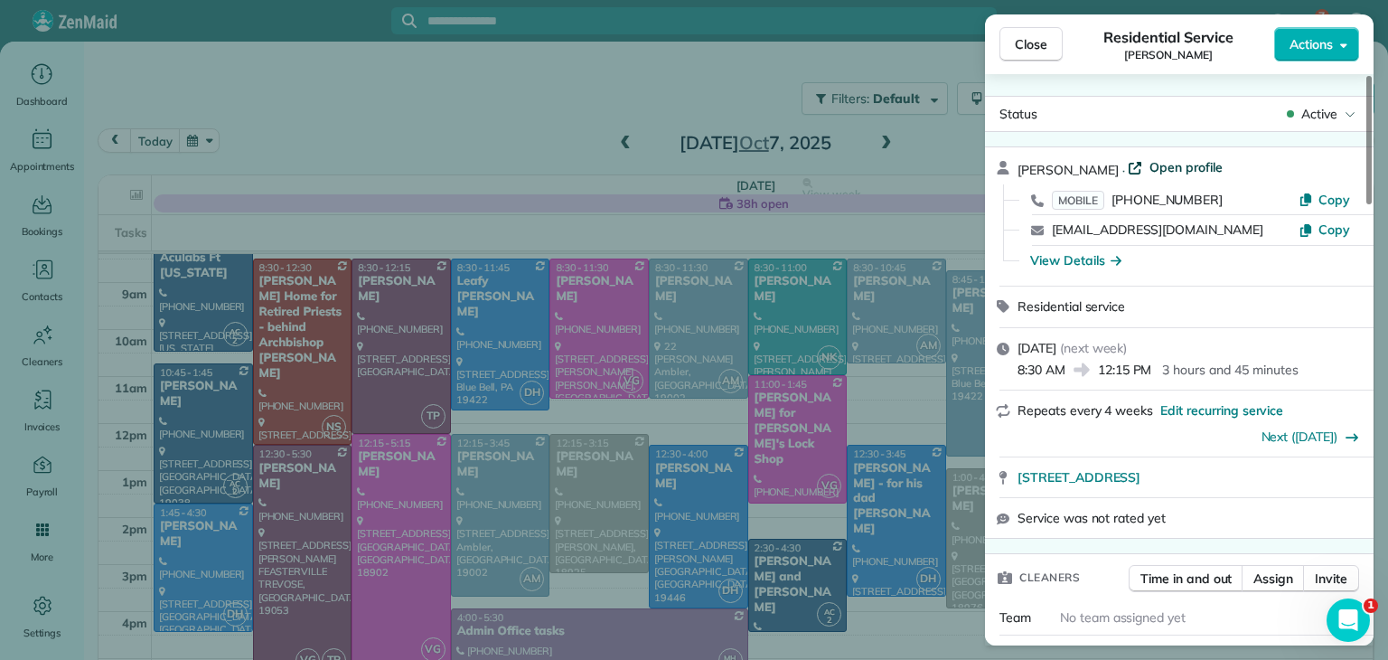
click at [1192, 171] on span "Open profile" at bounding box center [1186, 167] width 73 height 18
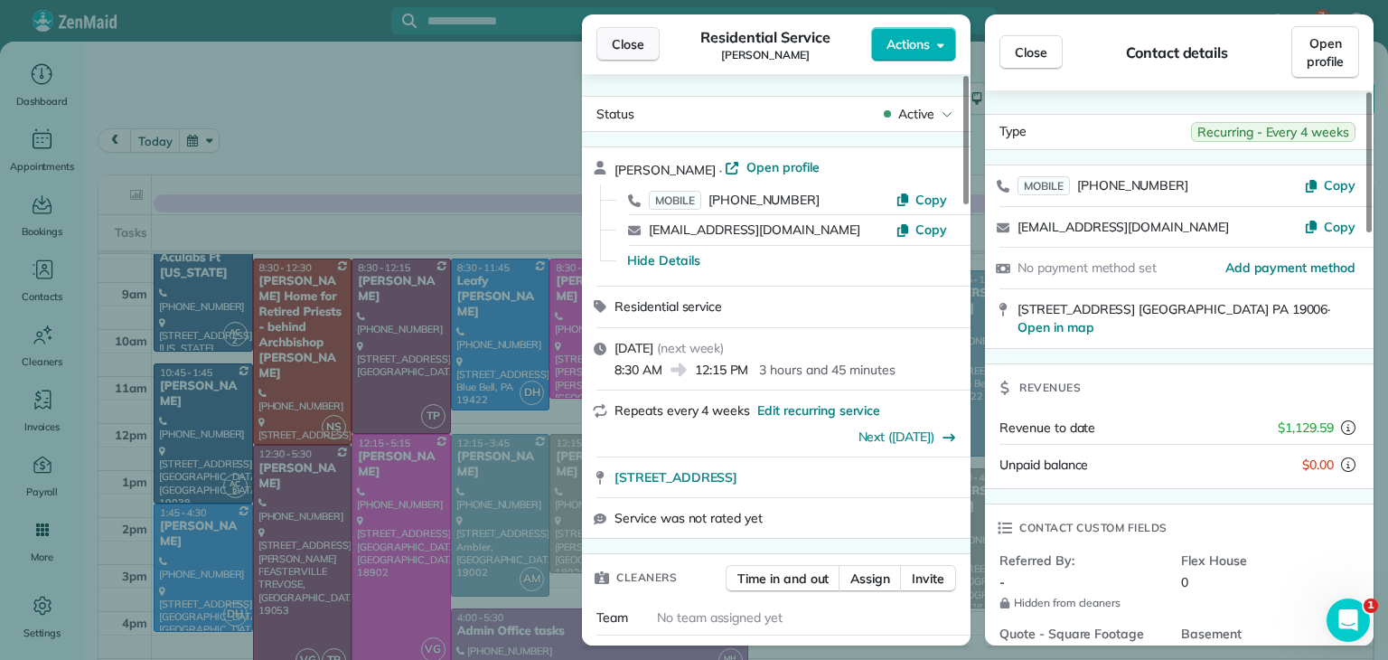
click at [642, 33] on button "Close" at bounding box center [627, 44] width 63 height 34
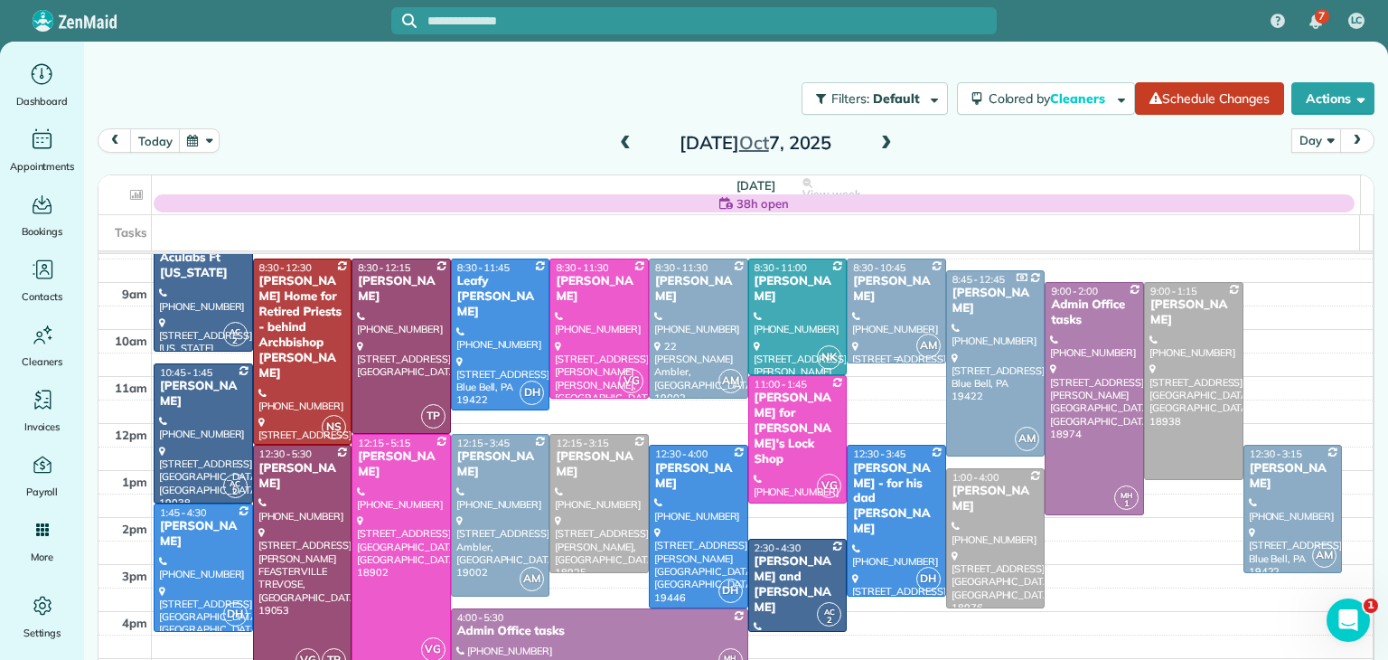
click at [893, 271] on div "8:30 - 10:45" at bounding box center [896, 267] width 89 height 13
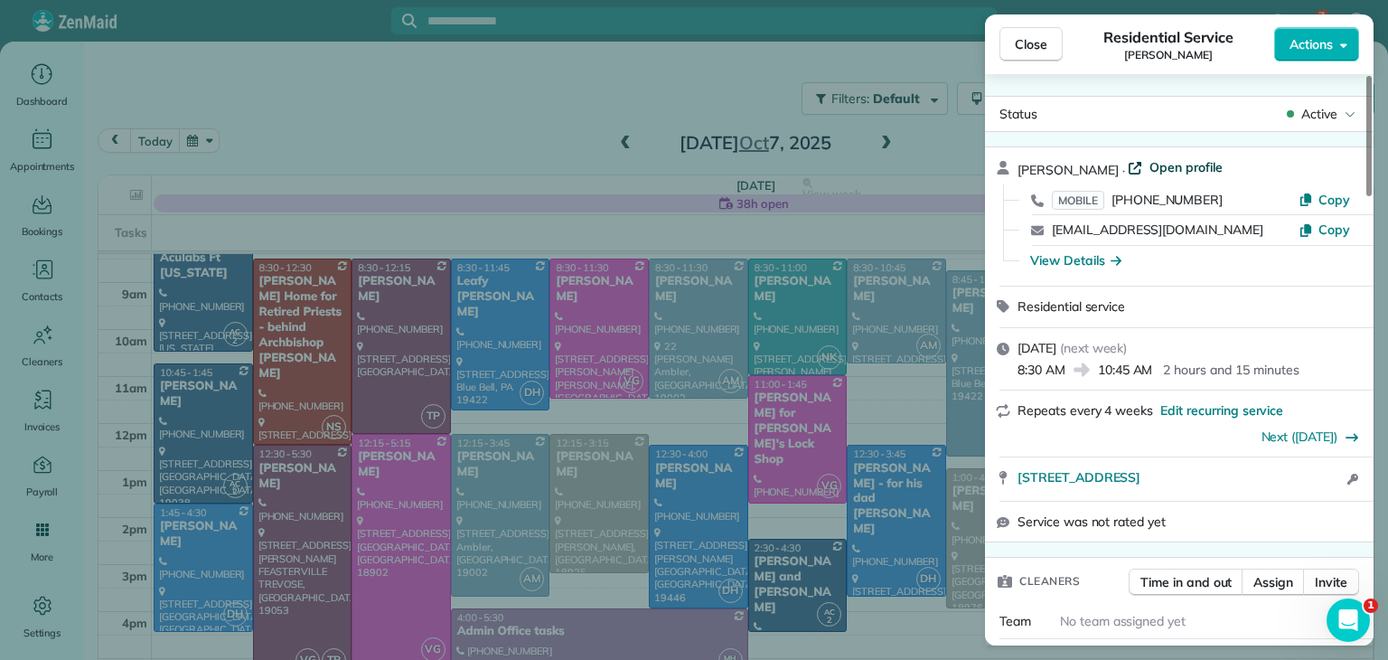
click at [1182, 170] on span "Open profile" at bounding box center [1186, 167] width 73 height 18
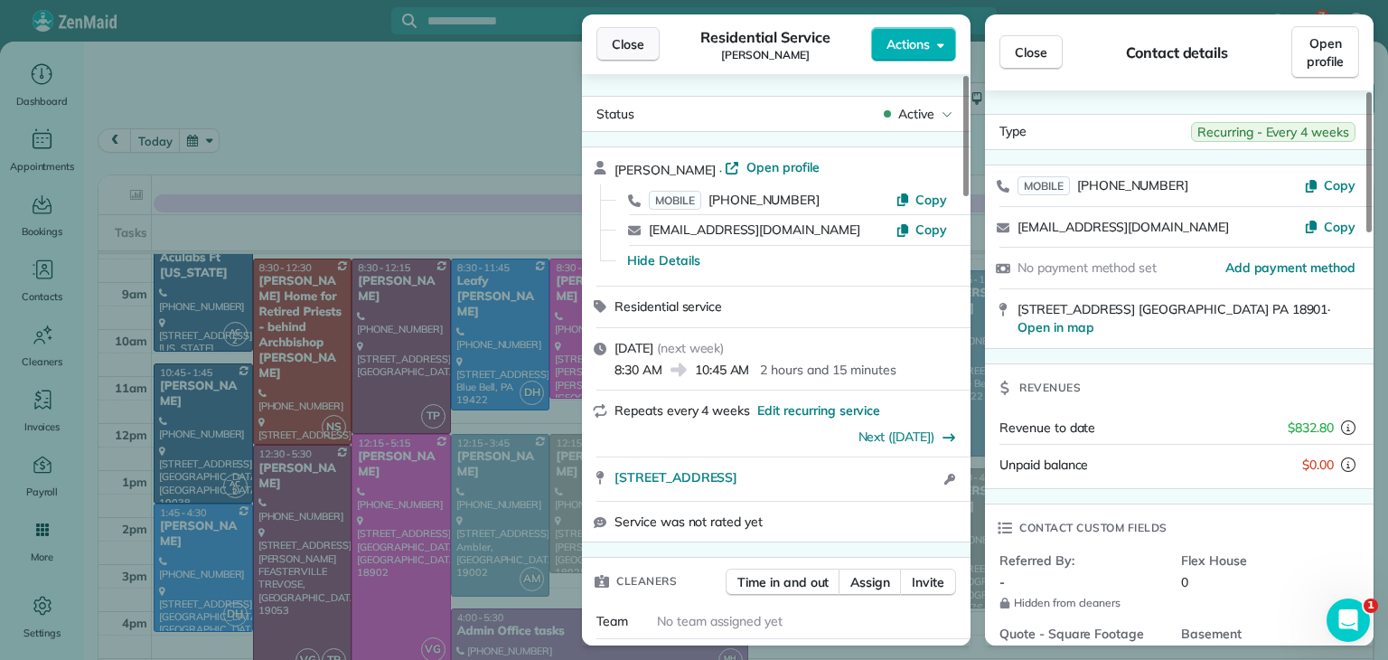
click at [643, 43] on span "Close" at bounding box center [628, 44] width 33 height 18
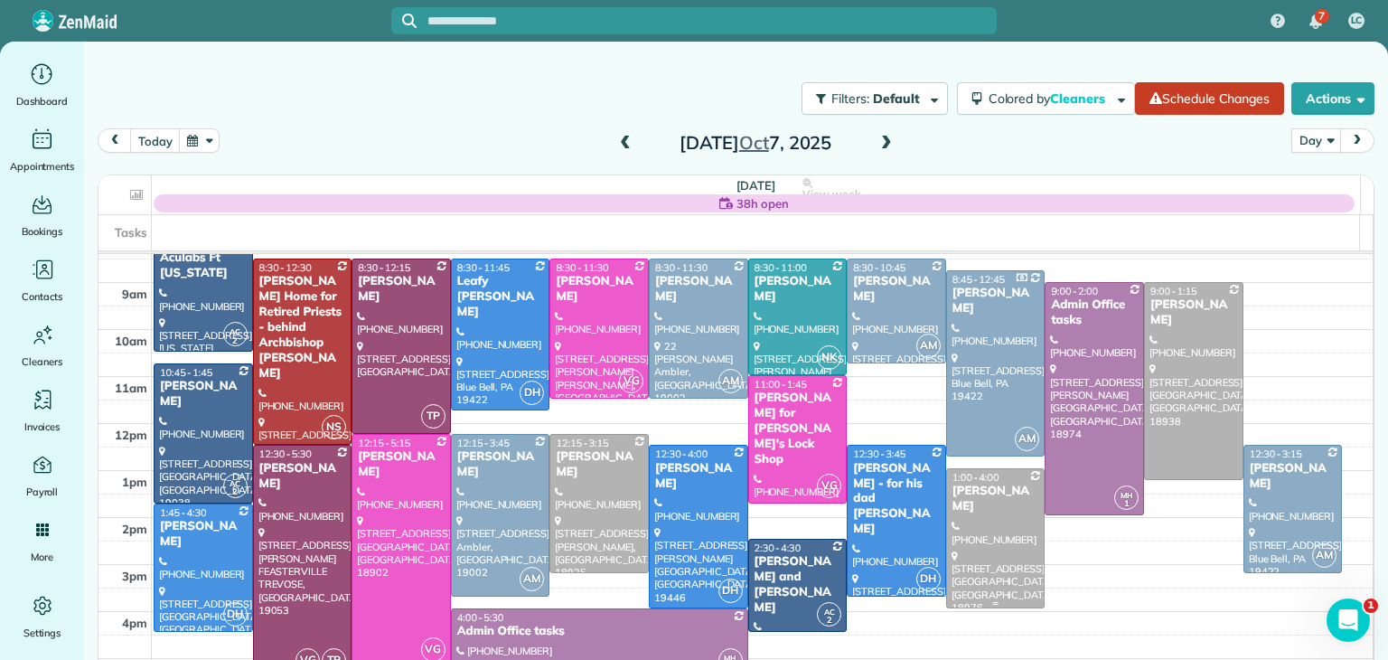
click at [968, 536] on div at bounding box center [996, 538] width 98 height 138
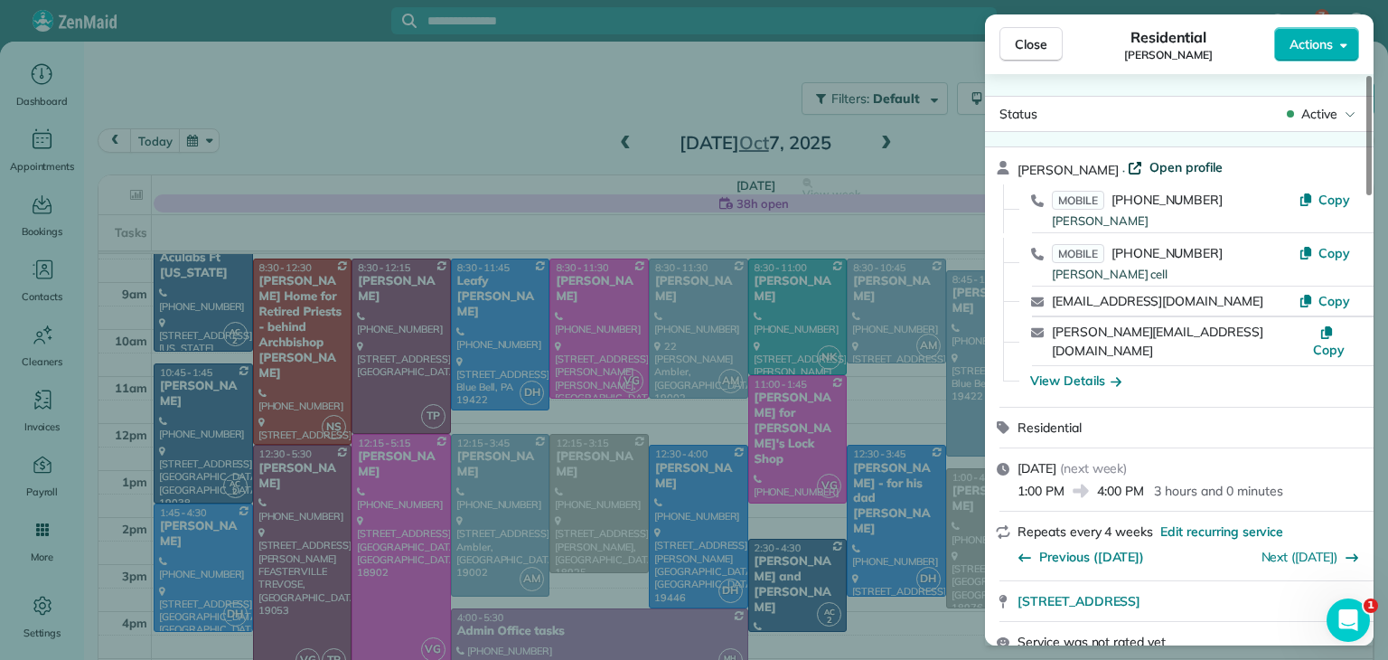
click at [1177, 174] on span "Open profile" at bounding box center [1186, 167] width 73 height 18
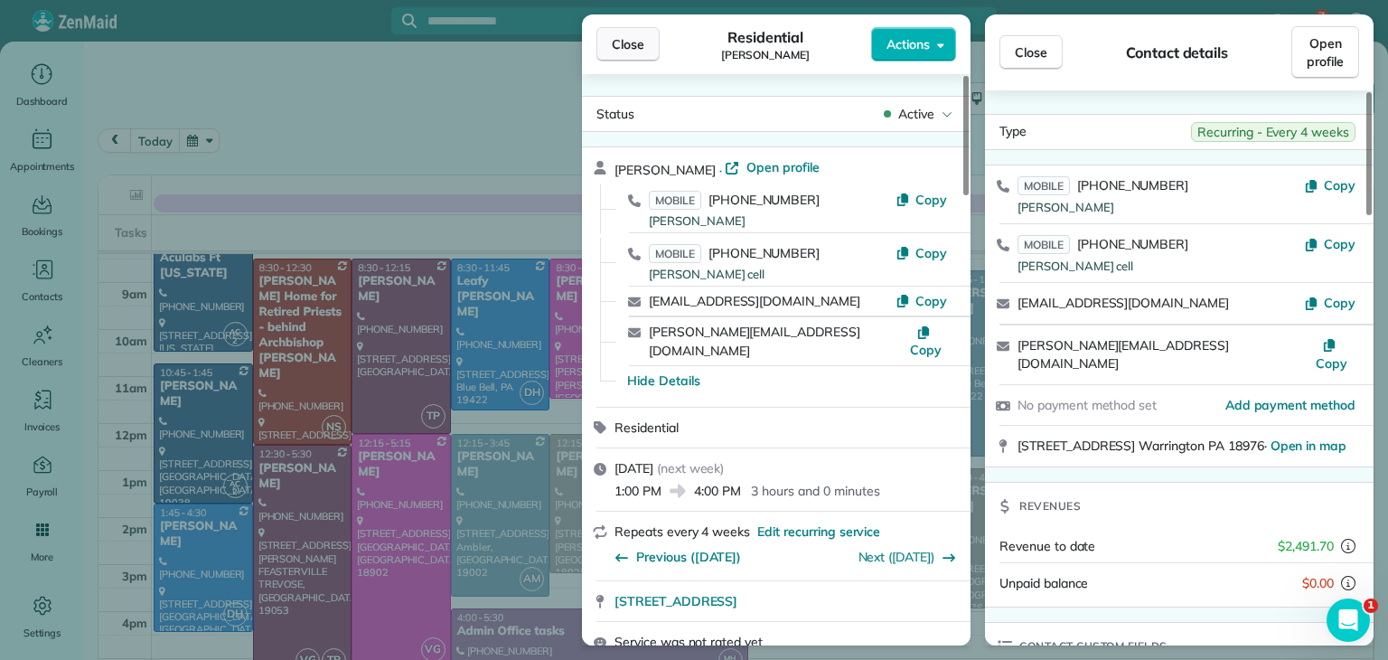
click at [641, 59] on button "Close" at bounding box center [627, 44] width 63 height 34
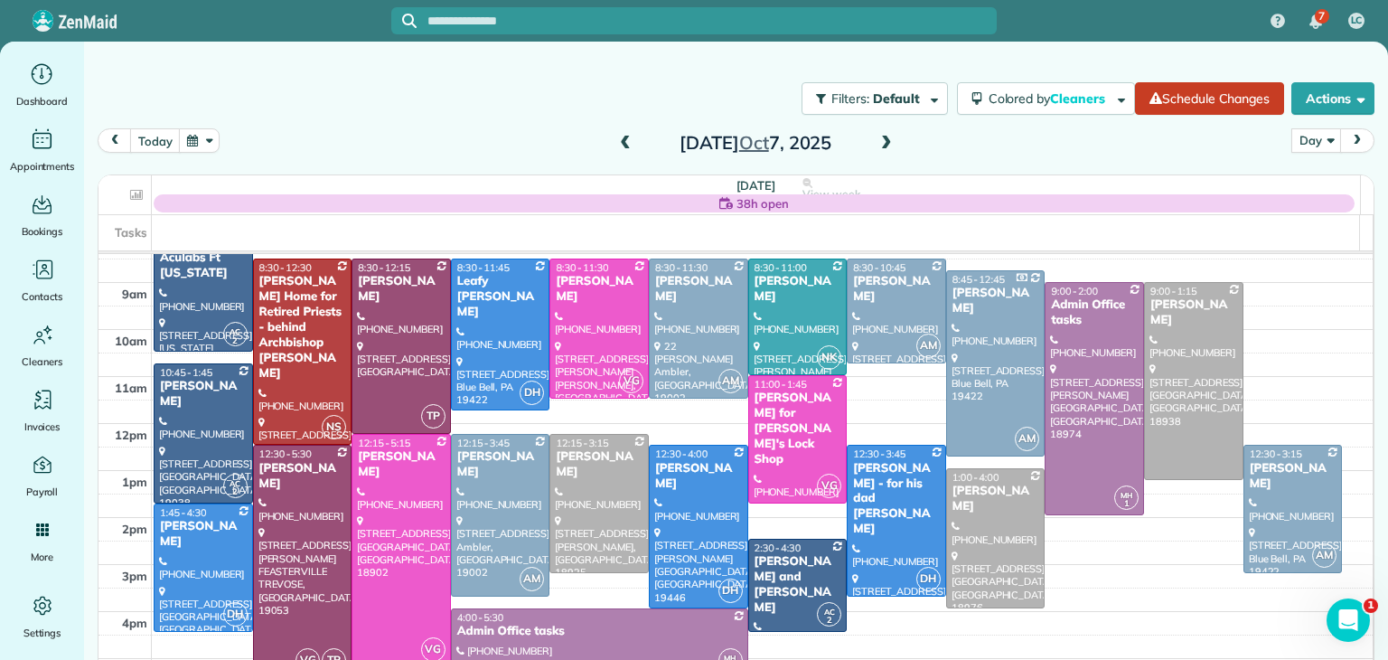
click at [878, 146] on span at bounding box center [887, 144] width 20 height 16
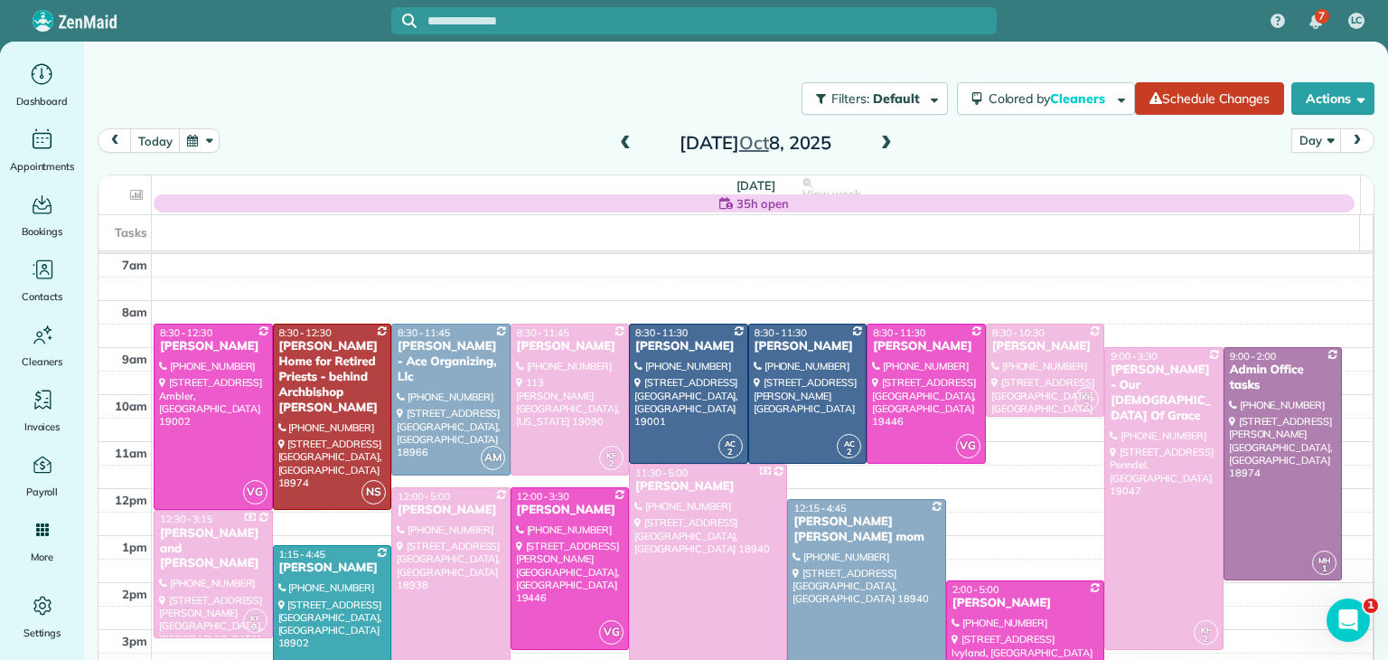
click at [633, 151] on div "Wednesday Oct 8, 2025" at bounding box center [755, 142] width 289 height 29
click at [620, 142] on span at bounding box center [625, 144] width 20 height 16
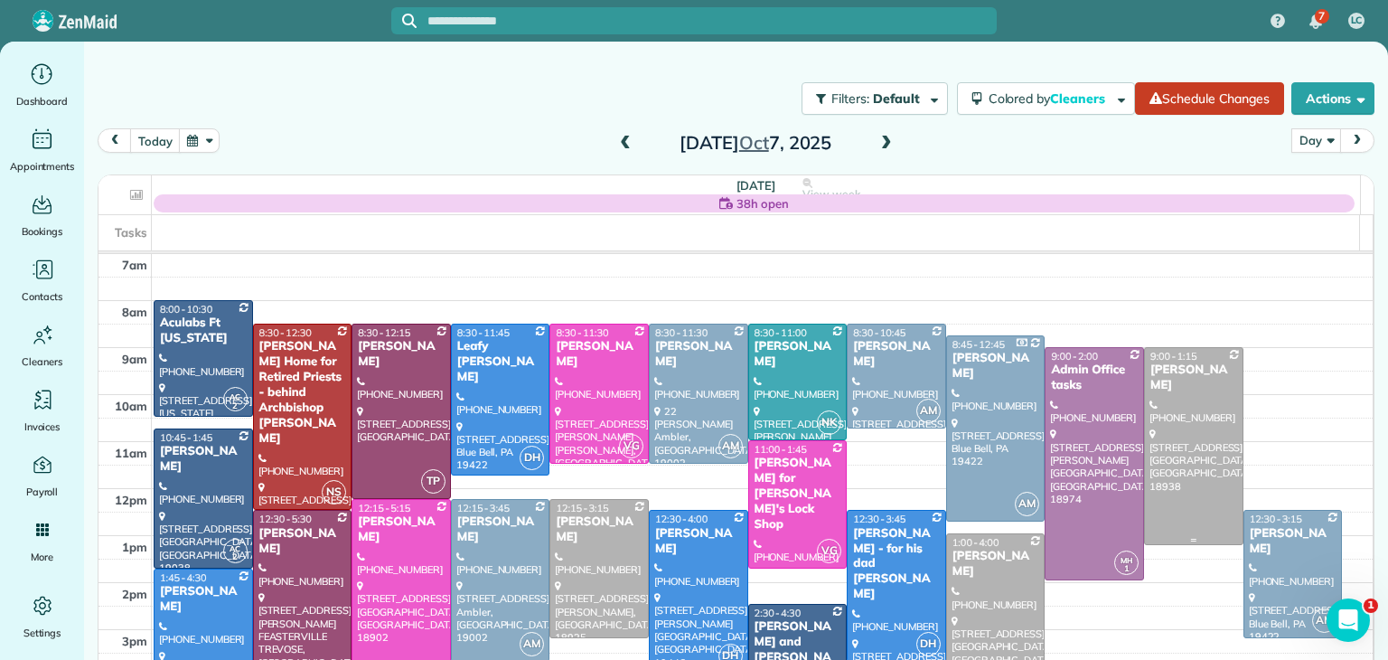
click at [1168, 468] on div at bounding box center [1194, 446] width 98 height 196
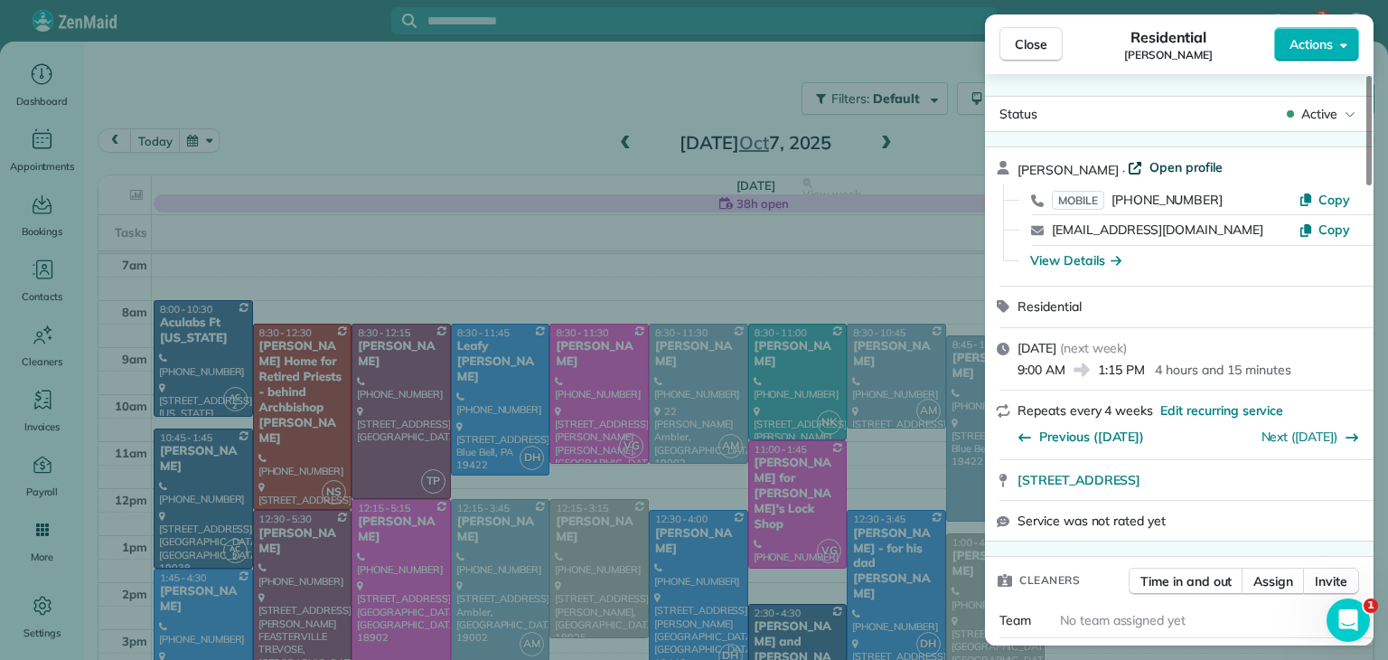
click at [1168, 170] on span "Open profile" at bounding box center [1186, 167] width 73 height 18
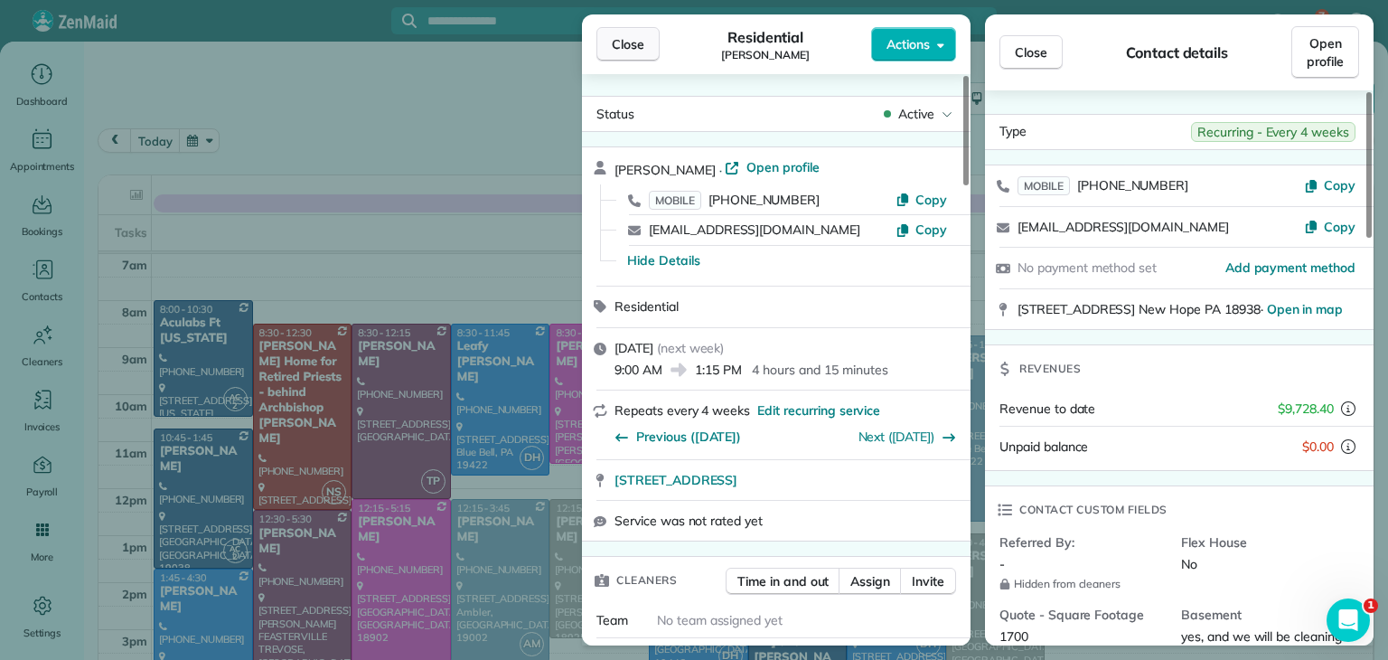
click at [622, 48] on span "Close" at bounding box center [628, 44] width 33 height 18
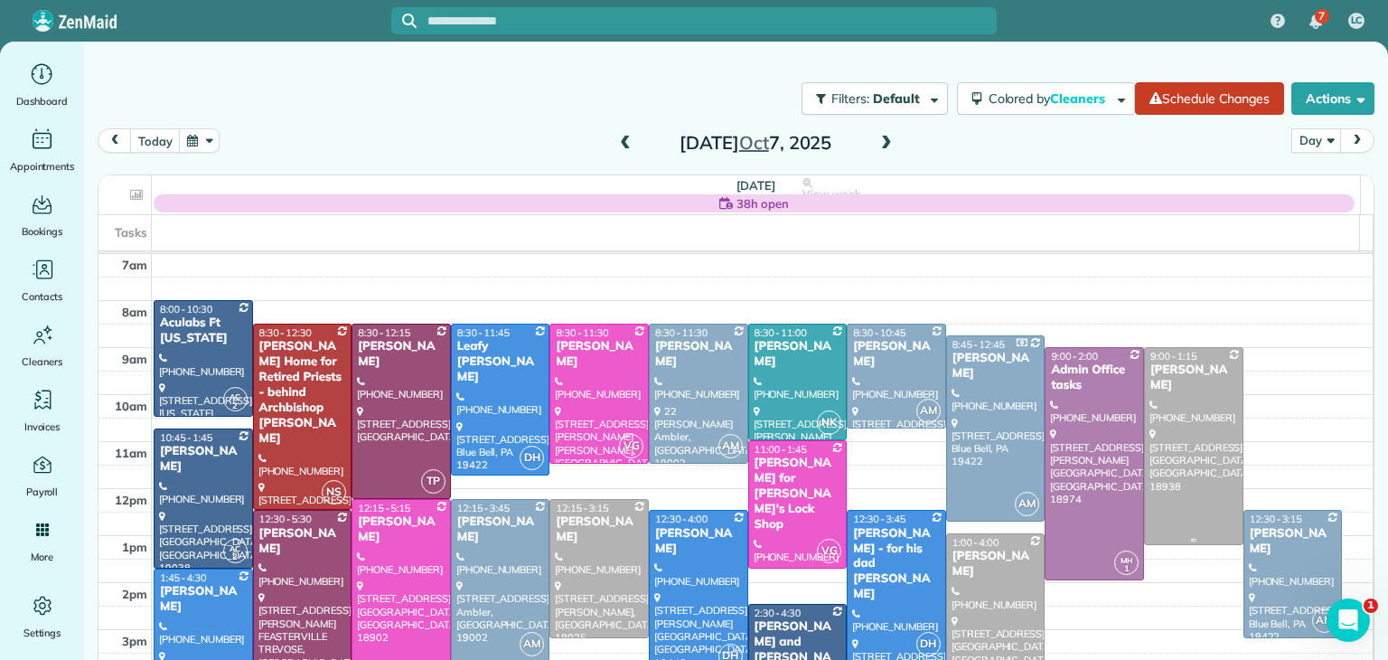
click at [1175, 423] on div at bounding box center [1194, 446] width 98 height 196
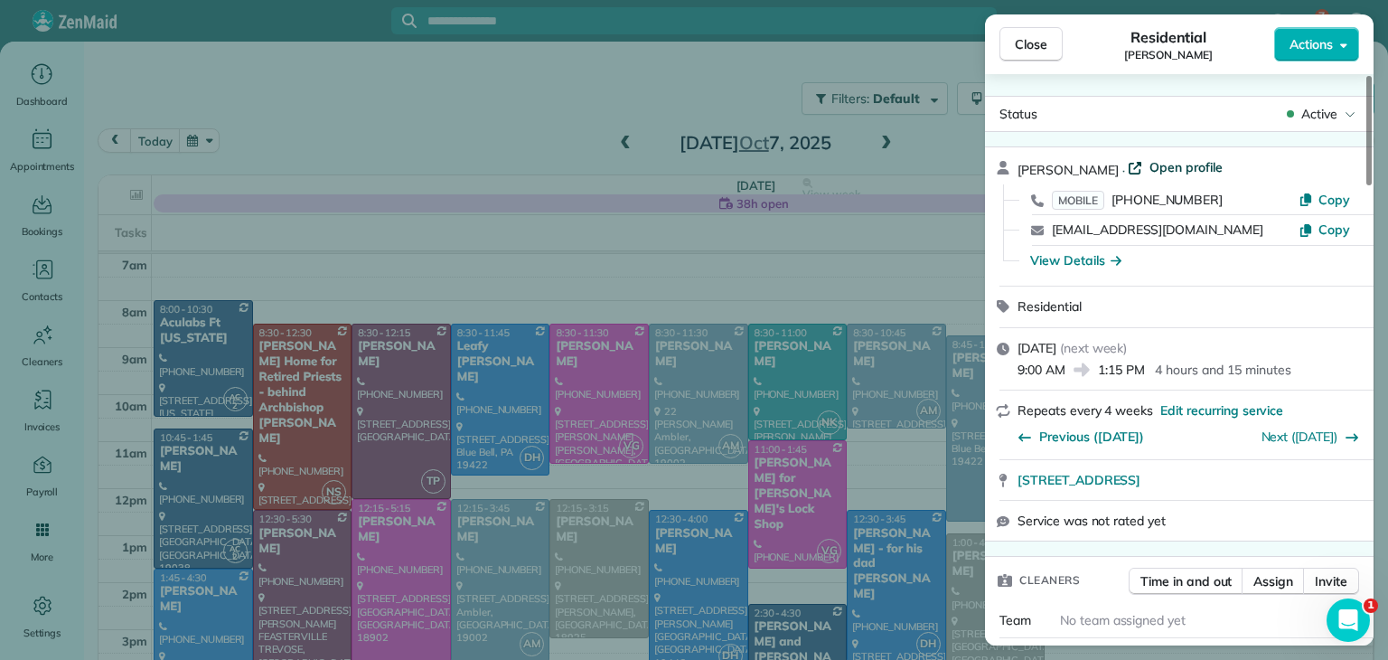
click at [1191, 164] on span "Open profile" at bounding box center [1186, 167] width 73 height 18
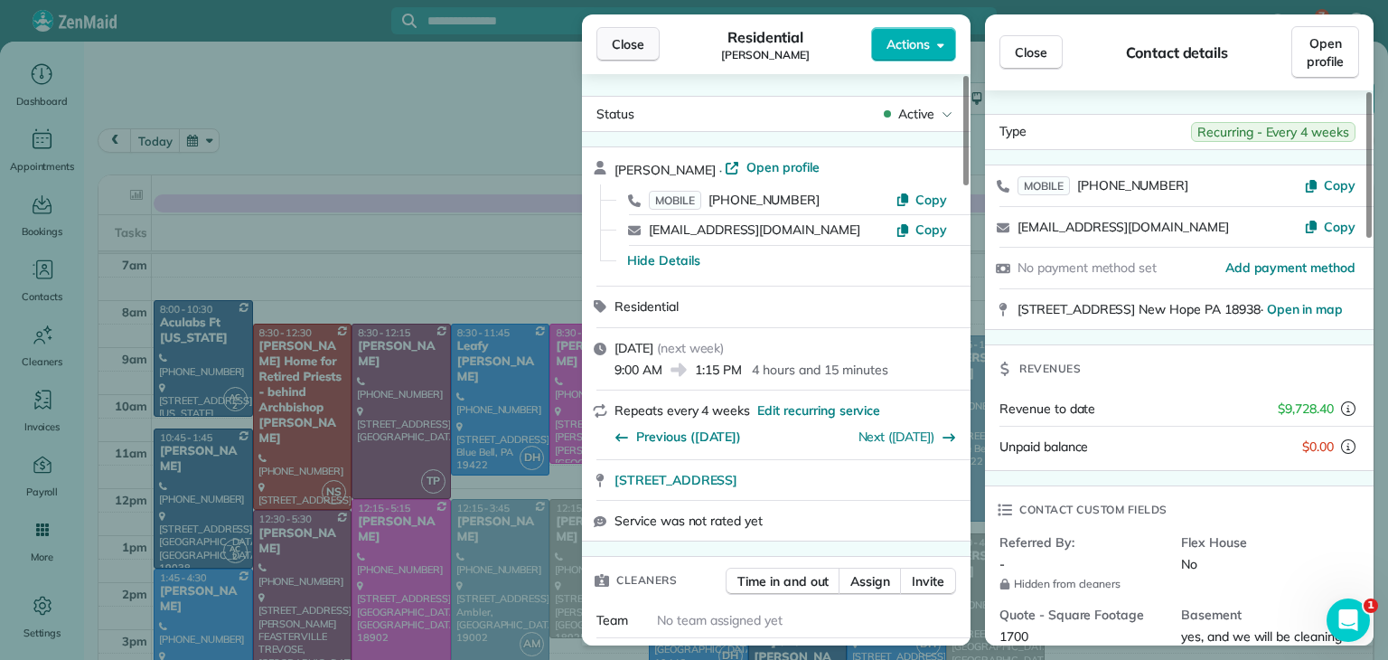
click at [629, 57] on button "Close" at bounding box center [627, 44] width 63 height 34
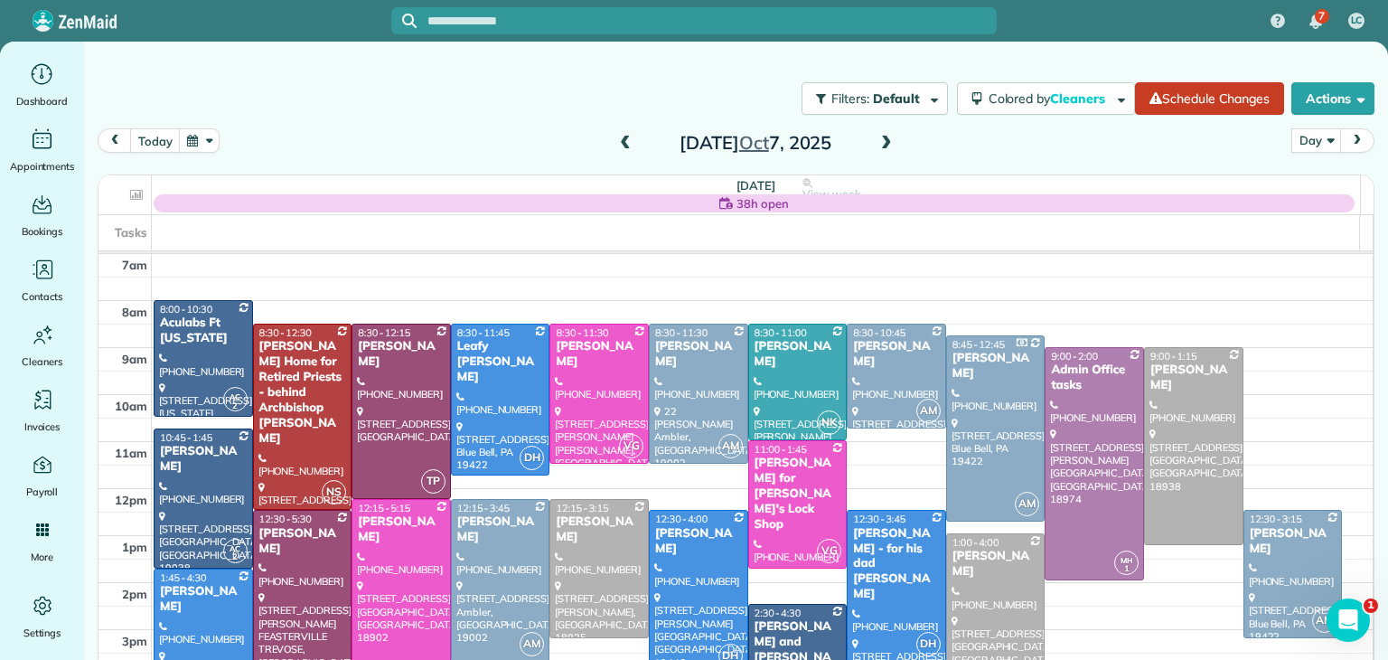
click at [885, 143] on span at bounding box center [887, 144] width 20 height 16
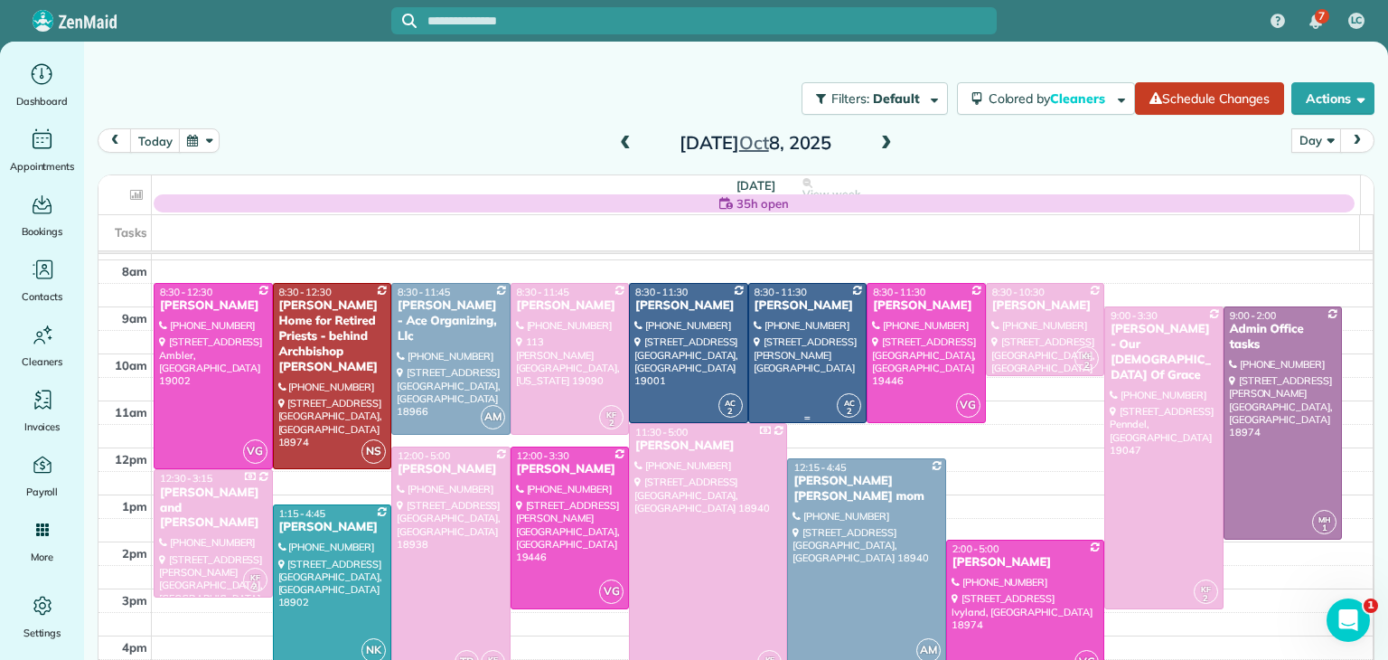
scroll to position [42, 0]
click at [448, 319] on div "Suzanne Kuhn - Ace Organizing, Llc" at bounding box center [451, 320] width 108 height 46
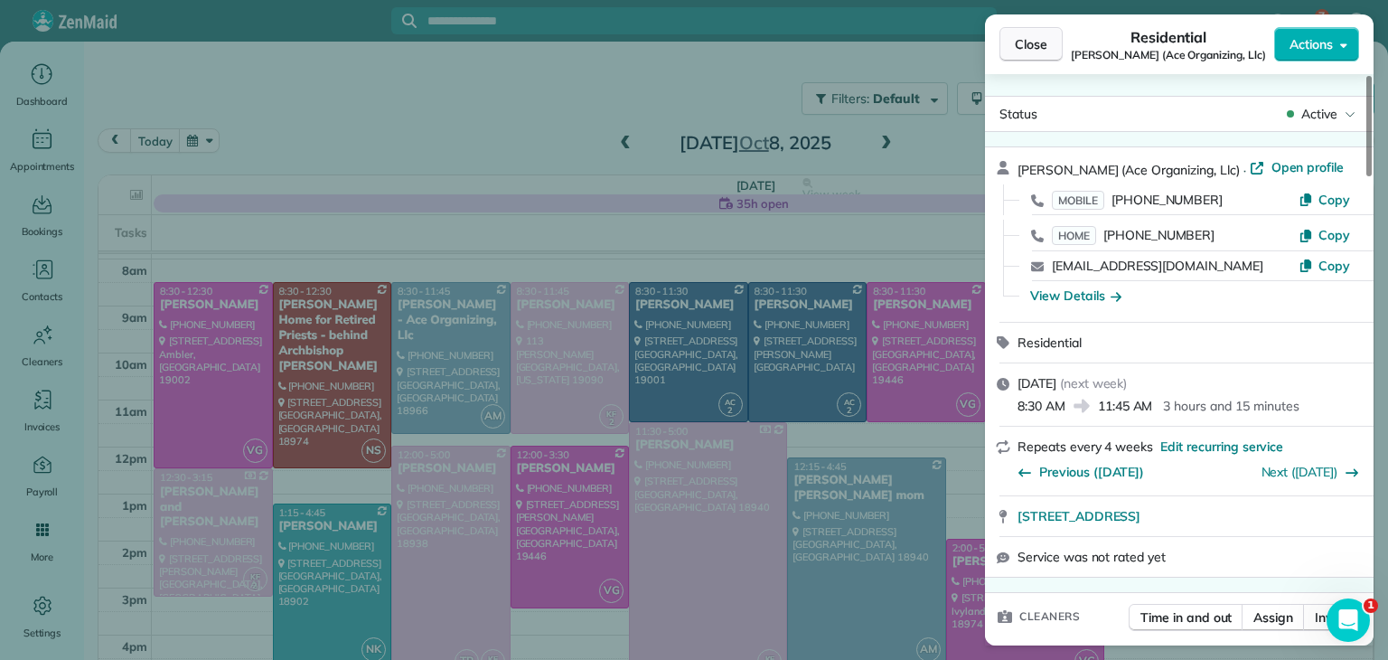
click at [1048, 40] on button "Close" at bounding box center [1030, 44] width 63 height 34
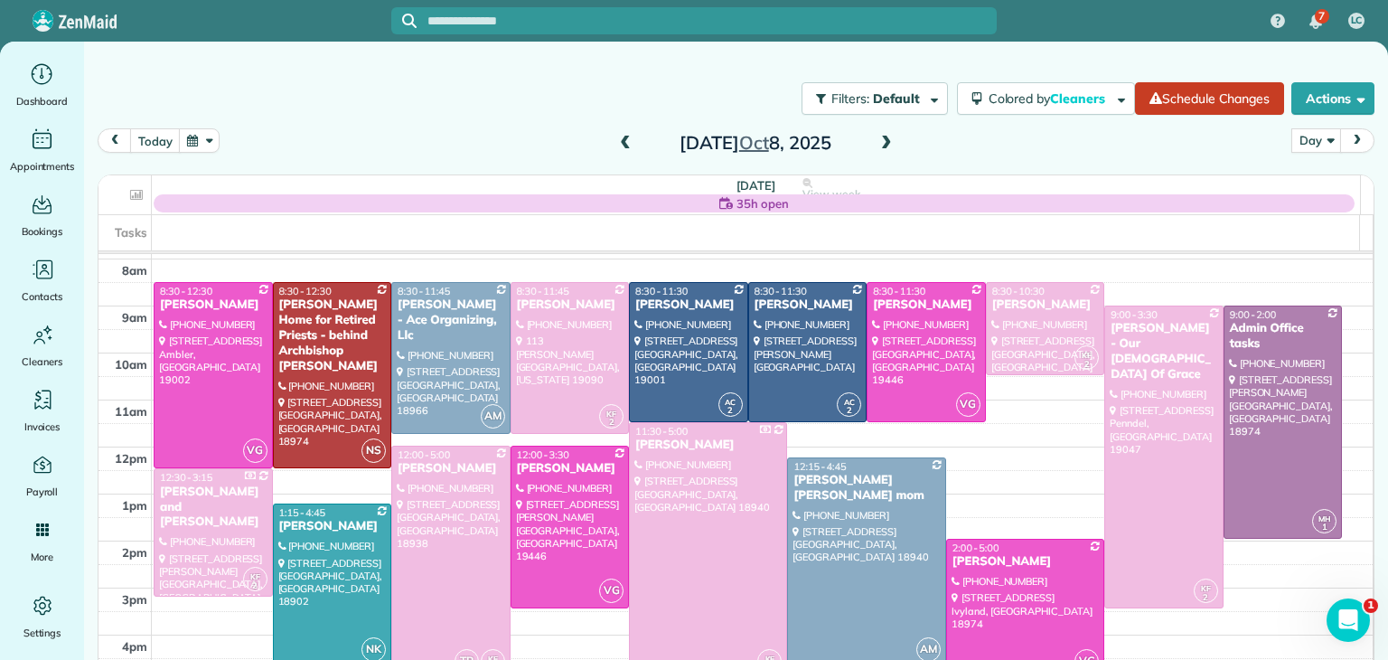
click at [877, 146] on span at bounding box center [887, 144] width 20 height 16
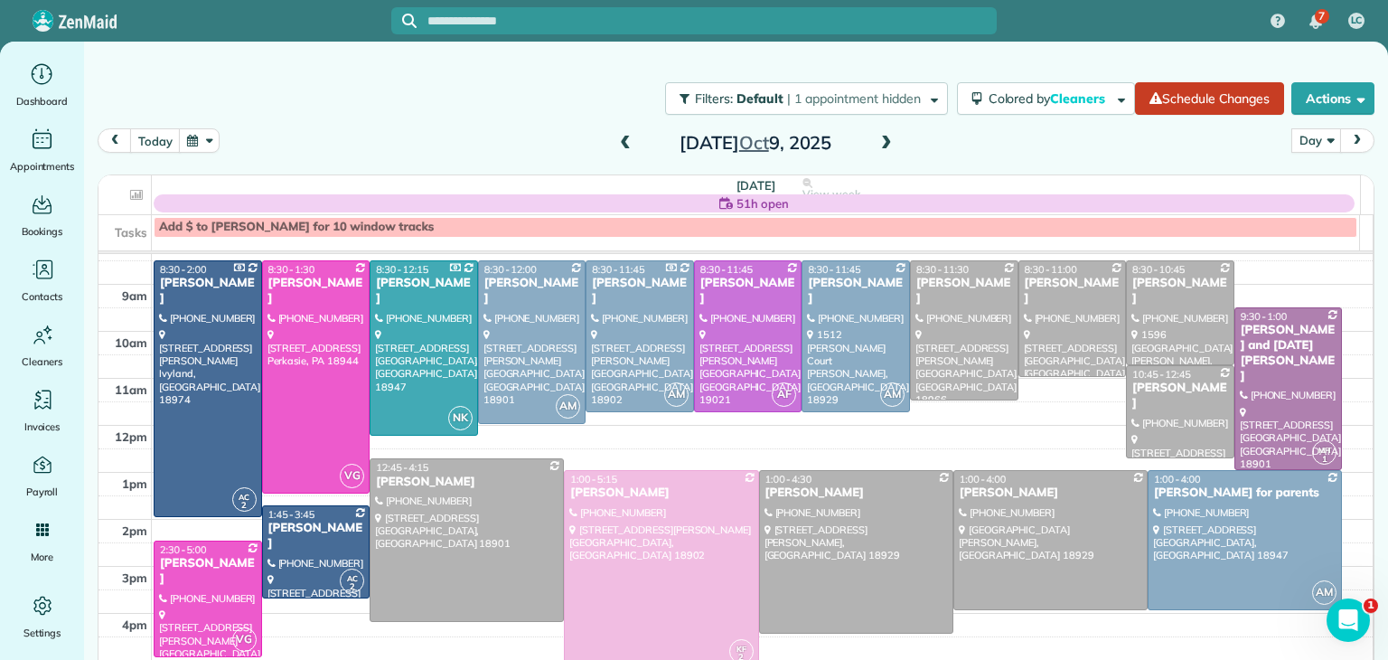
scroll to position [71, 0]
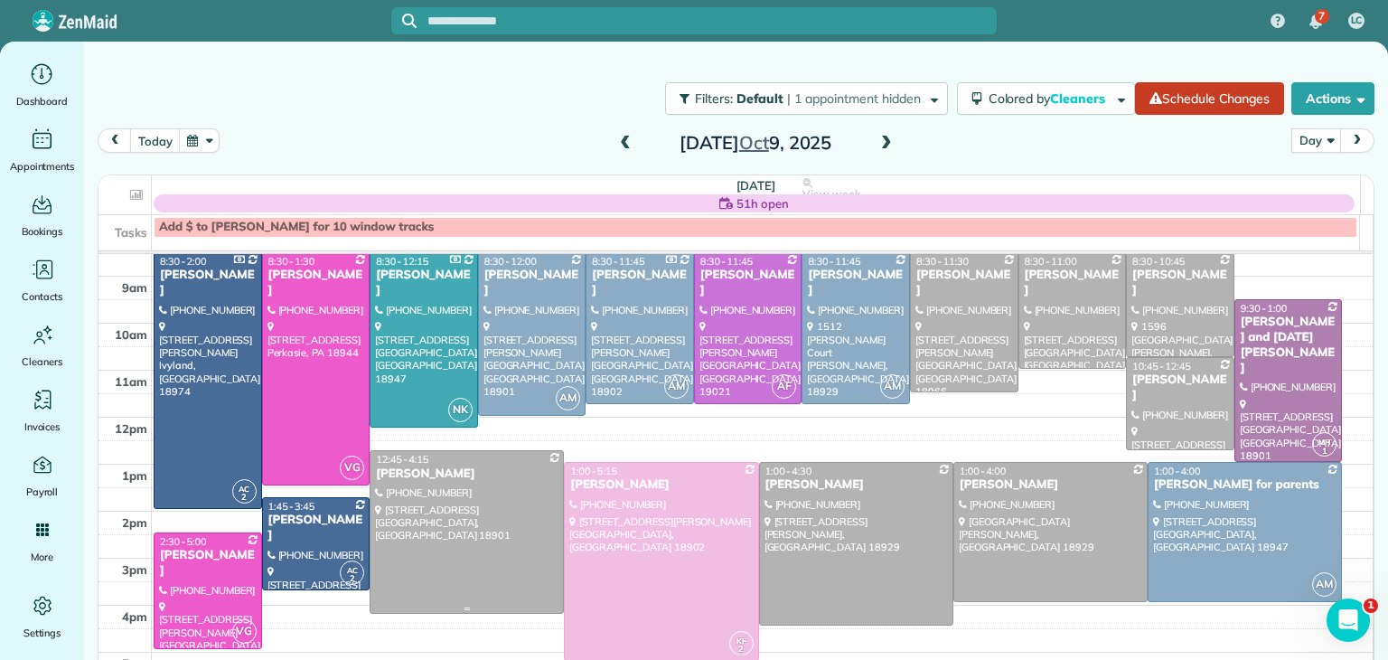
click at [504, 538] on div at bounding box center [467, 532] width 192 height 162
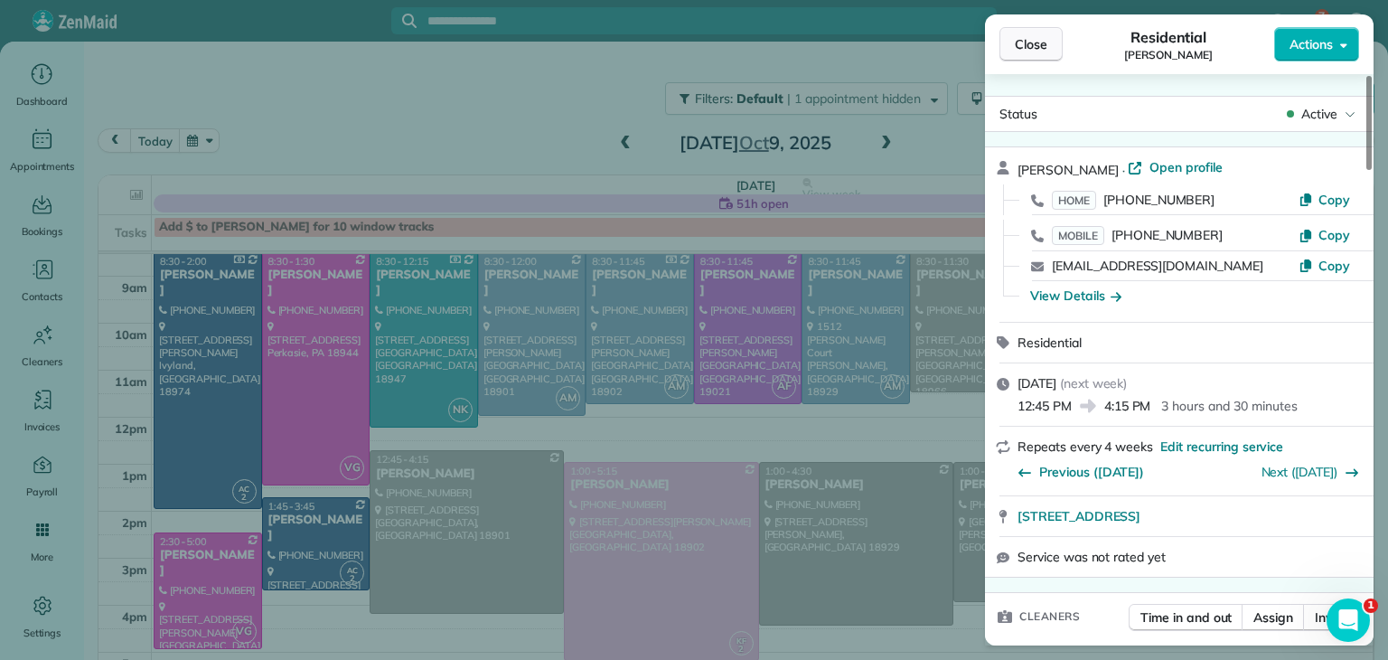
click at [1046, 33] on button "Close" at bounding box center [1030, 44] width 63 height 34
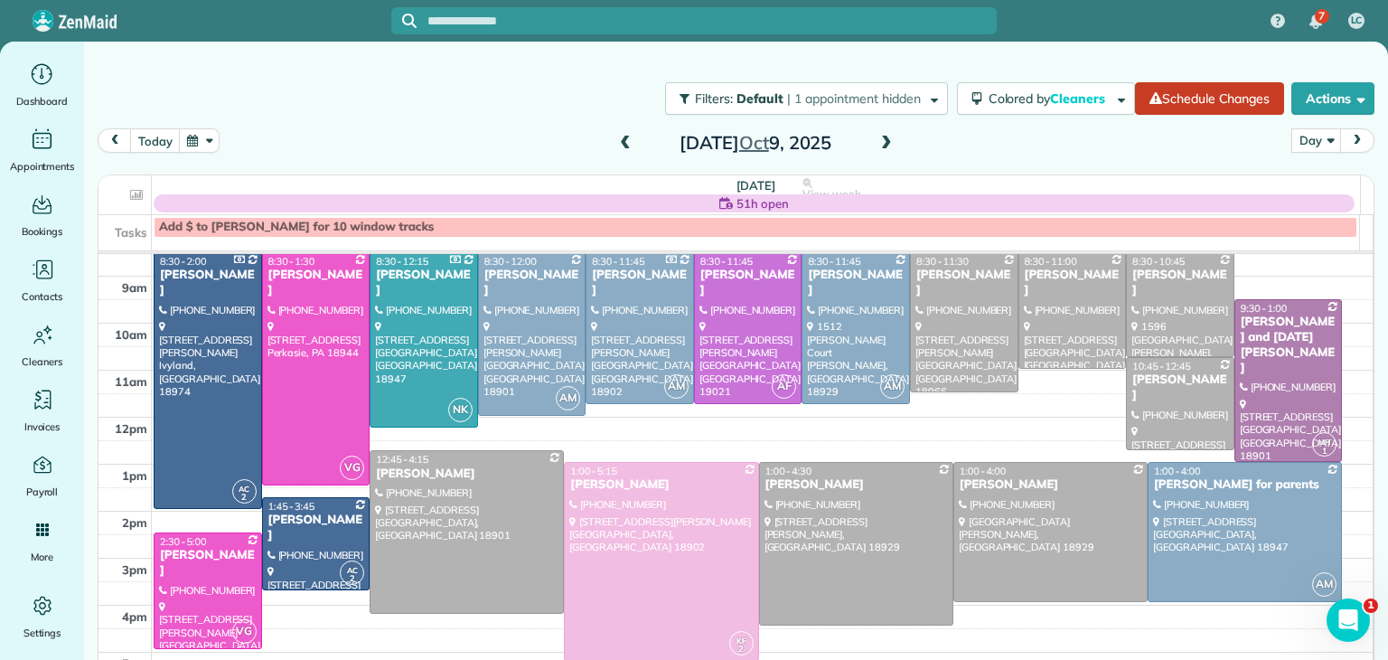
click at [884, 145] on span at bounding box center [887, 144] width 20 height 16
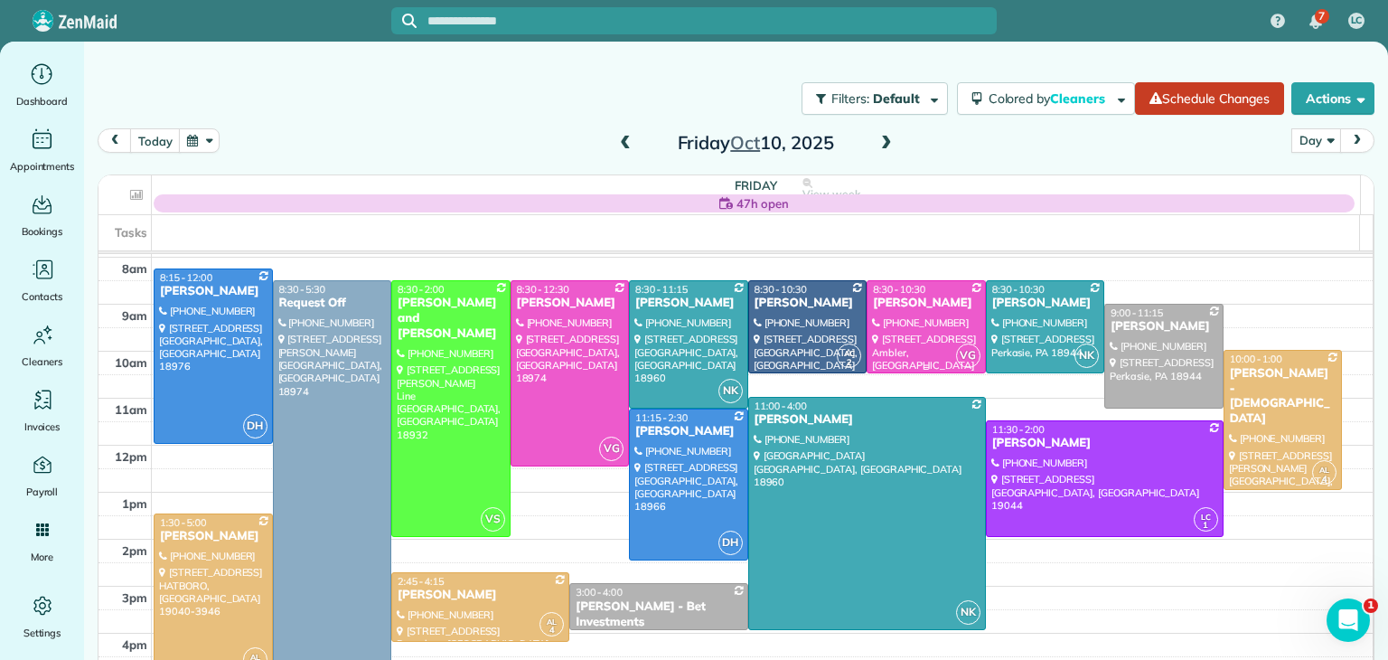
scroll to position [51, 0]
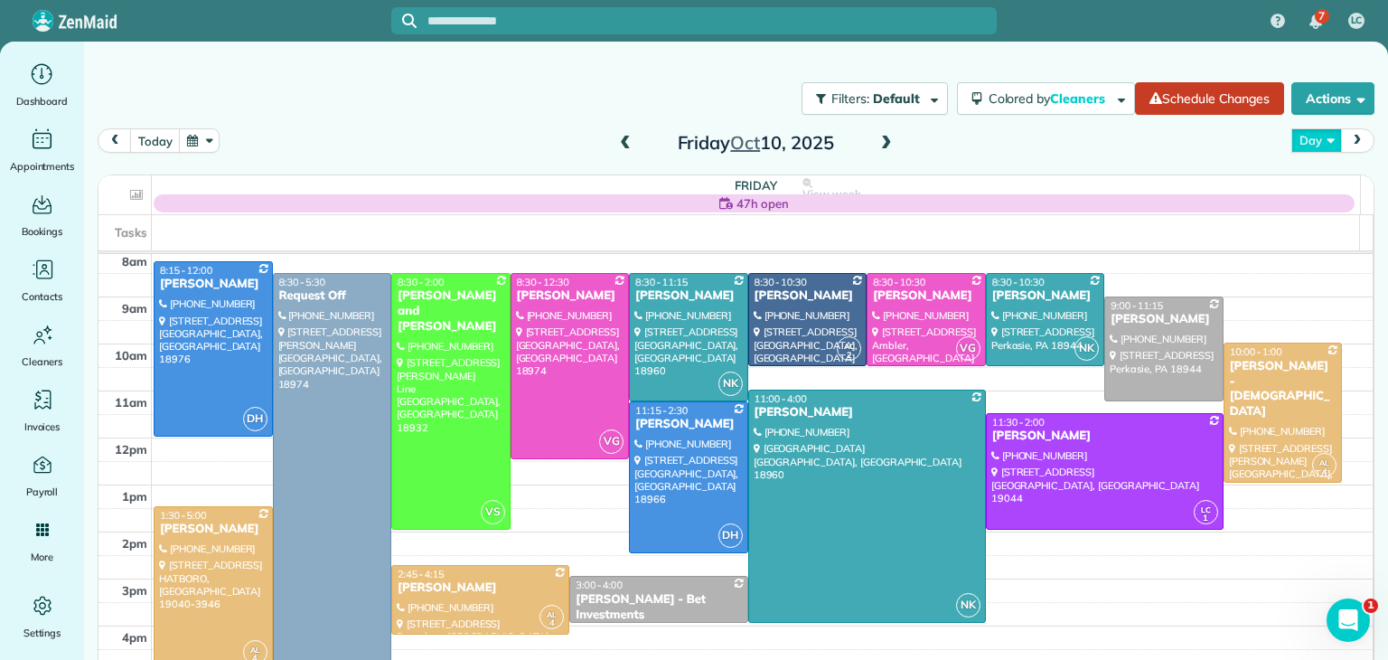
click at [1310, 143] on button "Day" at bounding box center [1316, 140] width 50 height 24
click at [1330, 183] on link "Day" at bounding box center [1363, 182] width 143 height 36
click at [619, 138] on span at bounding box center [625, 144] width 20 height 16
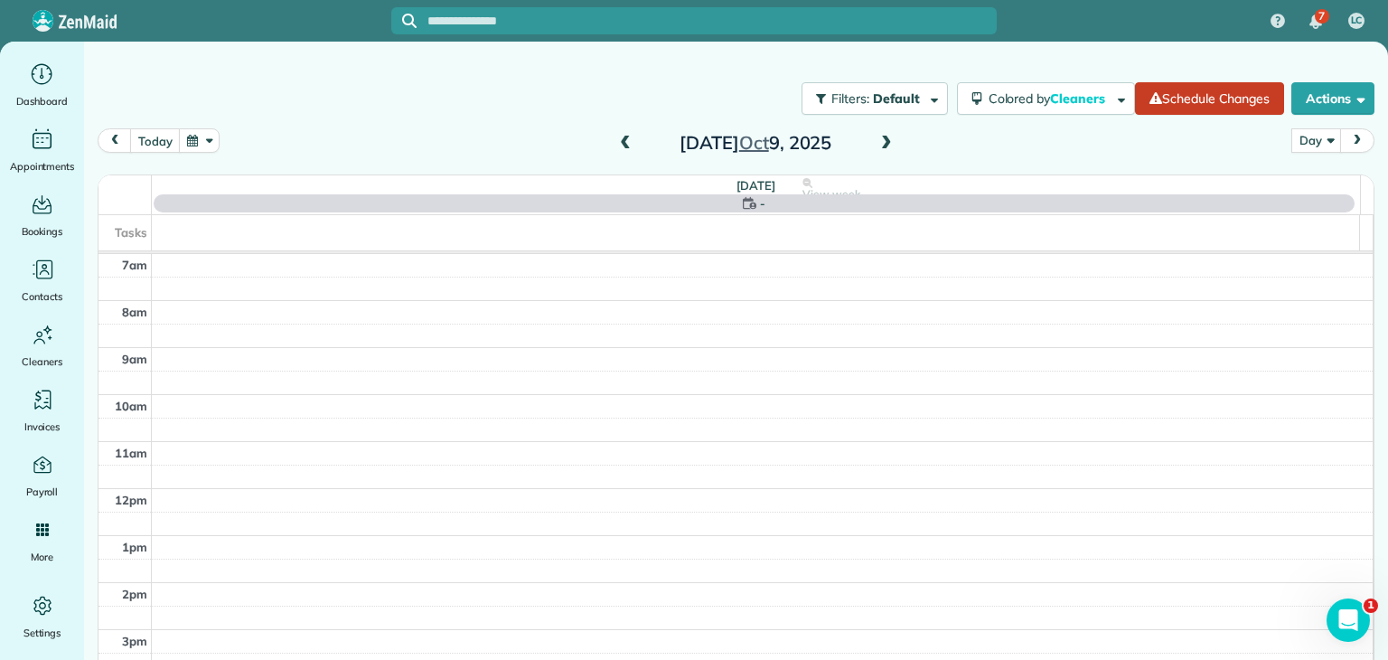
click at [619, 138] on span at bounding box center [625, 144] width 20 height 16
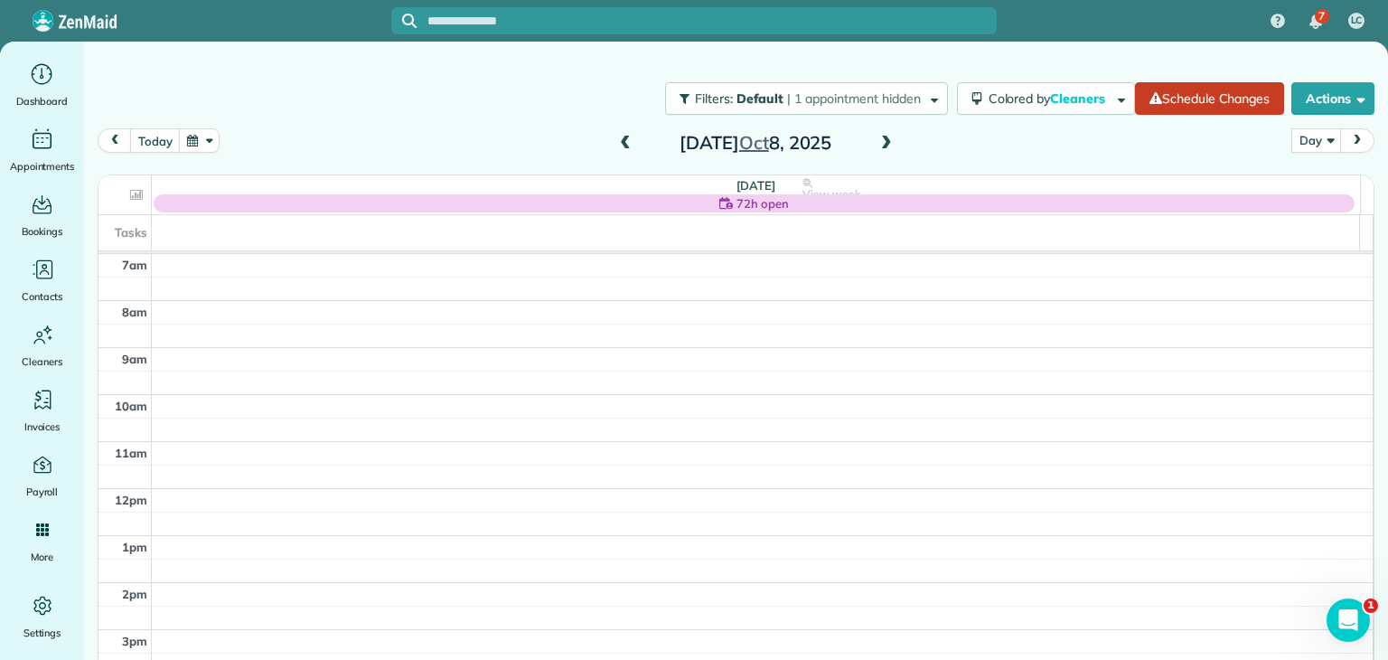
click at [619, 138] on span at bounding box center [625, 144] width 20 height 16
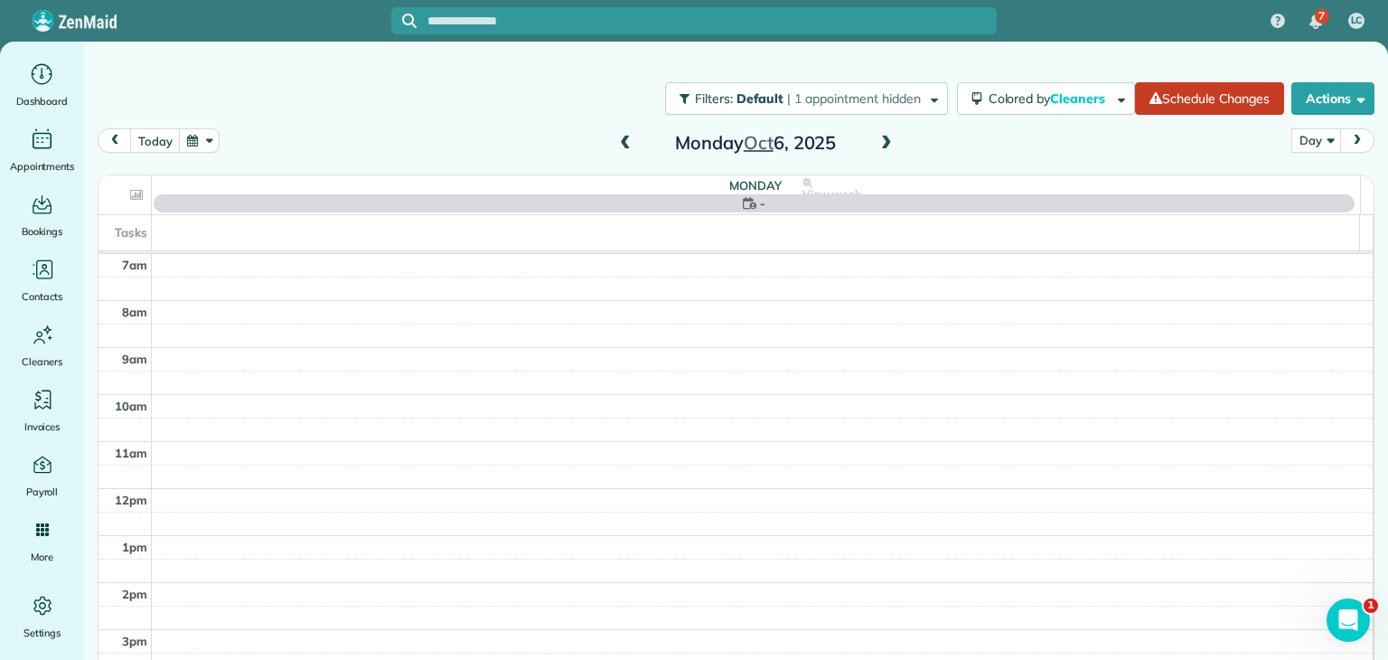
click at [619, 138] on span at bounding box center [625, 144] width 20 height 16
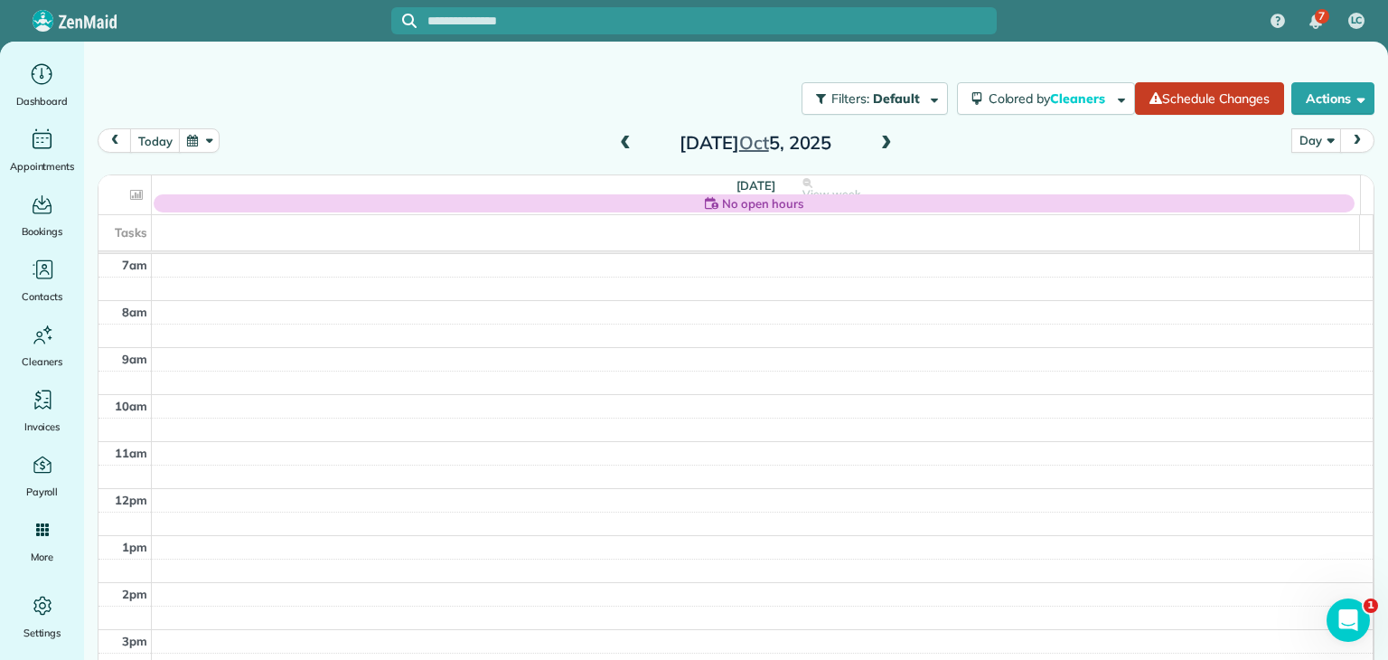
click at [619, 138] on span at bounding box center [625, 144] width 20 height 16
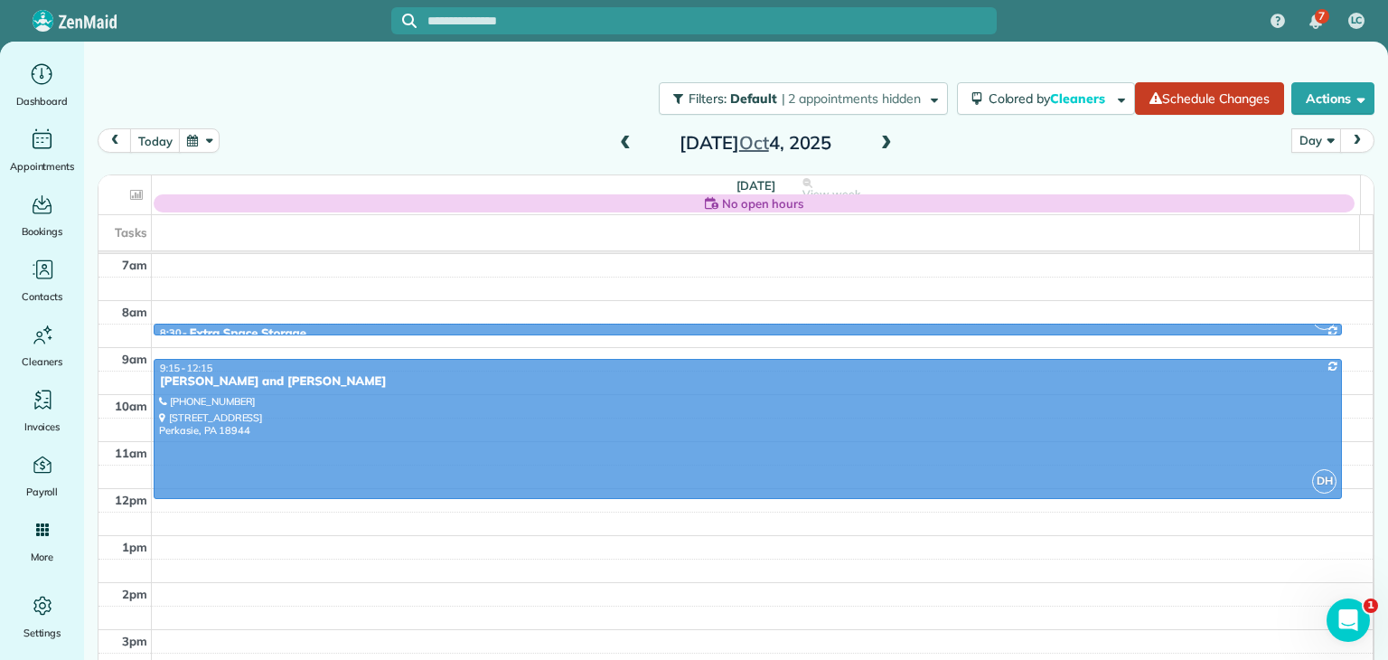
click at [619, 138] on span at bounding box center [625, 144] width 20 height 16
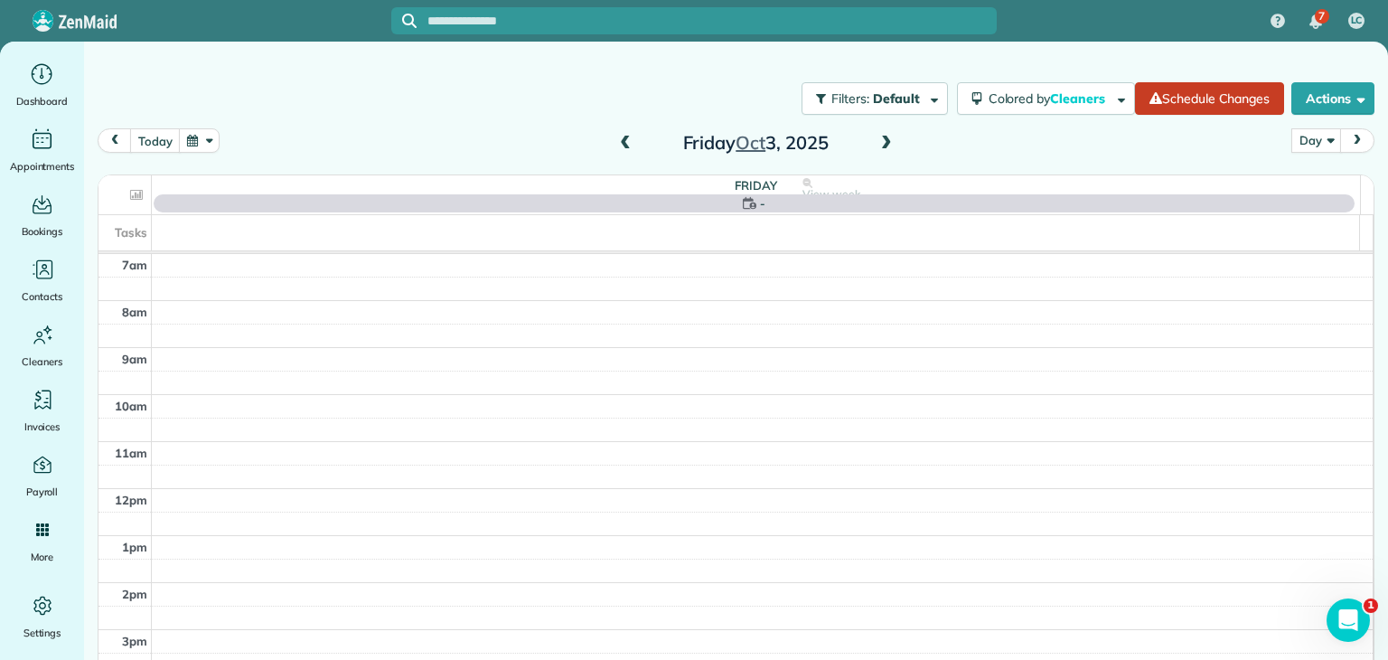
click at [619, 138] on span at bounding box center [625, 144] width 20 height 16
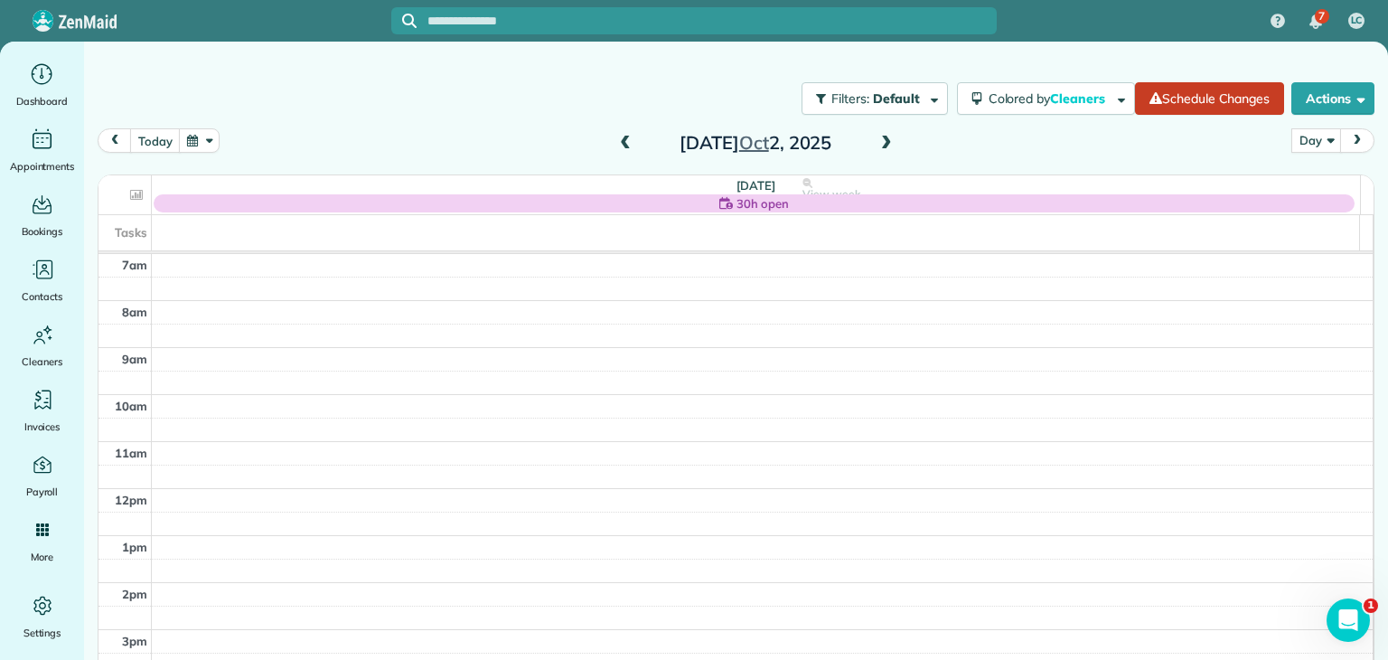
click at [619, 138] on span at bounding box center [625, 144] width 20 height 16
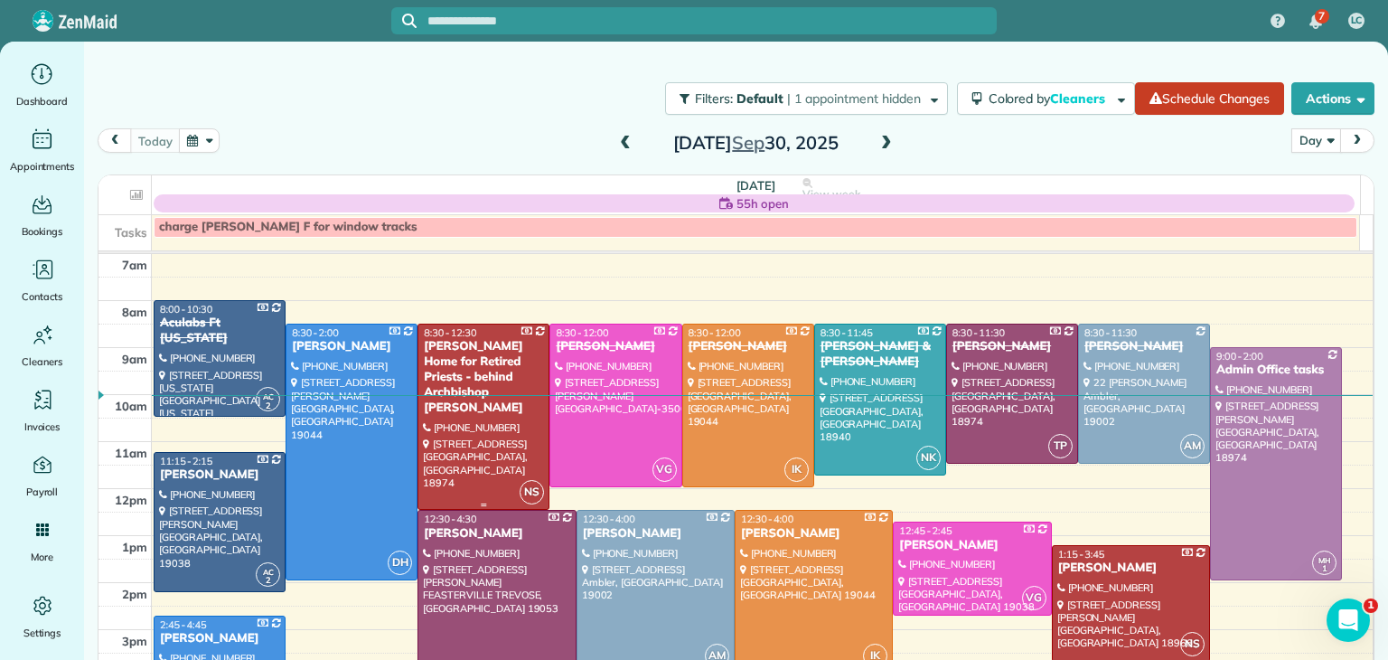
click at [471, 433] on div at bounding box center [483, 416] width 130 height 184
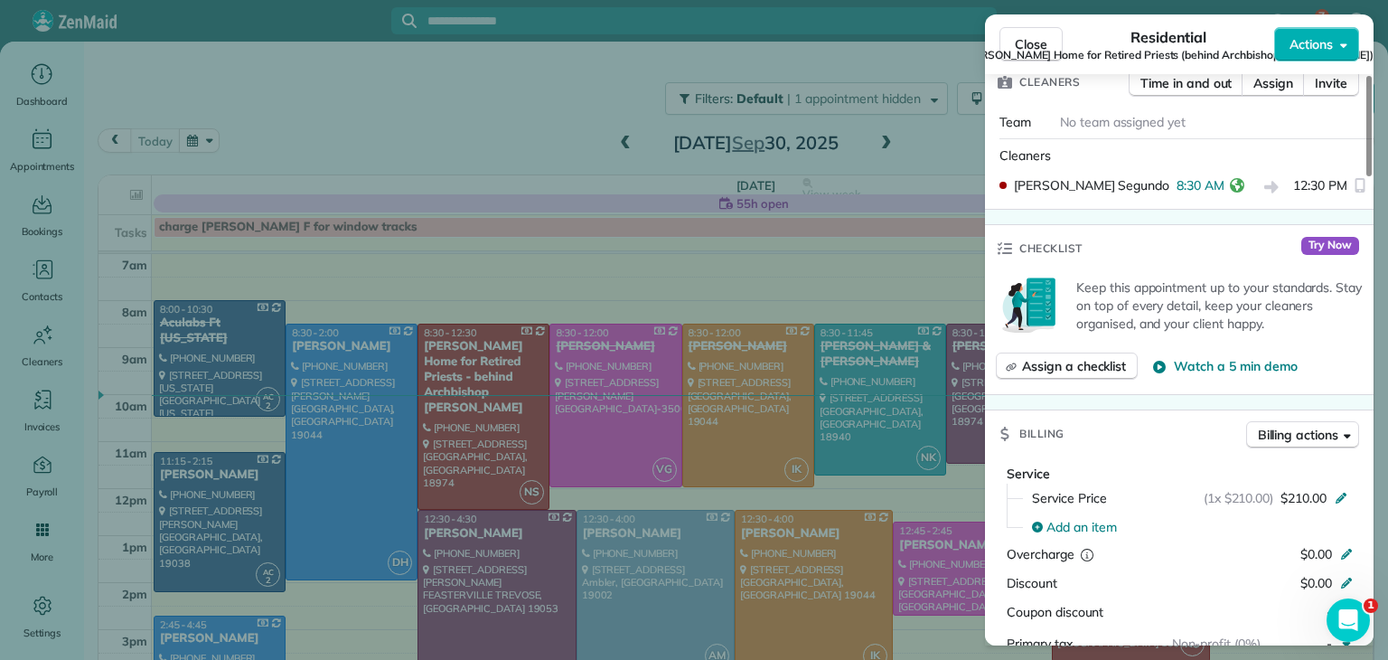
scroll to position [889, 0]
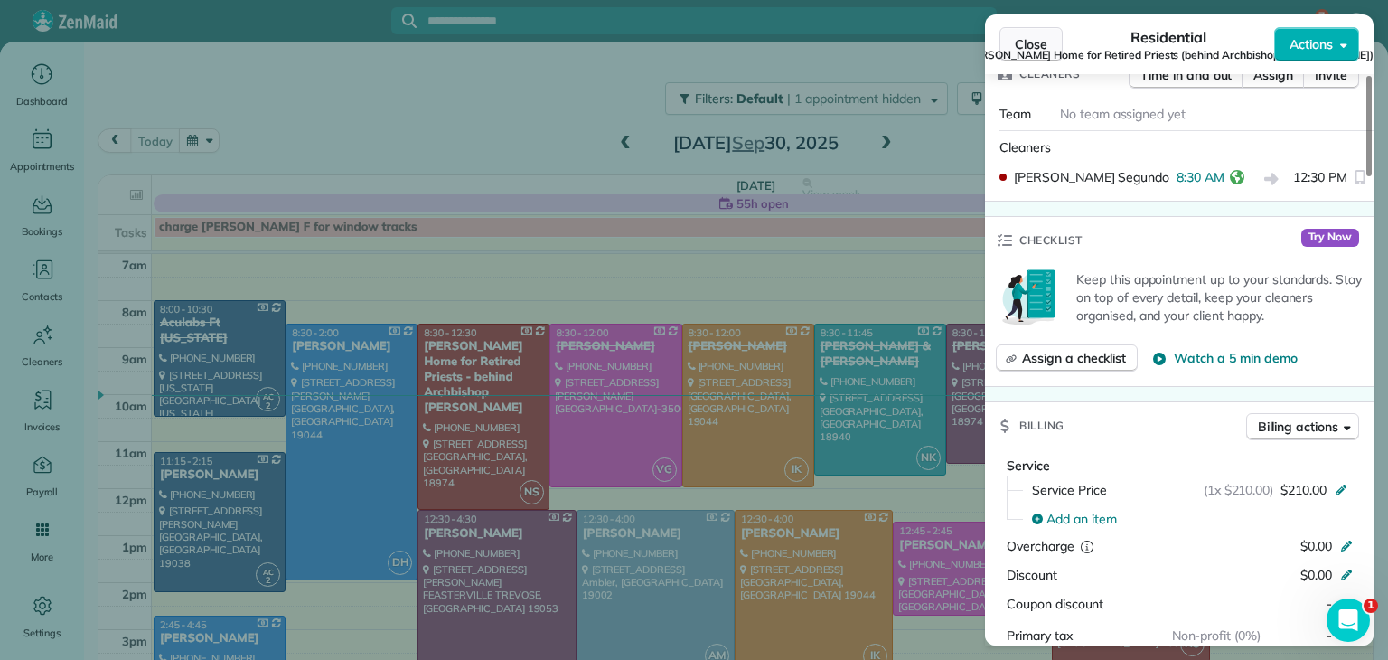
click at [1017, 37] on span "Close" at bounding box center [1031, 44] width 33 height 18
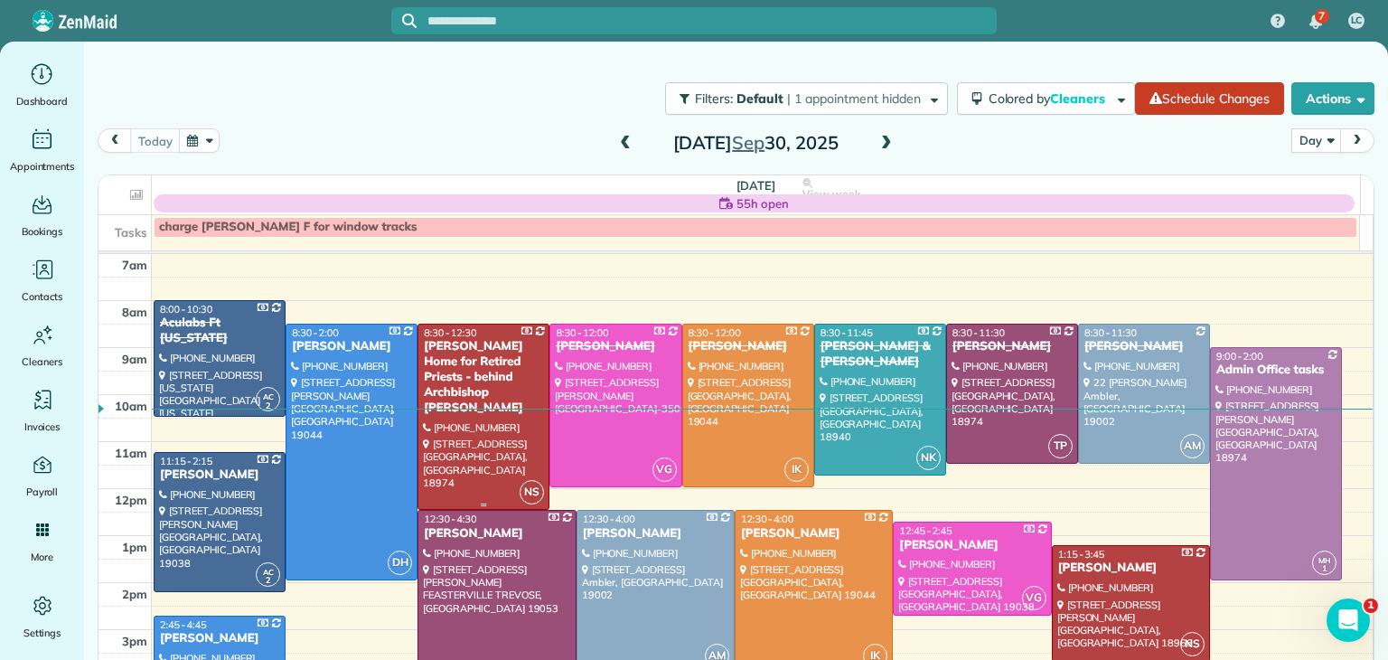
click at [441, 419] on div at bounding box center [483, 416] width 130 height 184
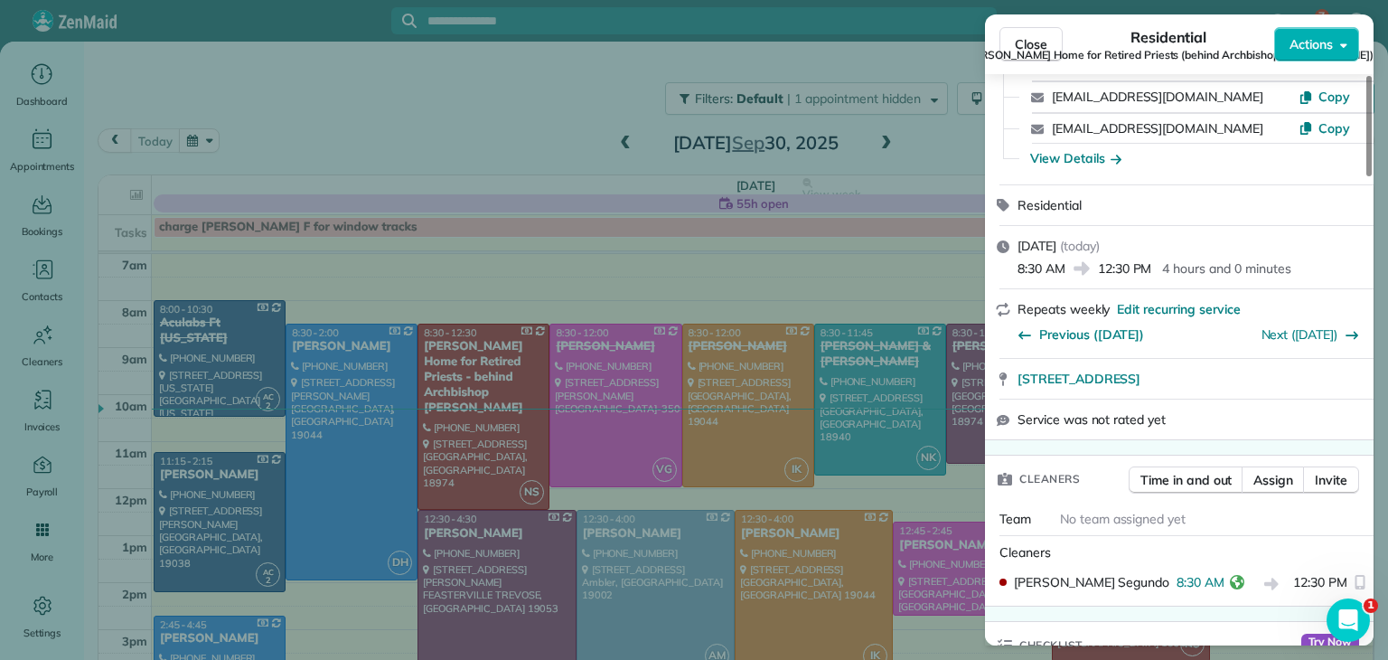
scroll to position [486, 0]
click at [1020, 40] on span "Close" at bounding box center [1031, 44] width 33 height 18
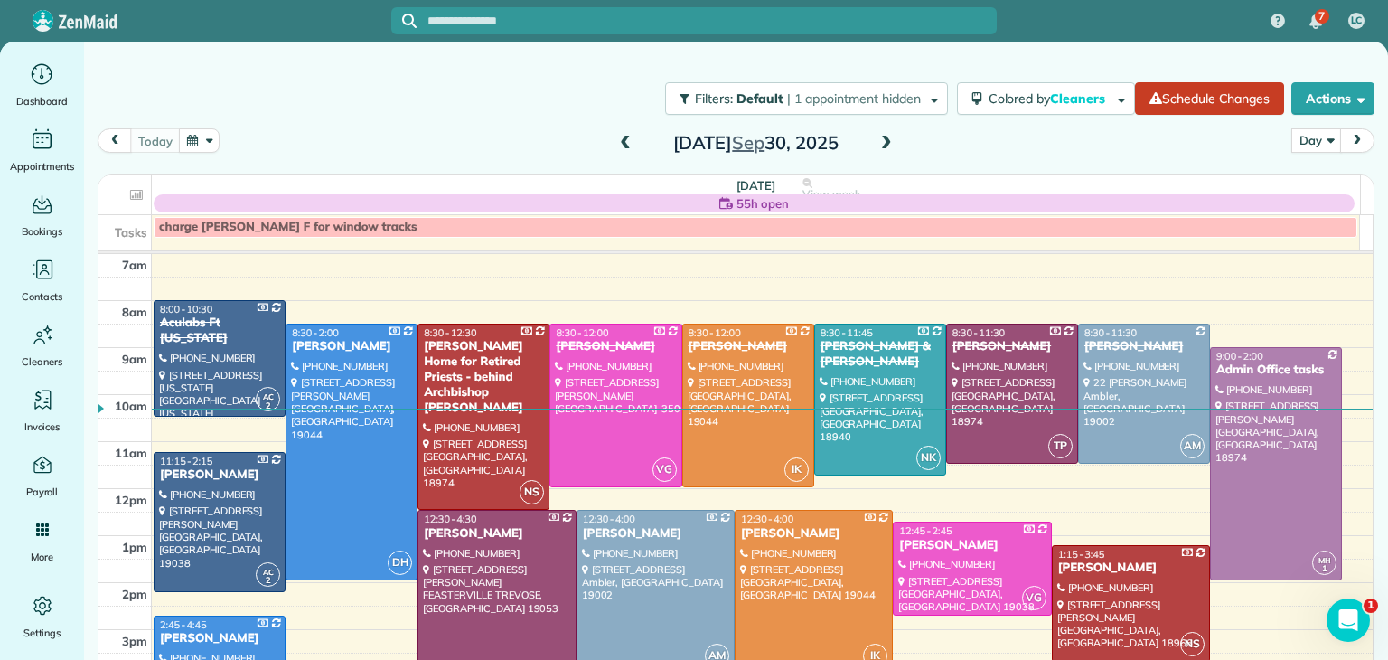
click at [868, 145] on div "Tuesday Sep 30, 2025" at bounding box center [755, 142] width 289 height 29
click at [1291, 99] on button "Actions" at bounding box center [1332, 98] width 83 height 33
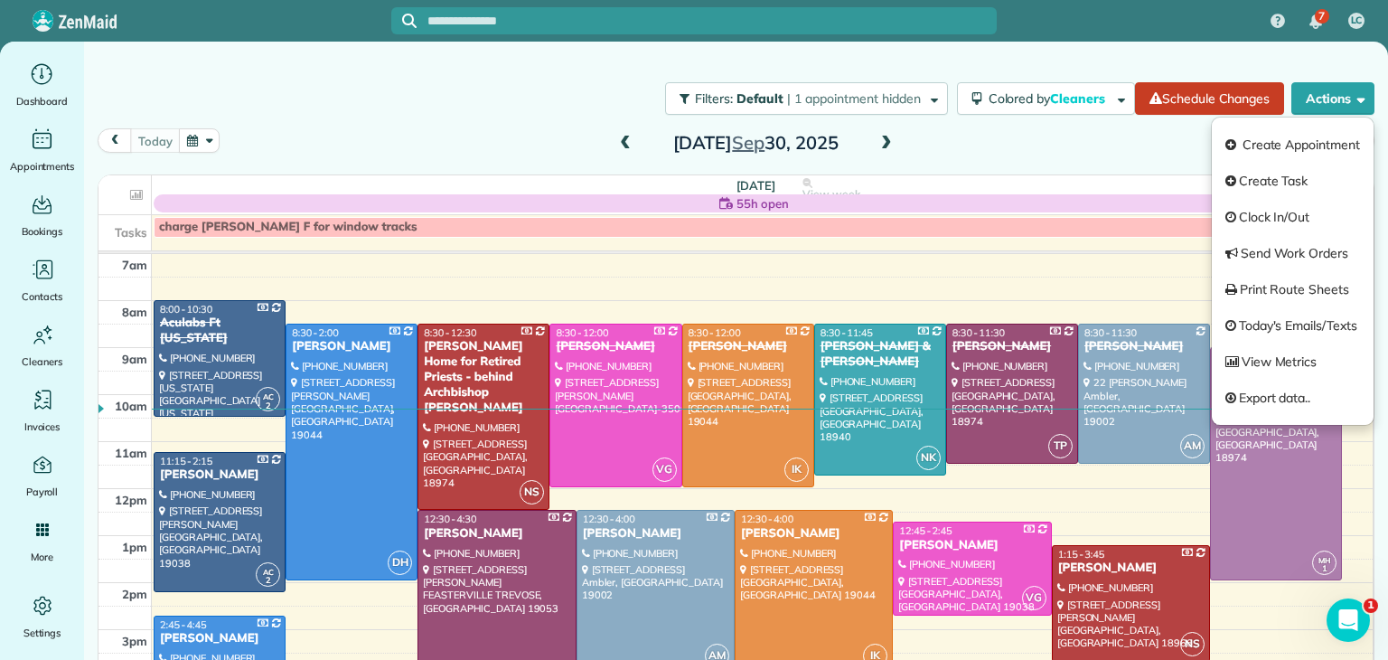
click at [1198, 49] on div "Filters: Default | 1 appointment hidden Colored by Cleaners Color by Cleaner Co…" at bounding box center [736, 347] width 1304 height 611
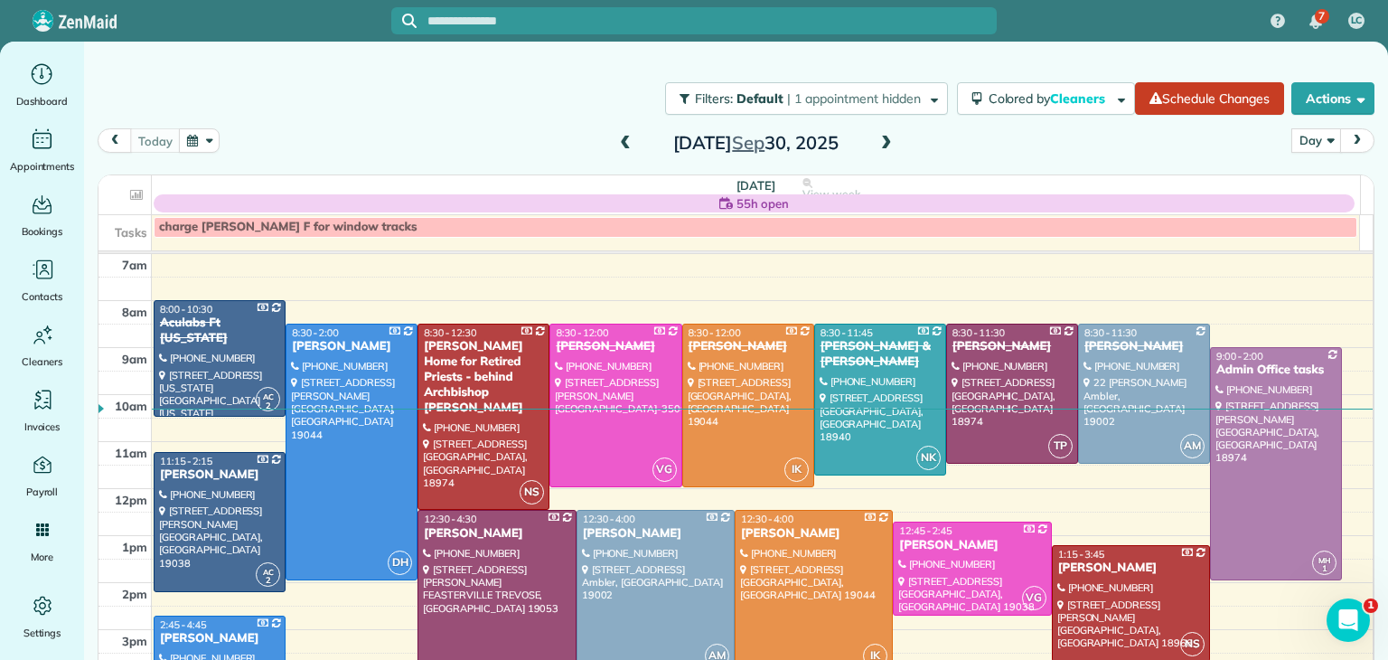
click at [884, 154] on span at bounding box center [887, 143] width 20 height 27
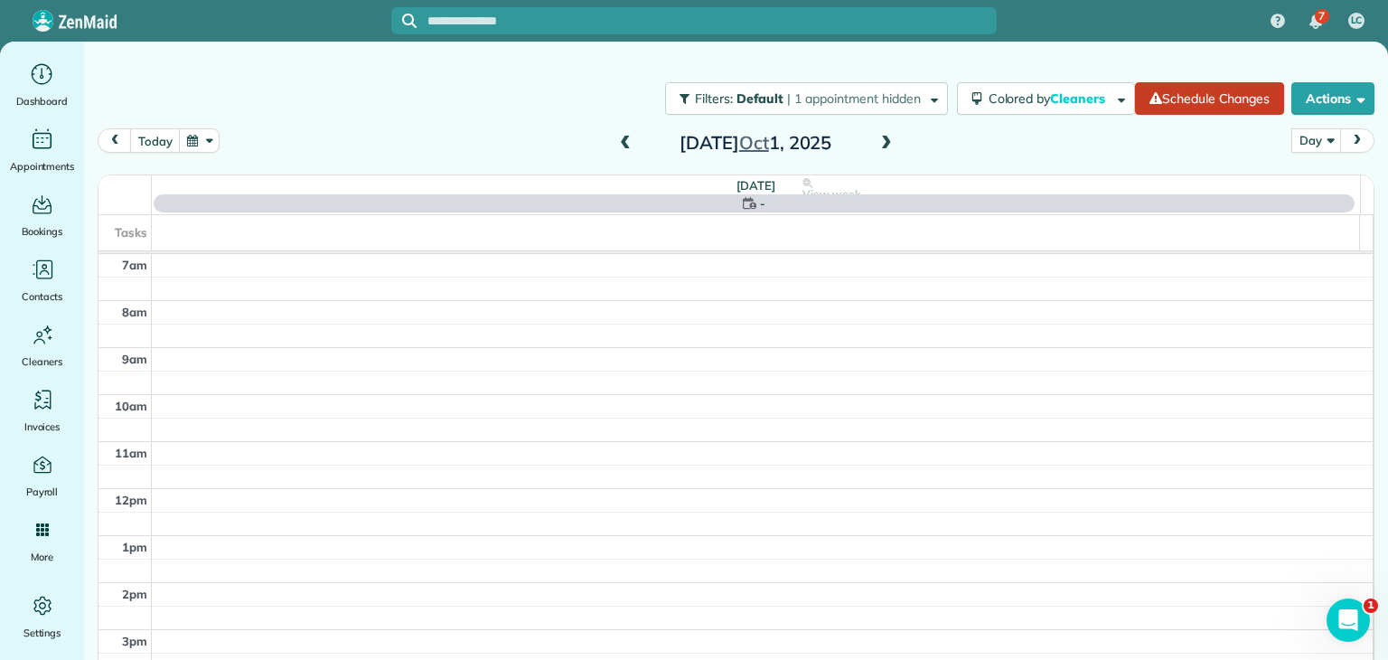
click at [884, 154] on span at bounding box center [887, 143] width 20 height 27
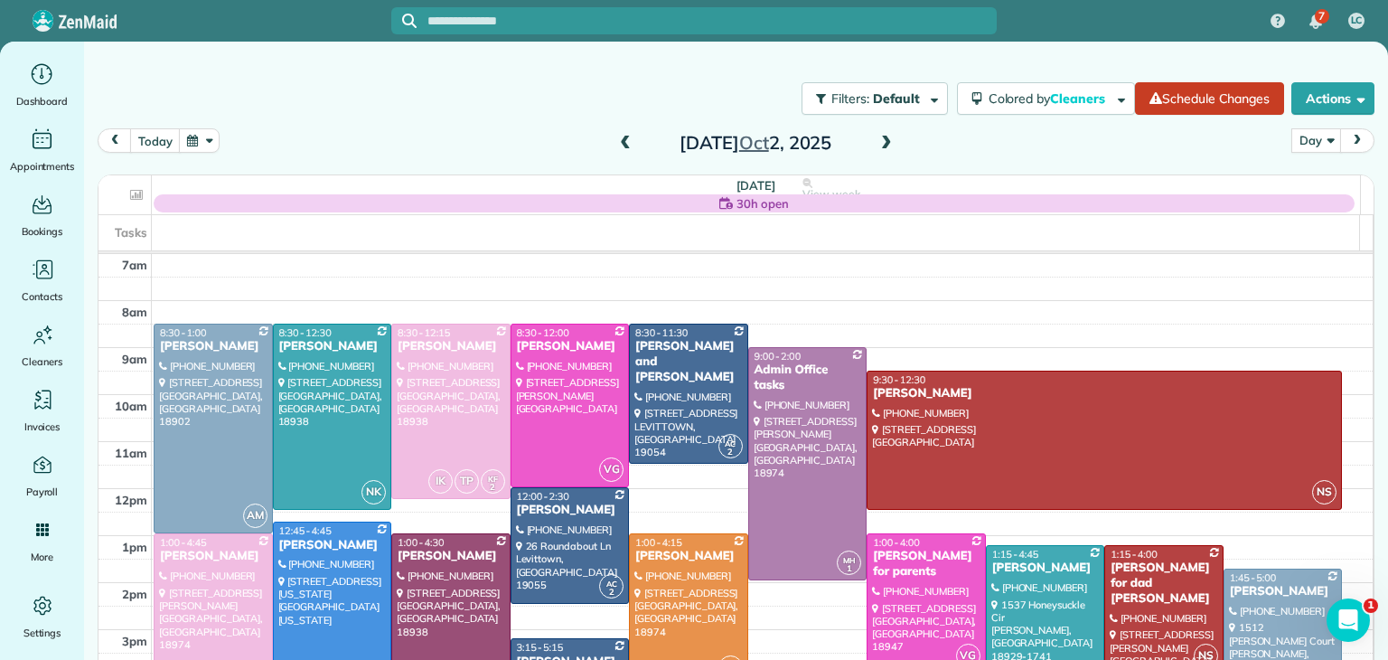
click at [884, 154] on span at bounding box center [887, 143] width 20 height 27
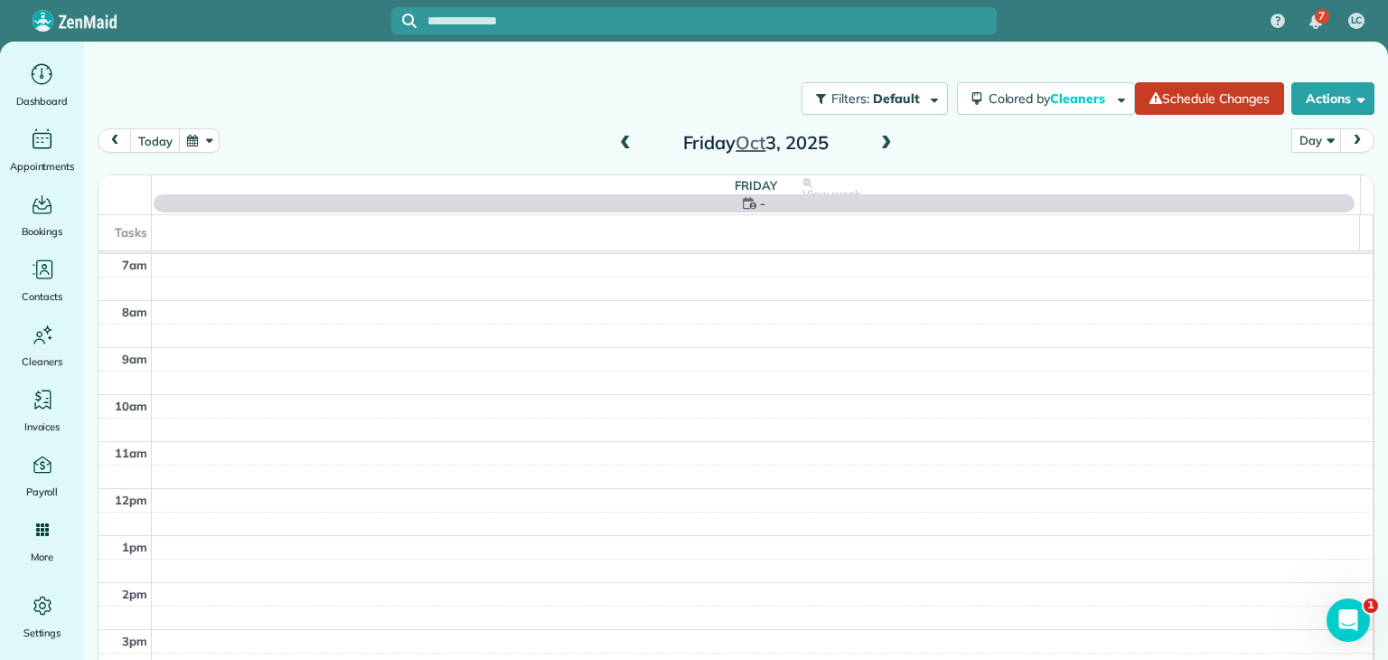
click at [884, 154] on span at bounding box center [887, 143] width 20 height 27
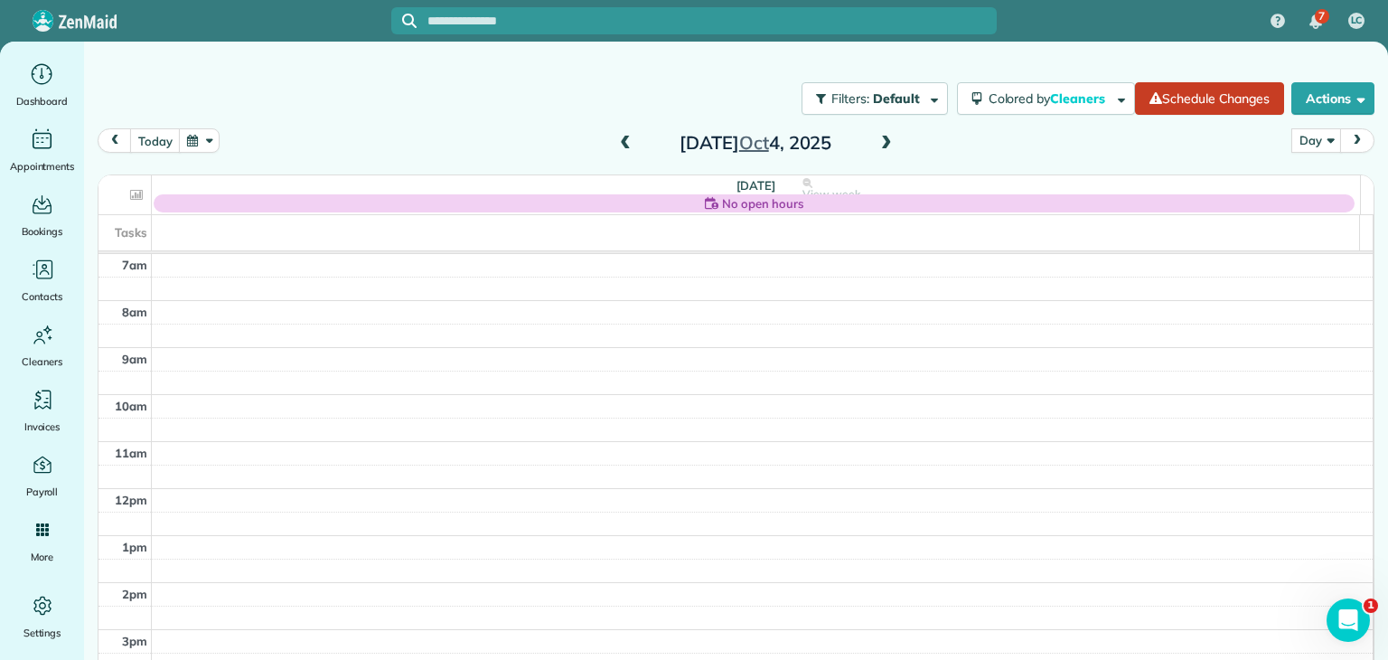
click at [884, 154] on span at bounding box center [887, 143] width 20 height 27
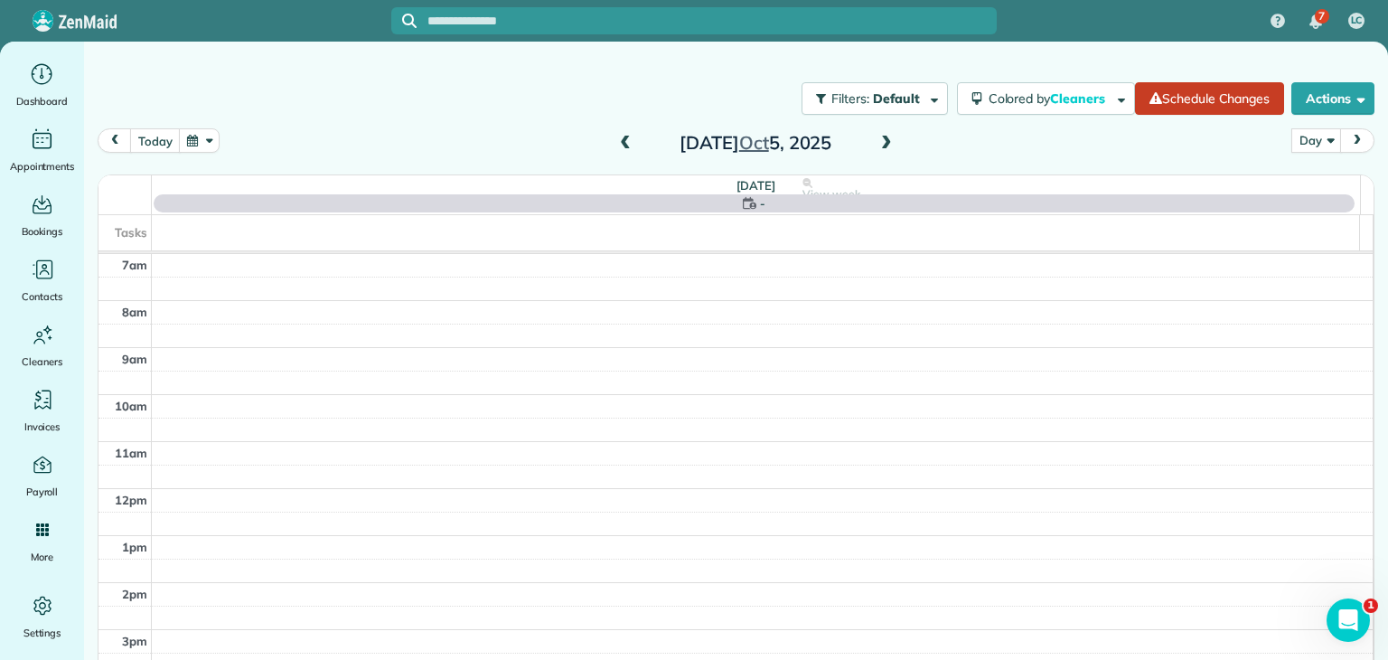
click at [884, 154] on span at bounding box center [887, 143] width 20 height 27
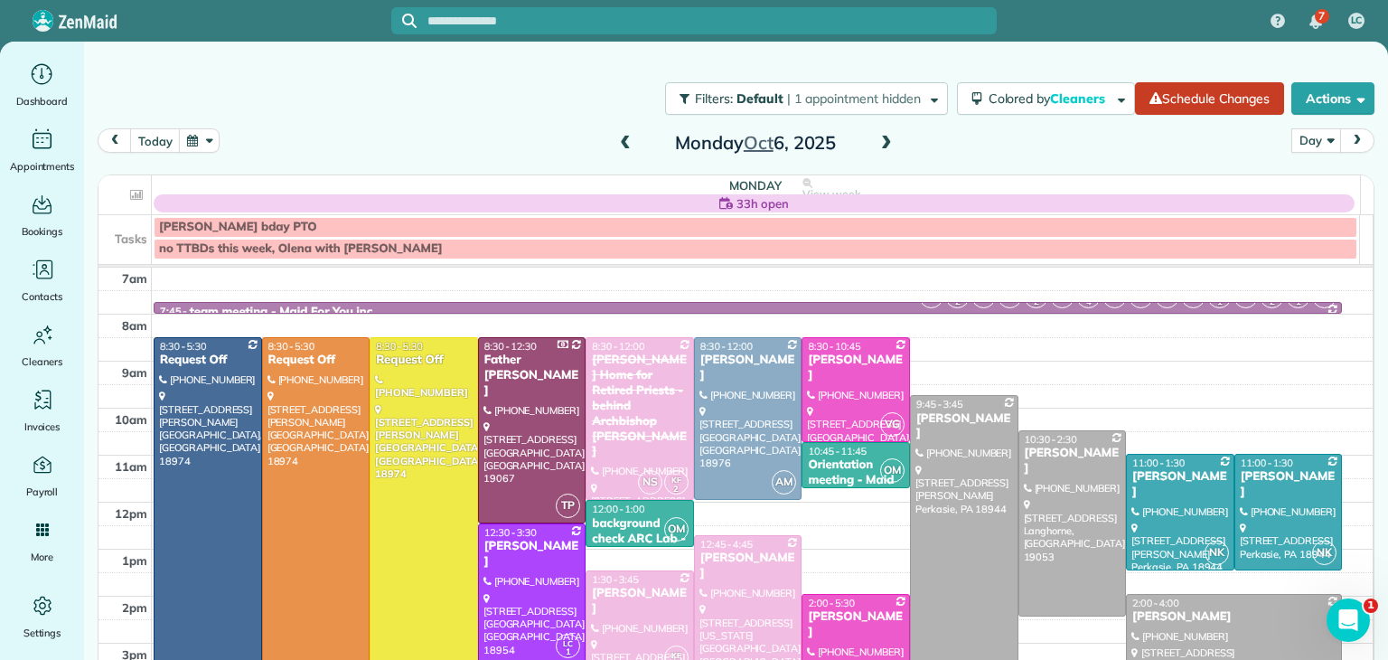
click at [884, 154] on span at bounding box center [887, 143] width 20 height 27
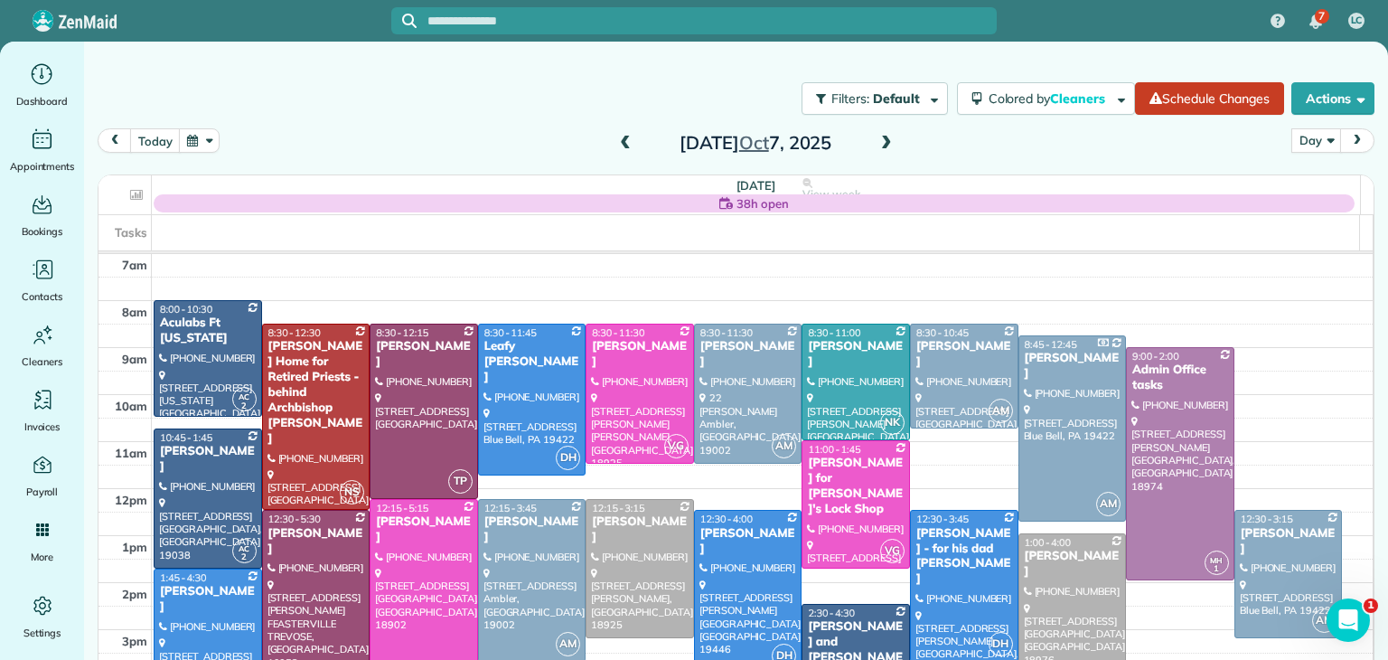
click at [884, 154] on span at bounding box center [887, 143] width 20 height 27
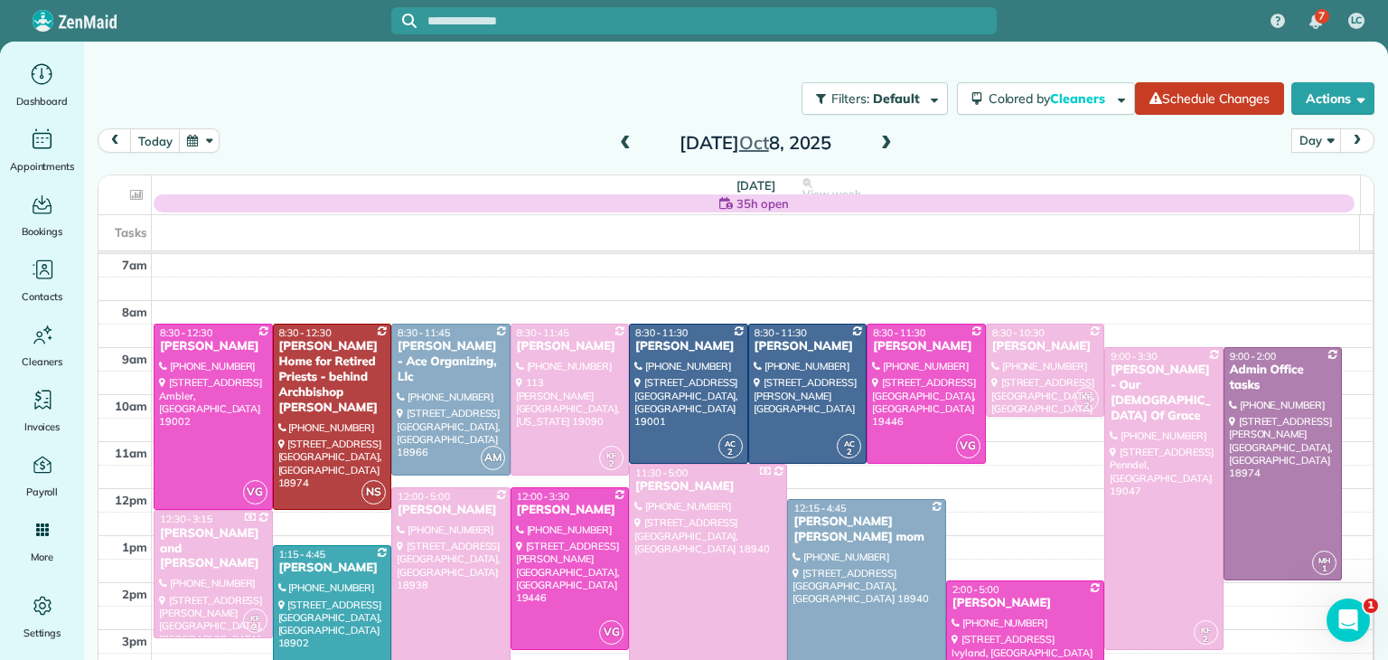
click at [884, 154] on span at bounding box center [887, 143] width 20 height 27
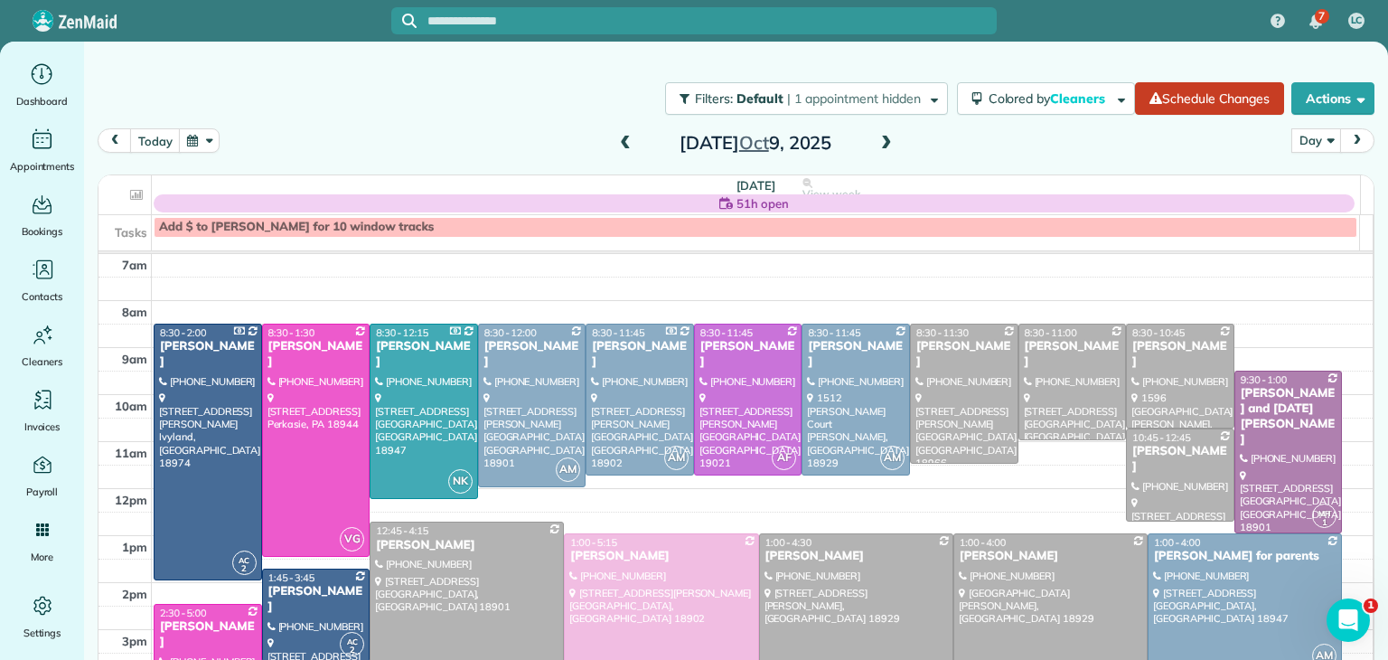
click at [884, 154] on span at bounding box center [887, 143] width 20 height 27
